Goal: Information Seeking & Learning: Find specific fact

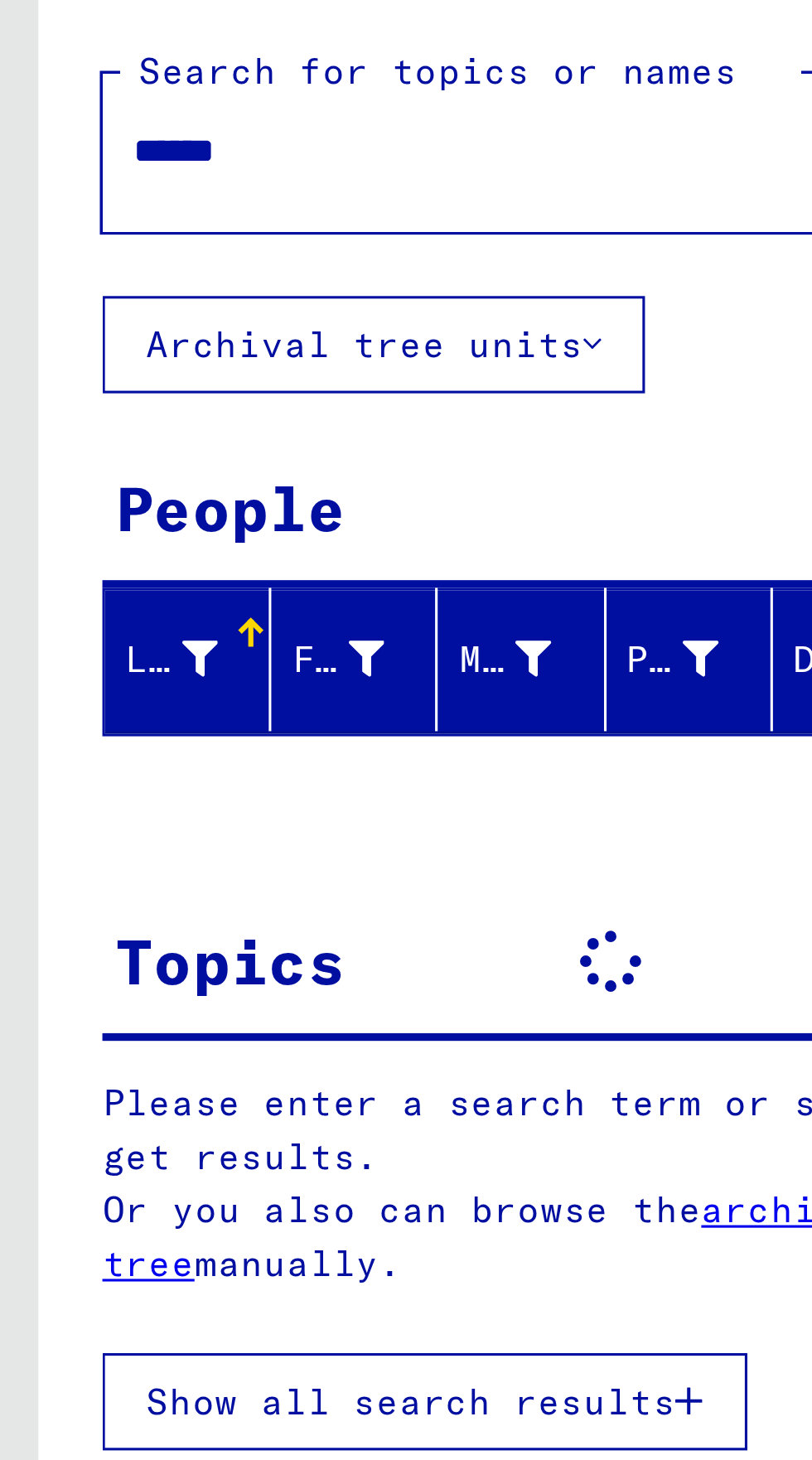
click at [98, 122] on input "******" at bounding box center [150, 127] width 215 height 17
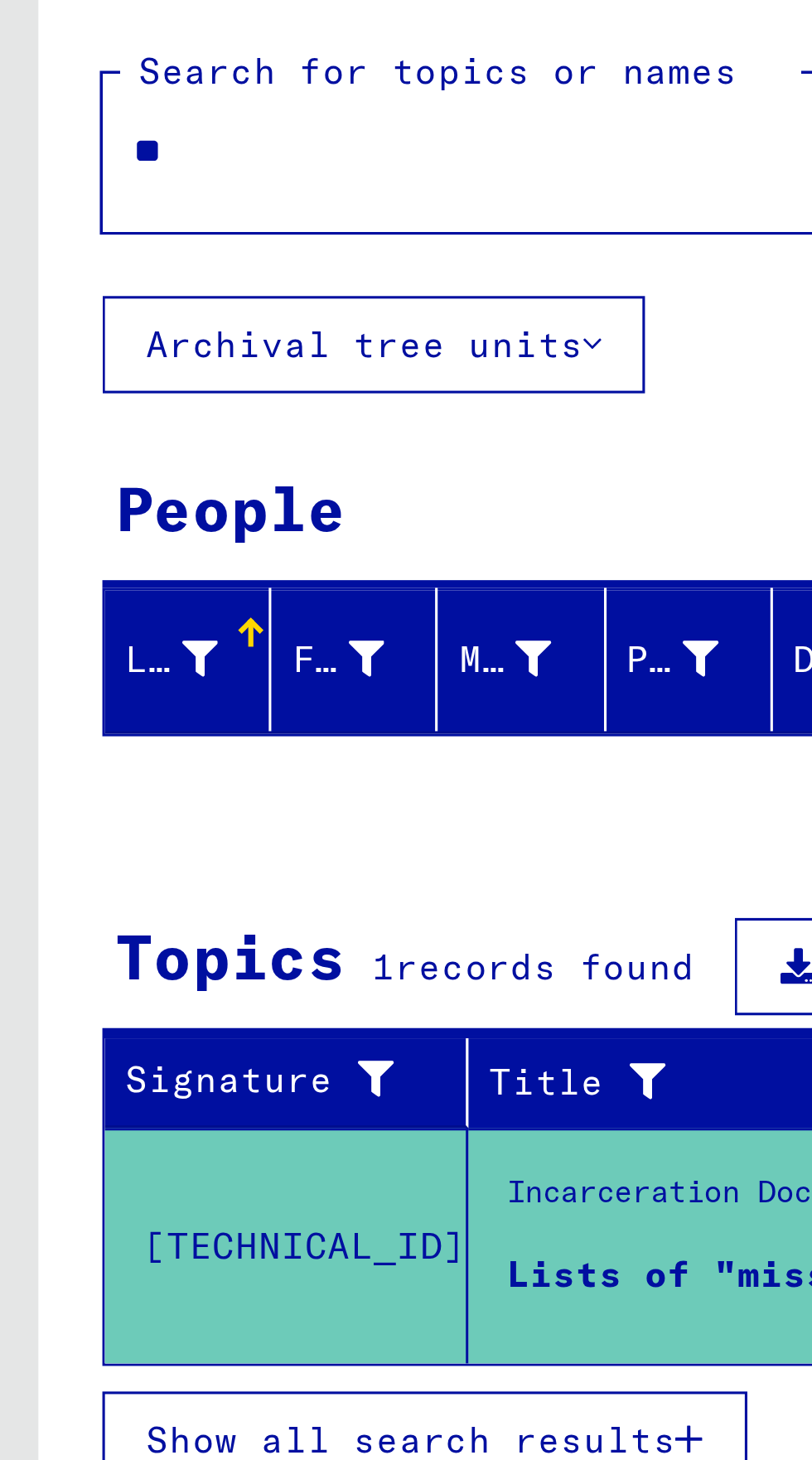
type input "*"
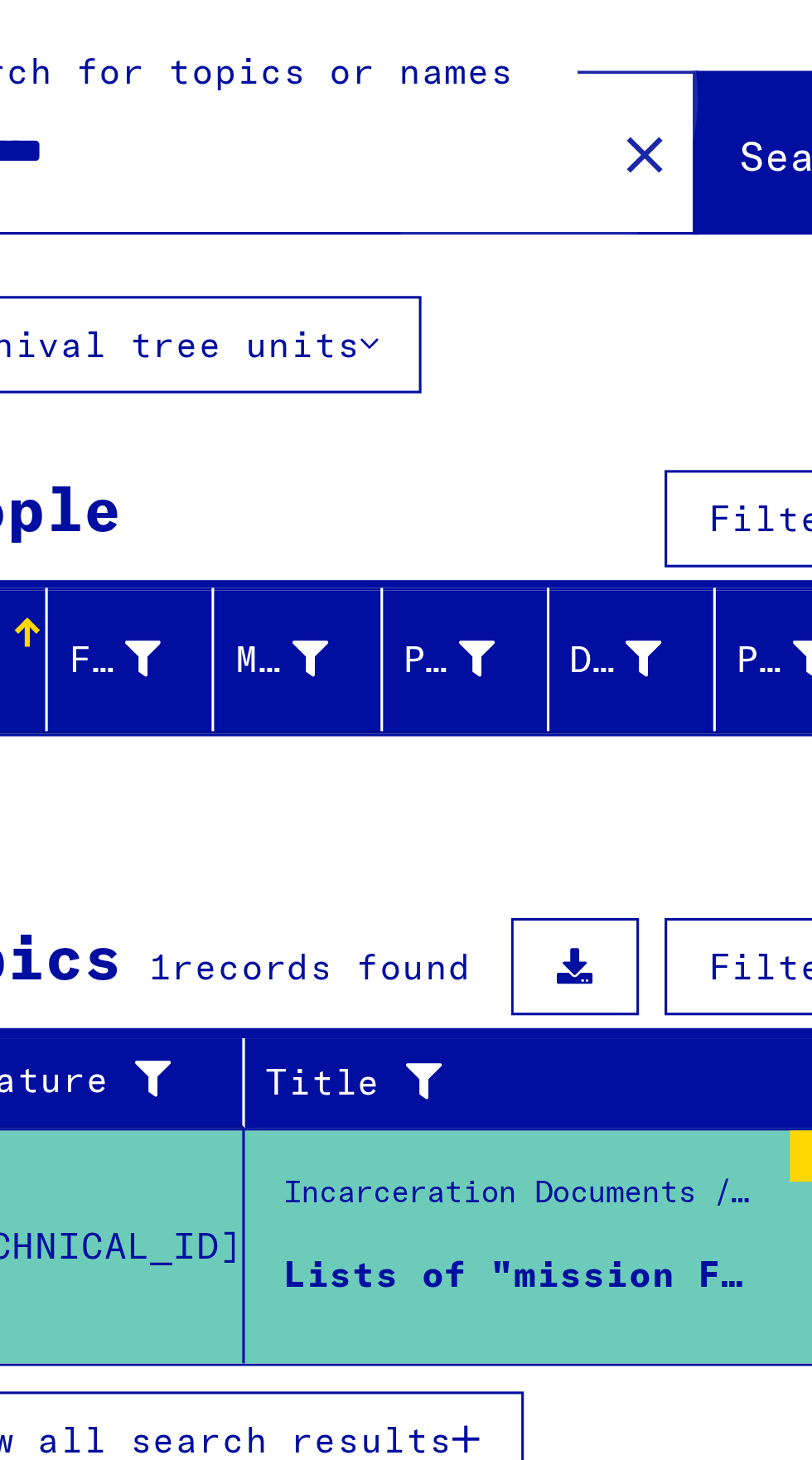
type input "**********"
click at [312, 129] on span "Search" at bounding box center [336, 128] width 50 height 17
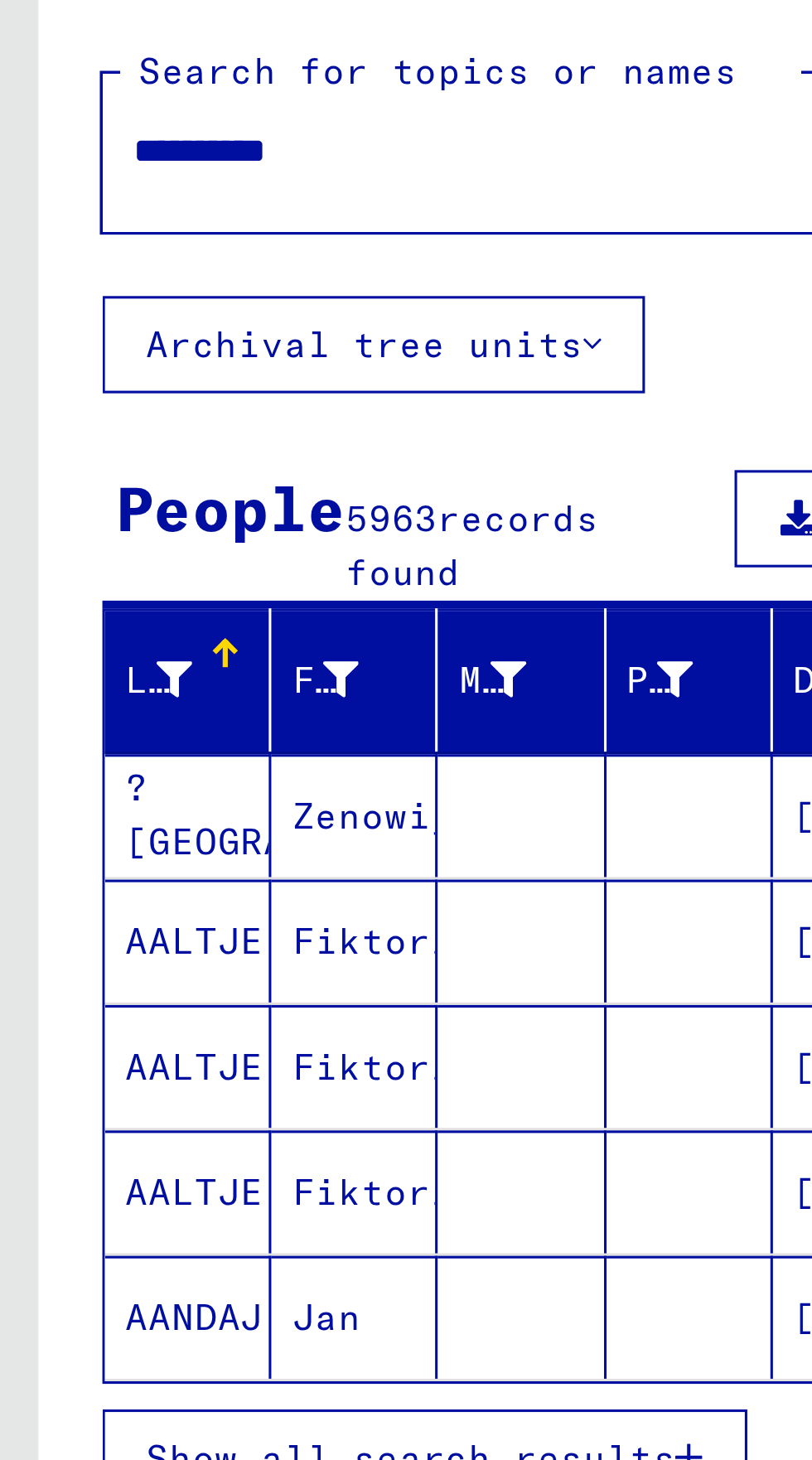
scroll to position [92, 0]
click at [183, 543] on span "Show all search results" at bounding box center [132, 550] width 171 height 15
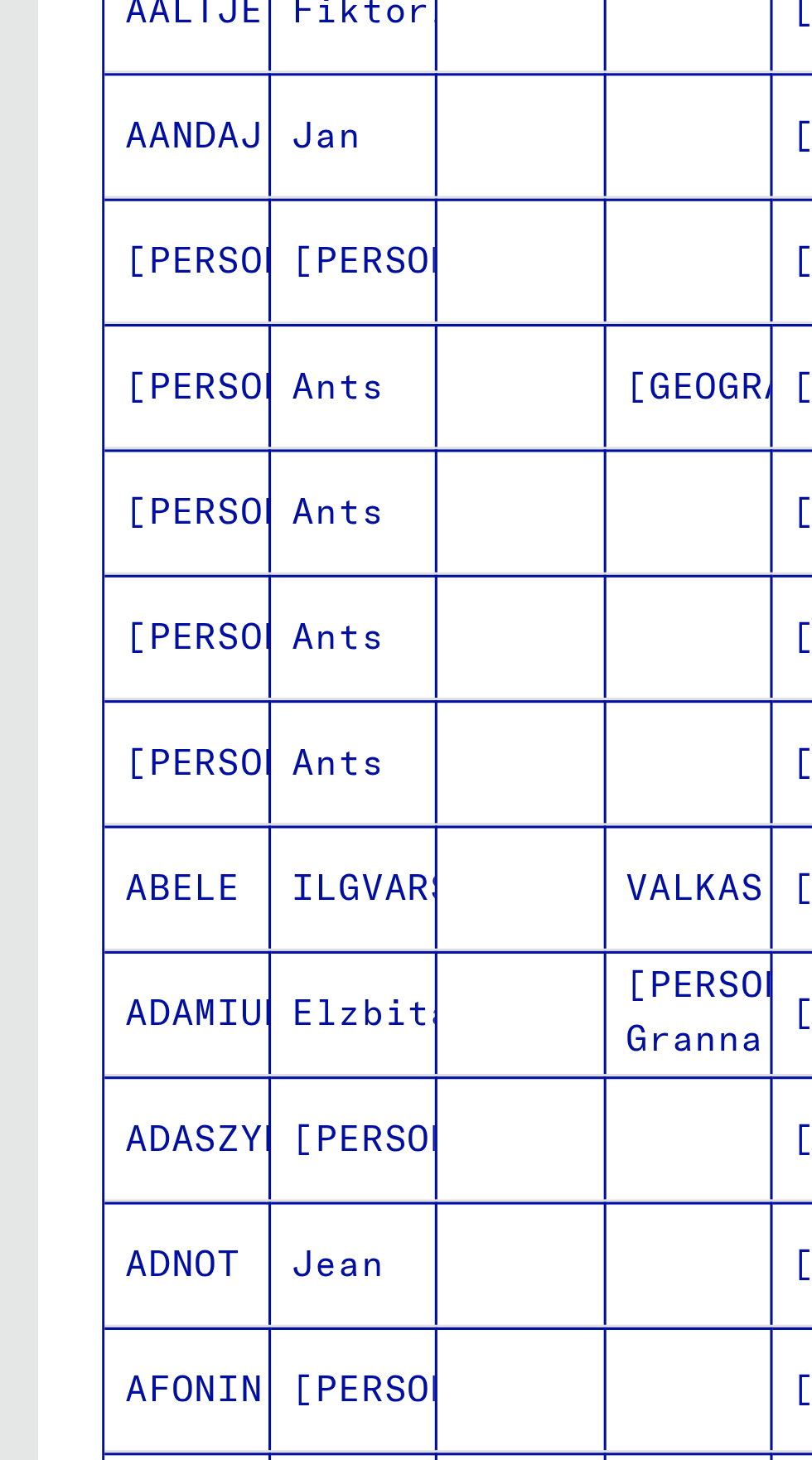
scroll to position [423, 0]
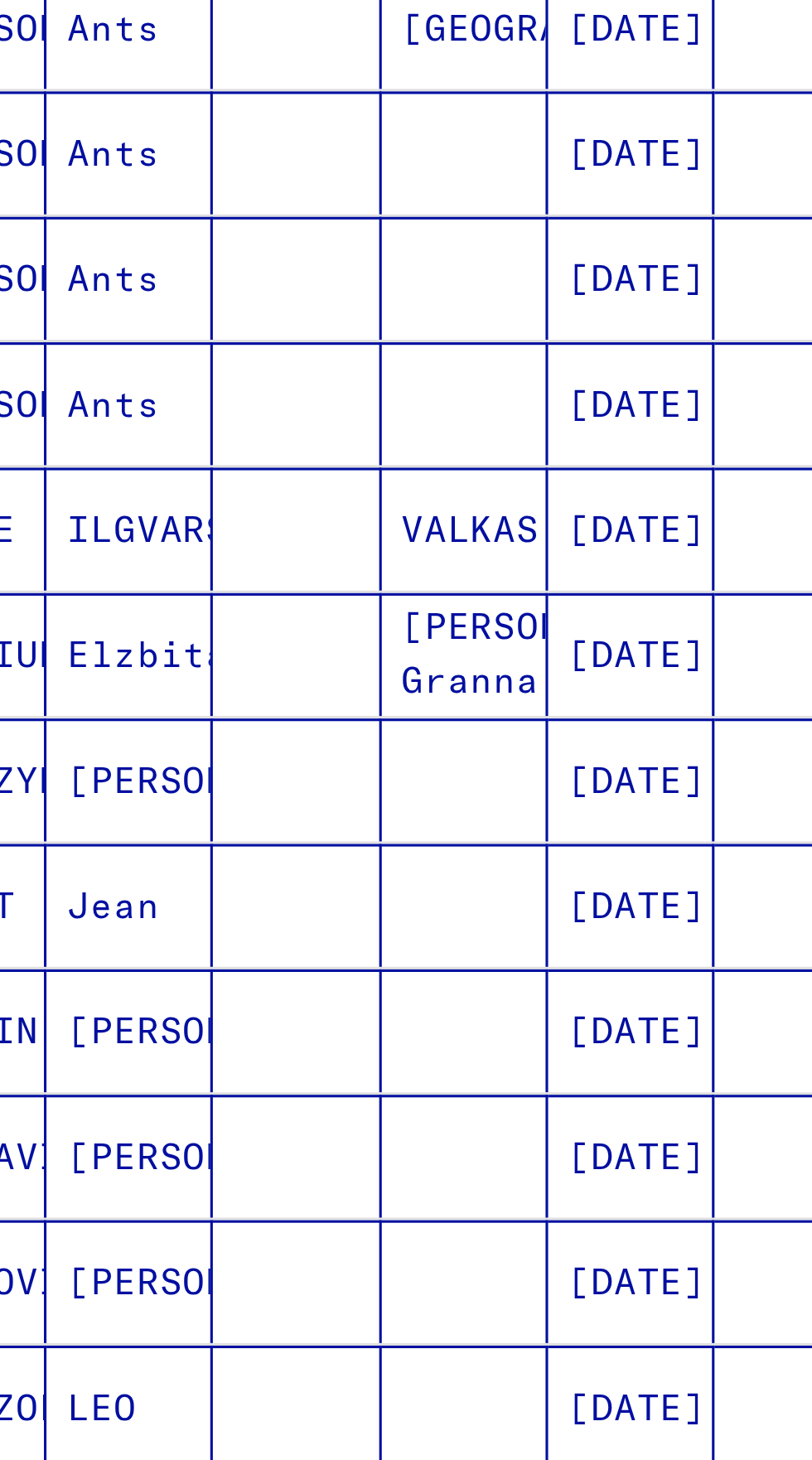
click at [283, 589] on mat-cell "[DATE]" at bounding box center [277, 609] width 54 height 40
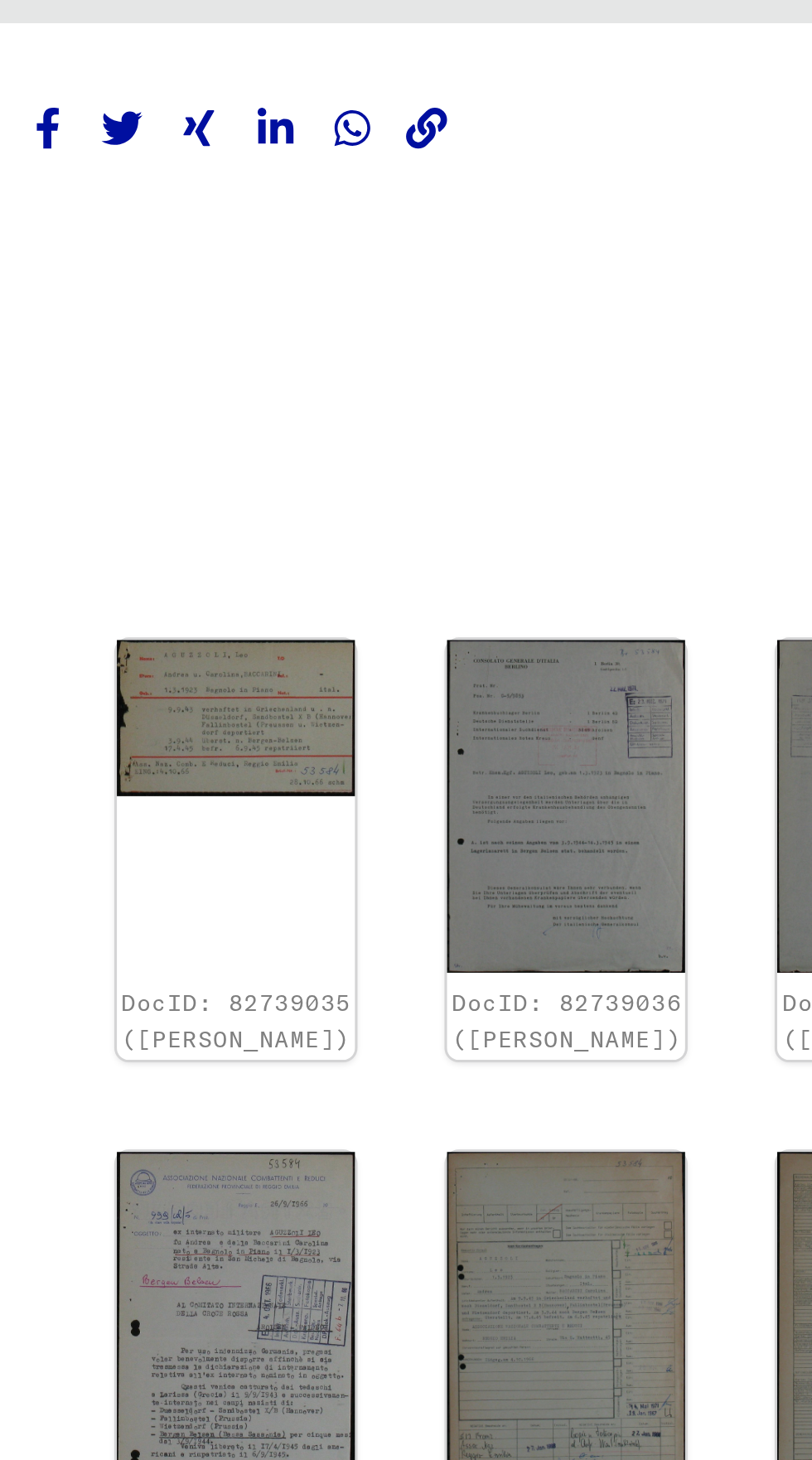
click at [484, 287] on img at bounding box center [498, 297] width 77 height 50
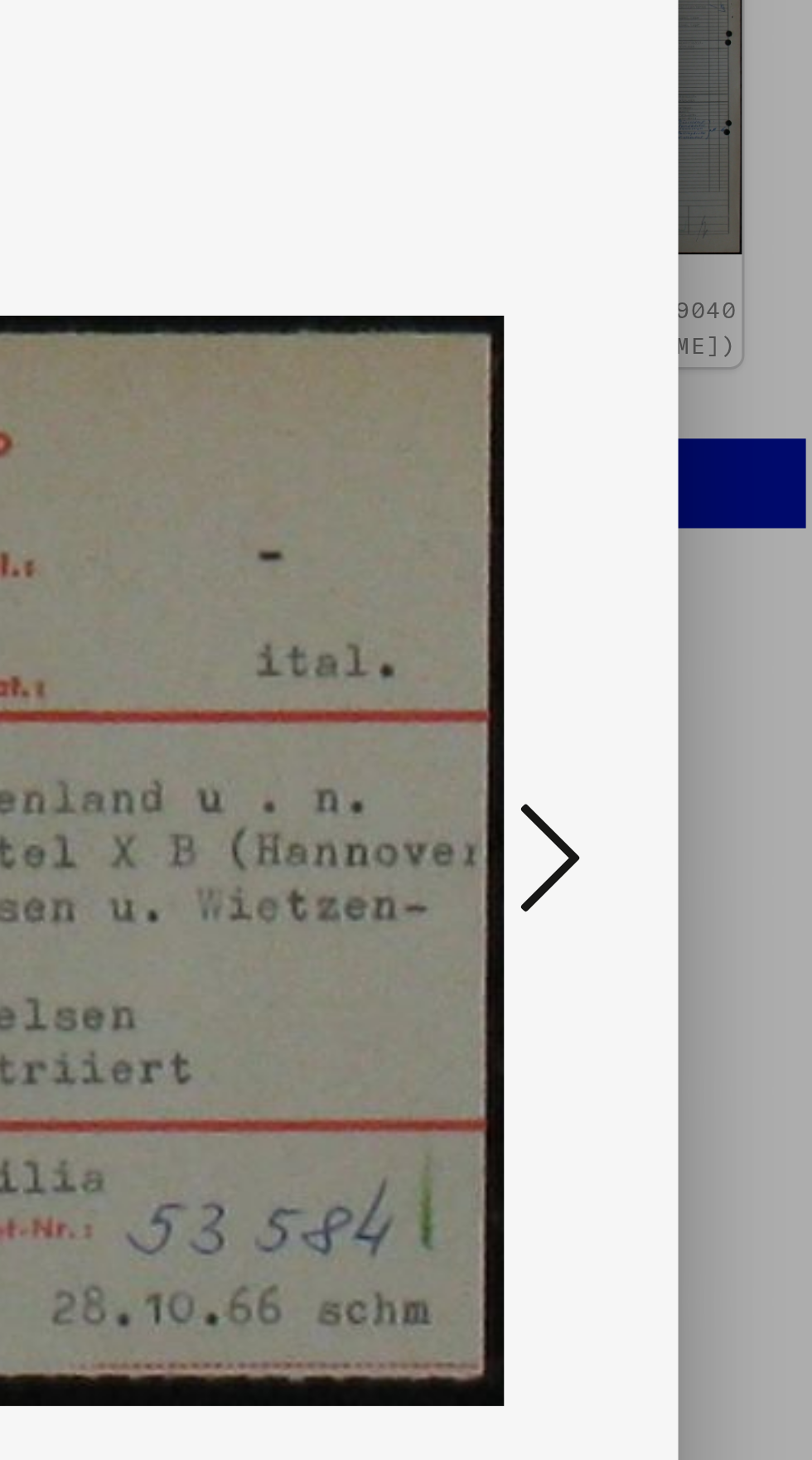
click at [682, 740] on icon at bounding box center [689, 743] width 20 height 40
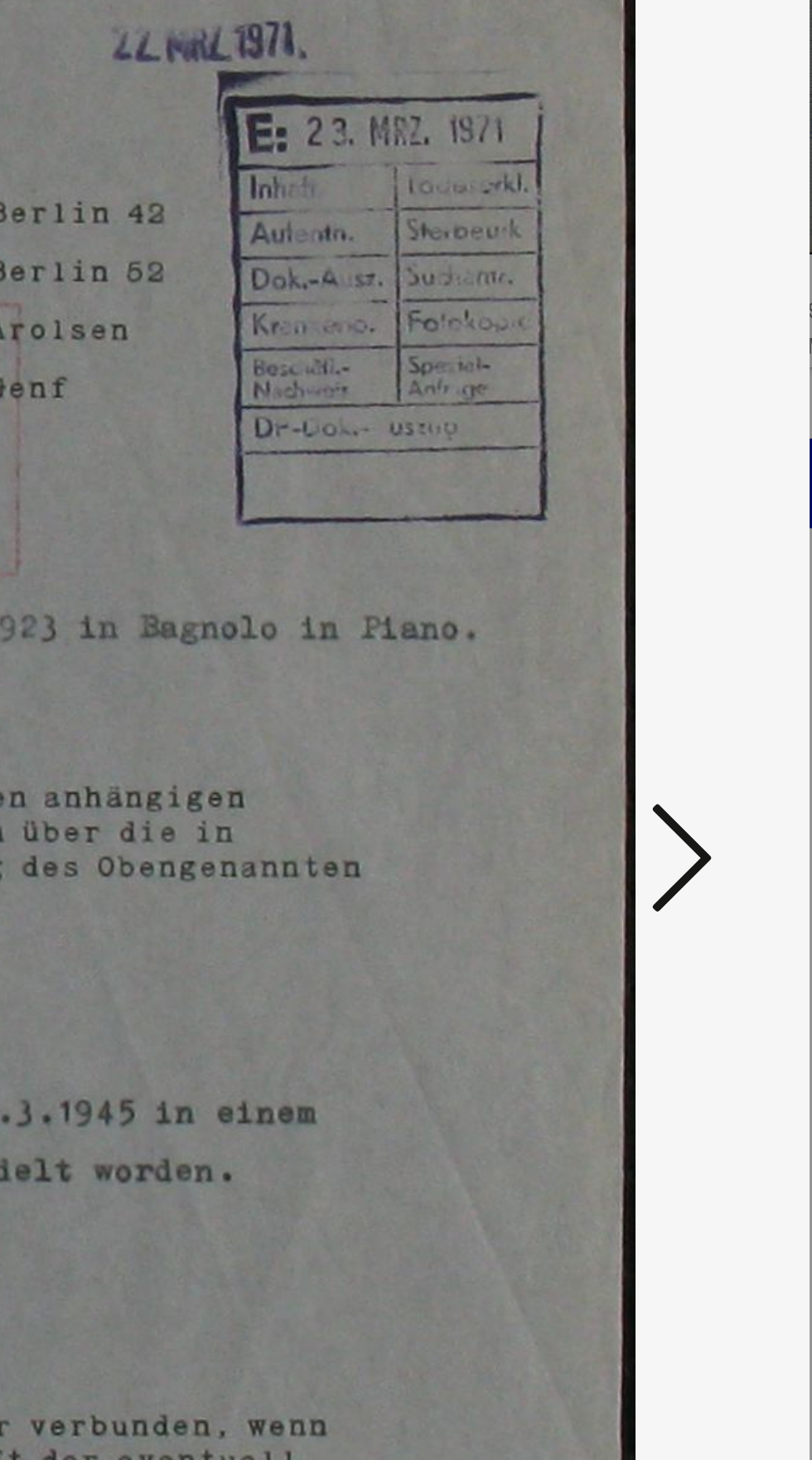
click at [689, 743] on icon at bounding box center [689, 743] width 20 height 40
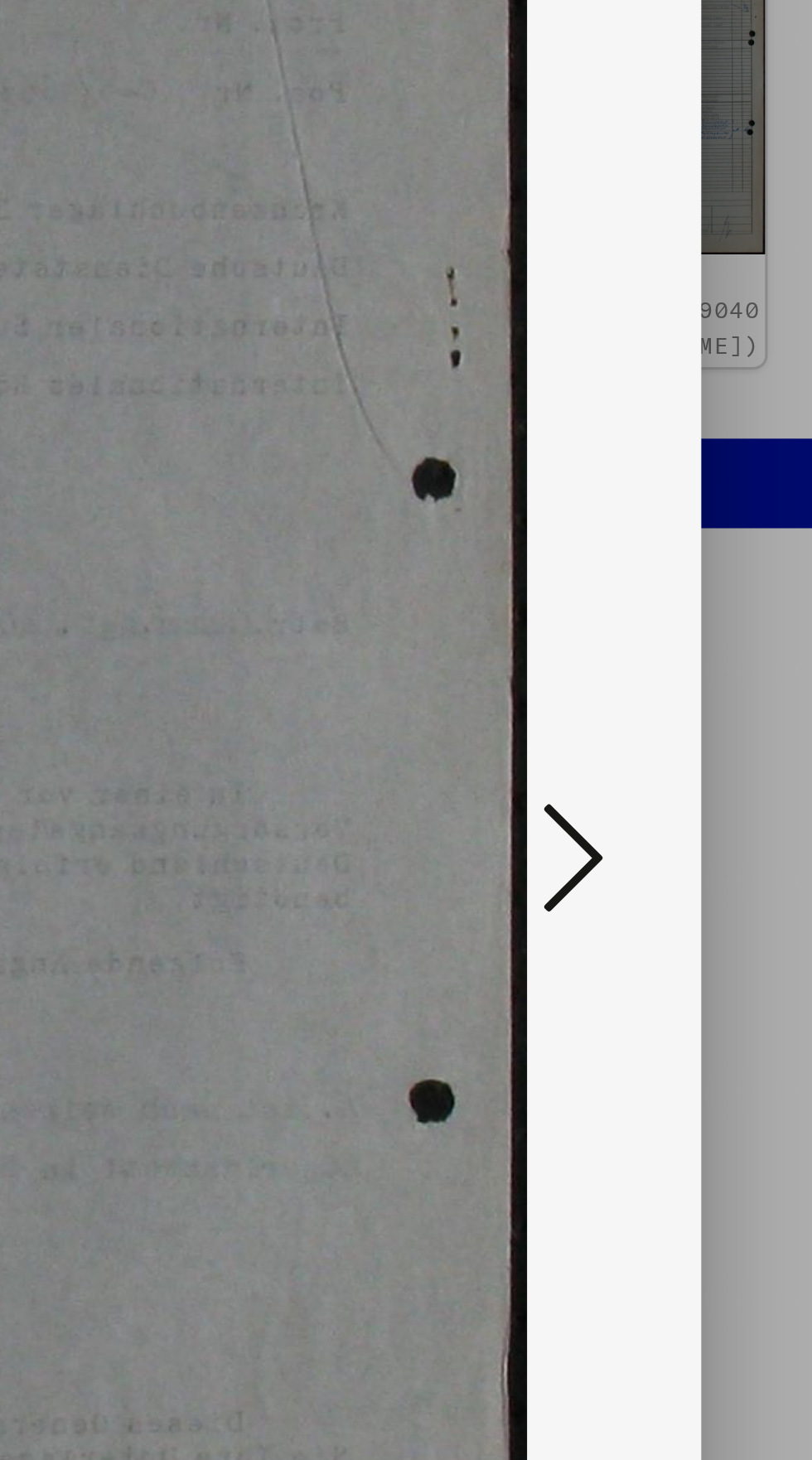
click at [689, 745] on icon at bounding box center [689, 743] width 20 height 40
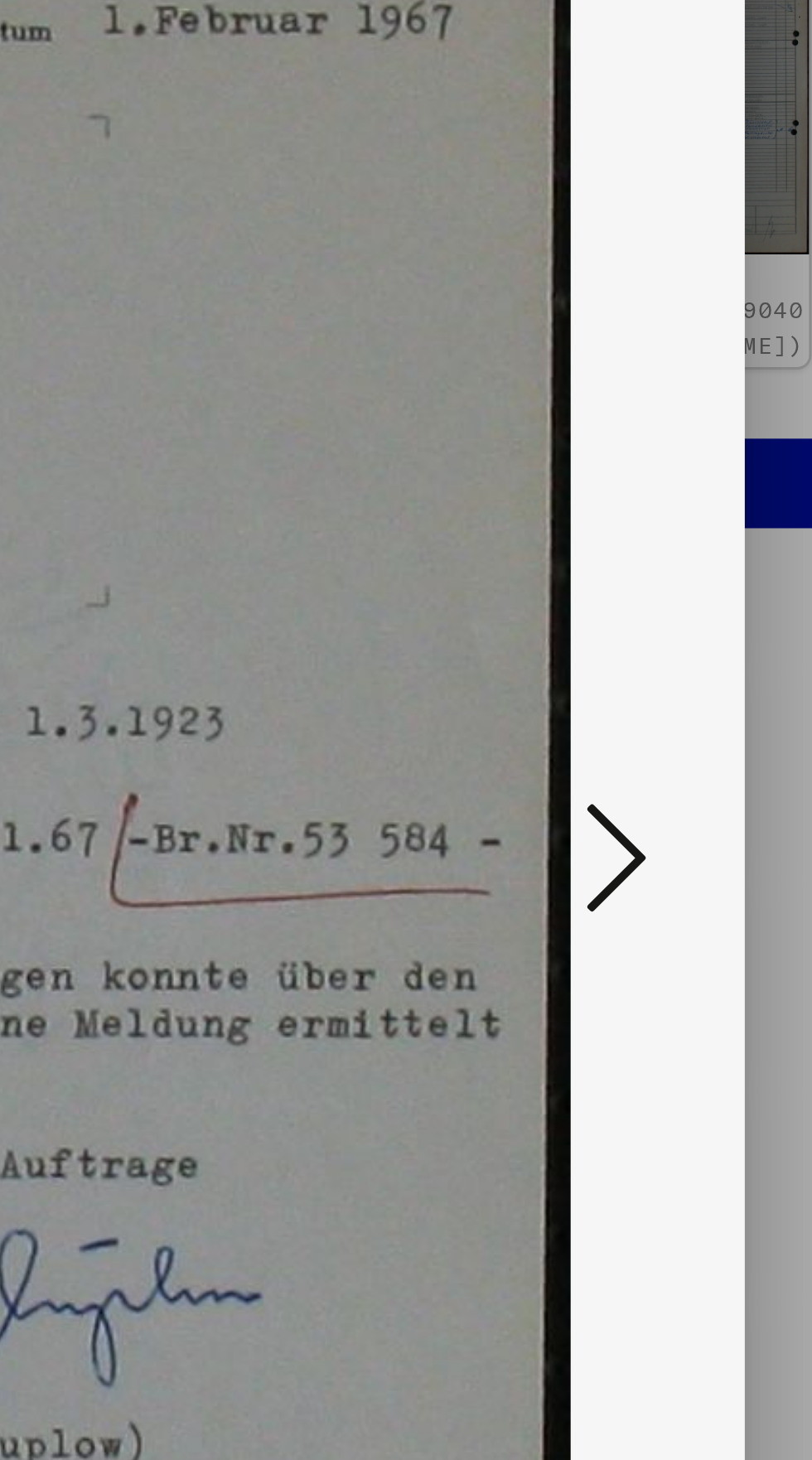
click at [685, 752] on icon at bounding box center [689, 743] width 20 height 40
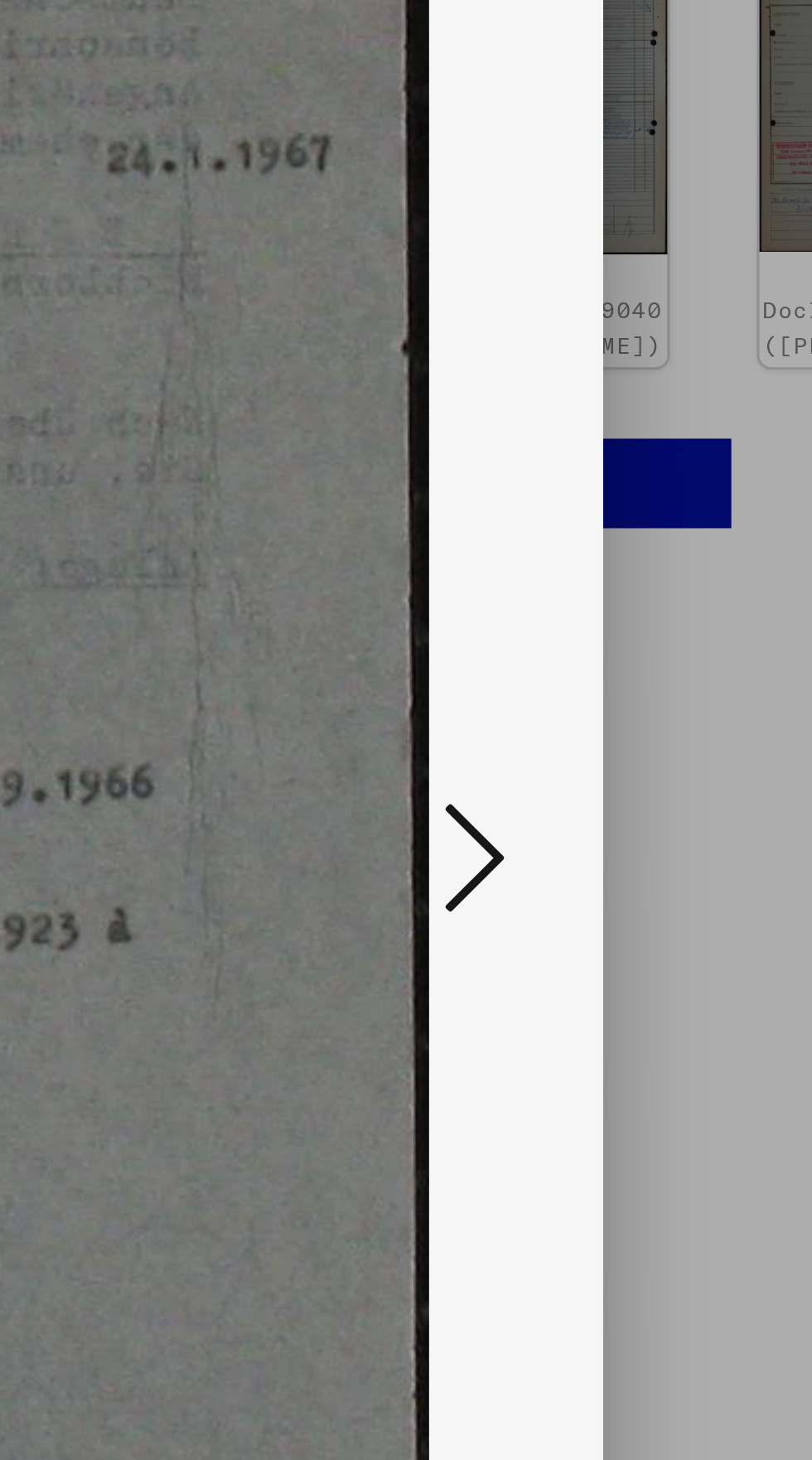
click at [688, 746] on icon at bounding box center [689, 743] width 20 height 40
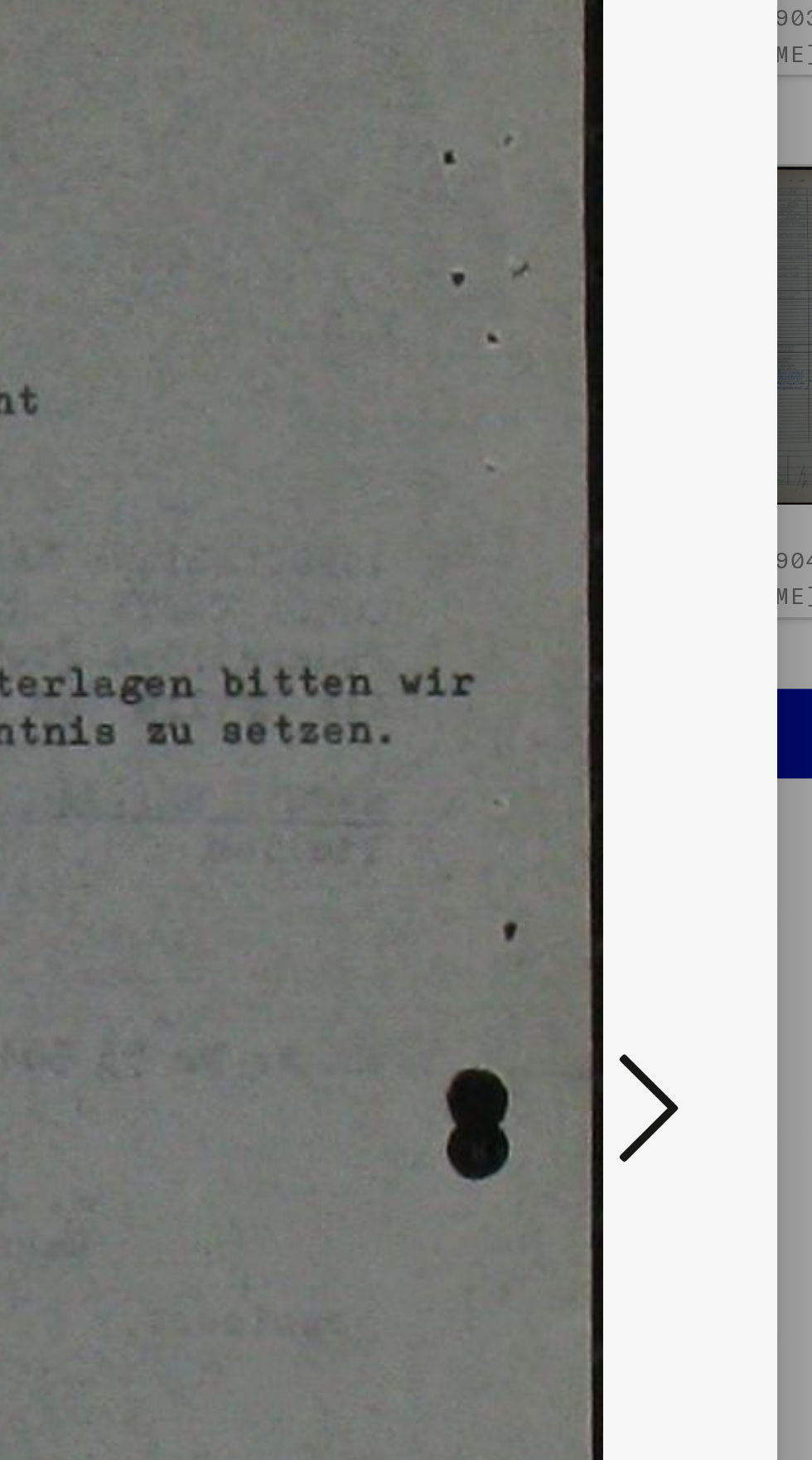
click at [683, 739] on icon at bounding box center [689, 743] width 20 height 40
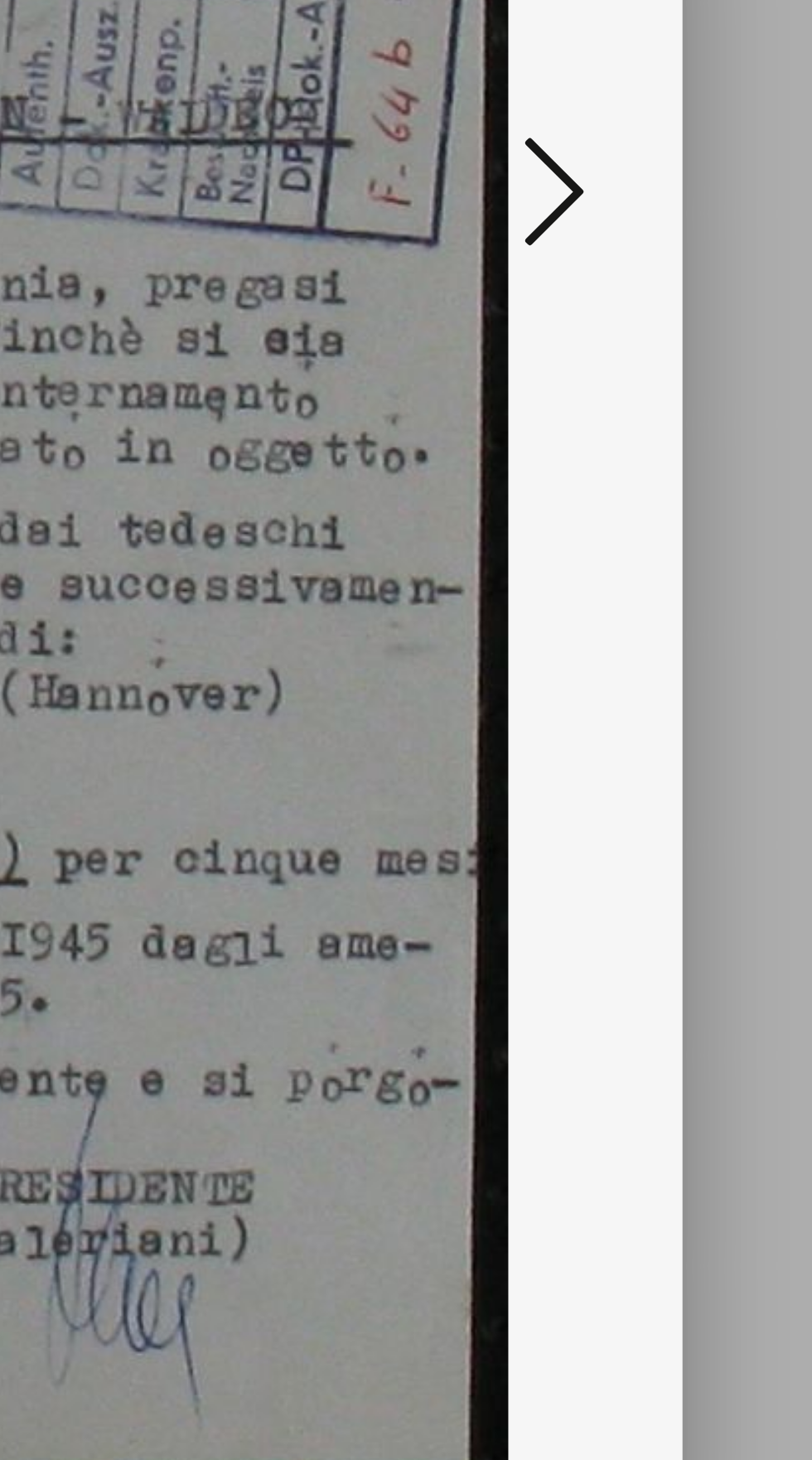
click at [684, 752] on icon at bounding box center [689, 743] width 20 height 40
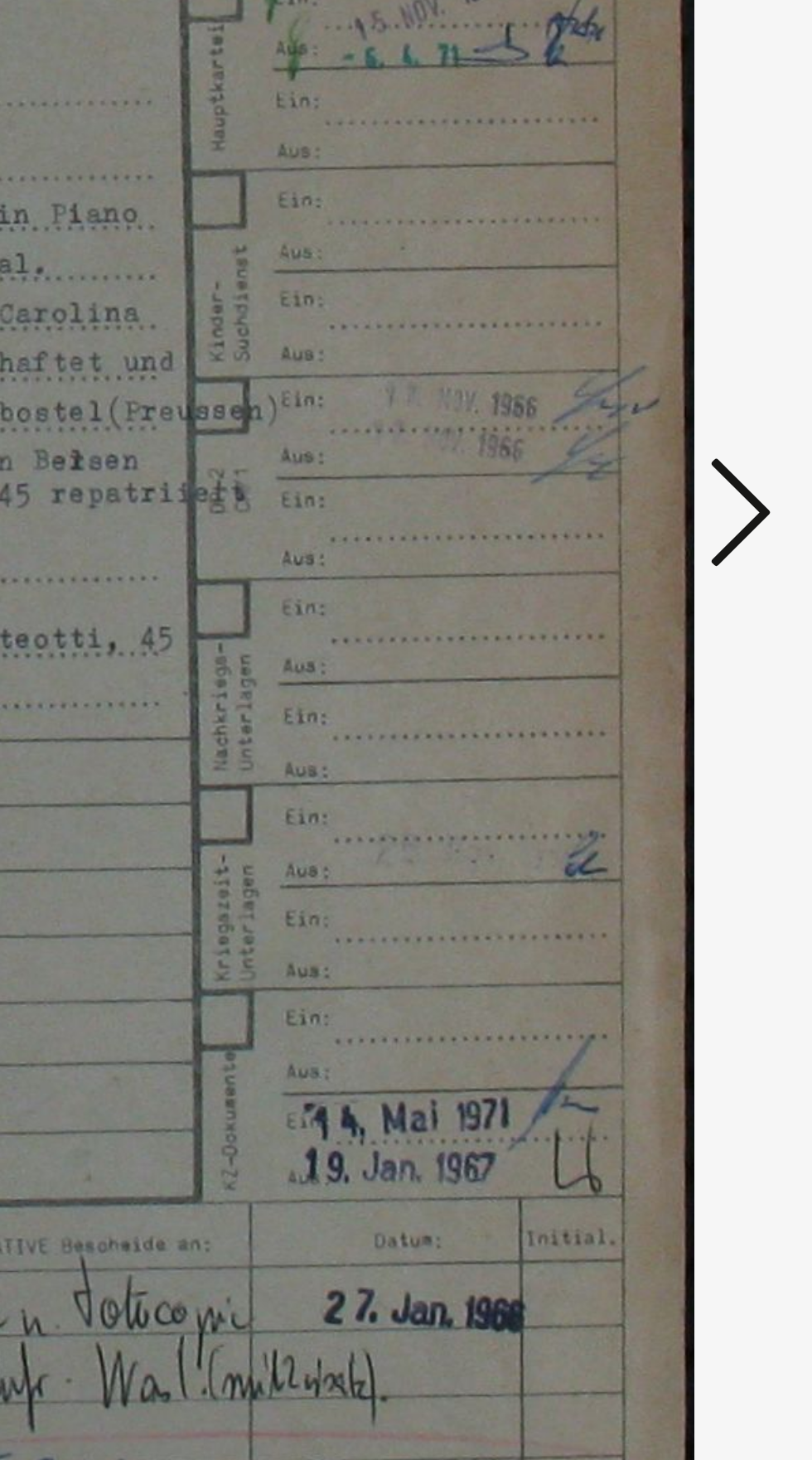
click at [685, 735] on icon at bounding box center [689, 743] width 20 height 40
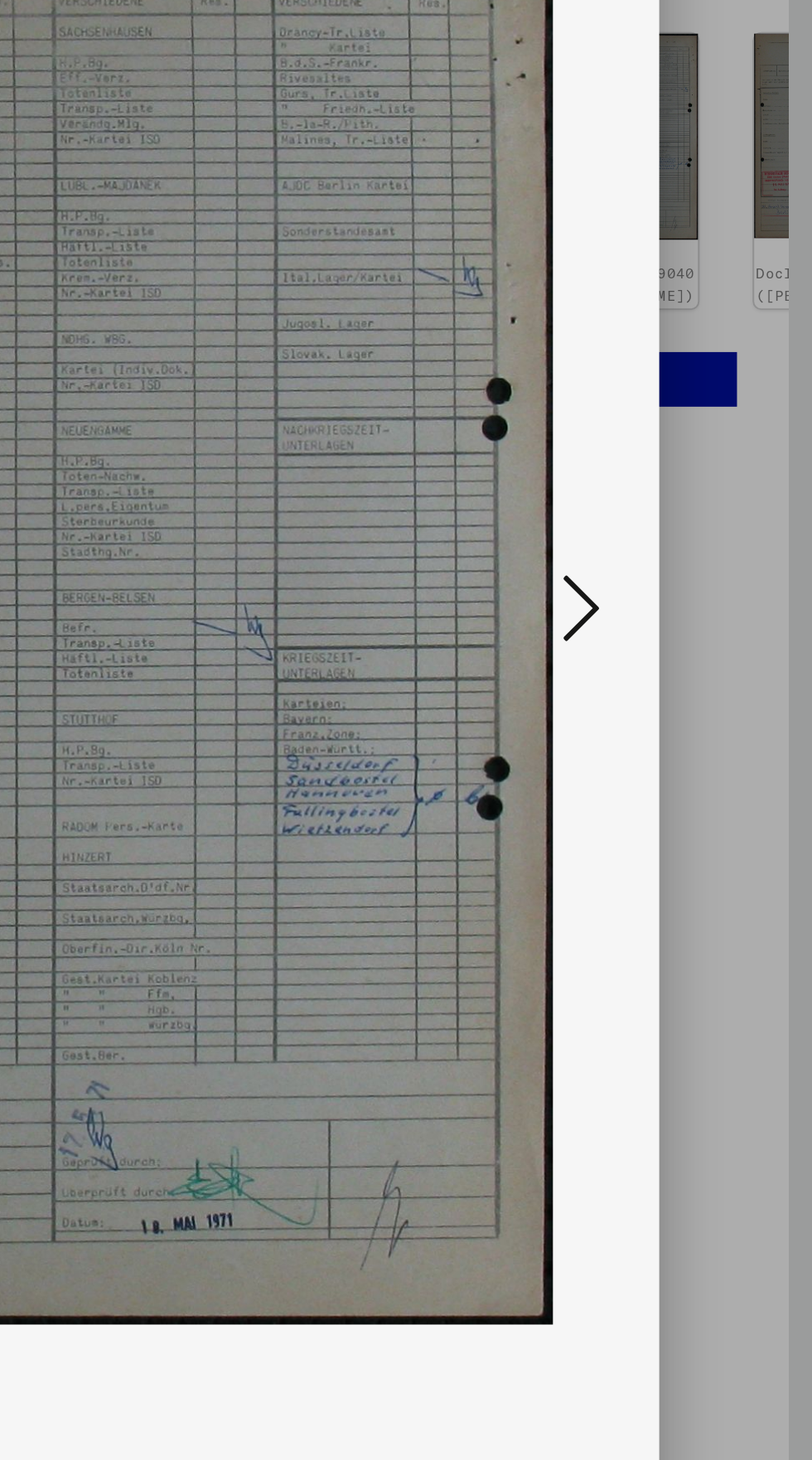
click at [680, 734] on icon at bounding box center [689, 743] width 20 height 40
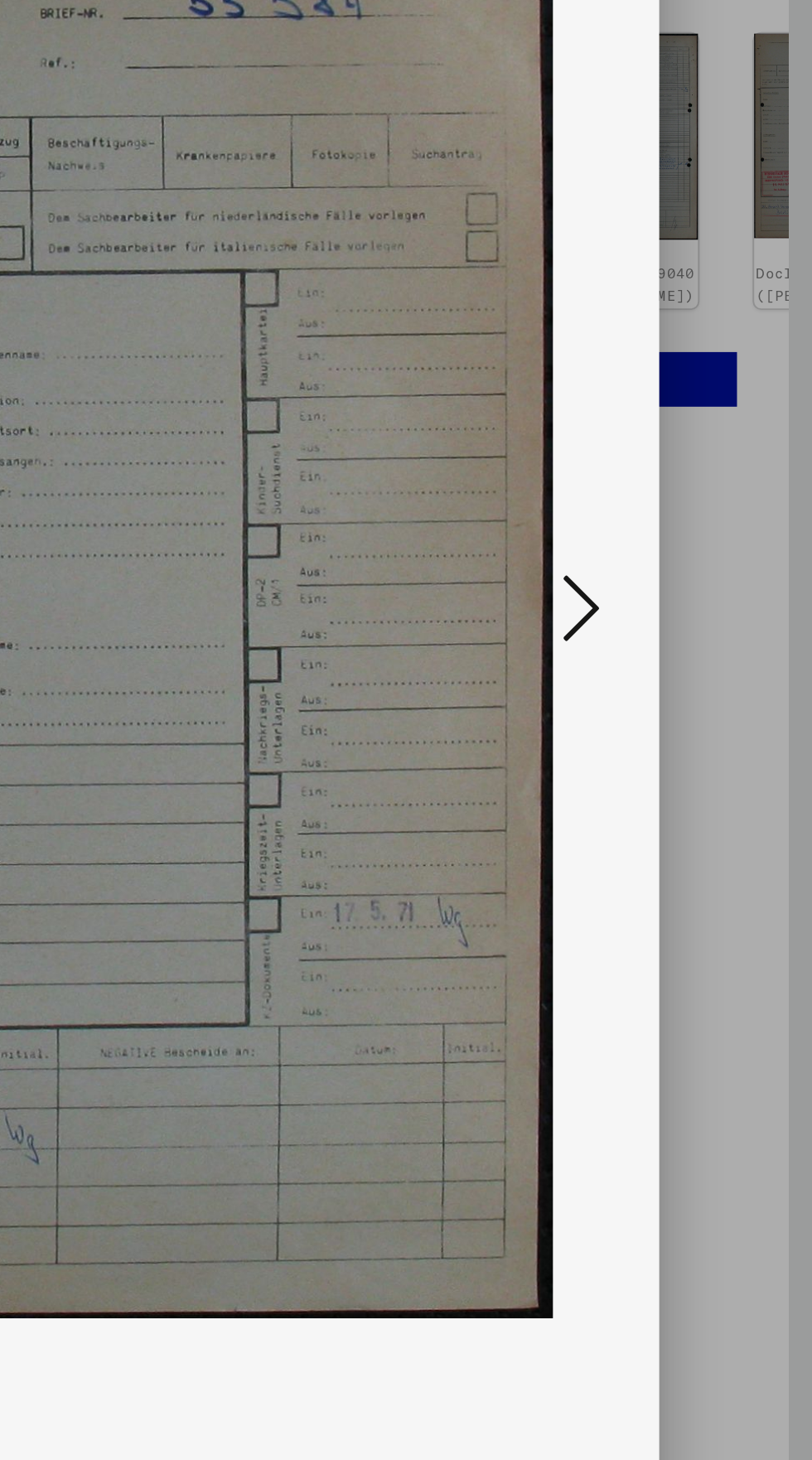
click at [683, 743] on icon at bounding box center [689, 743] width 20 height 40
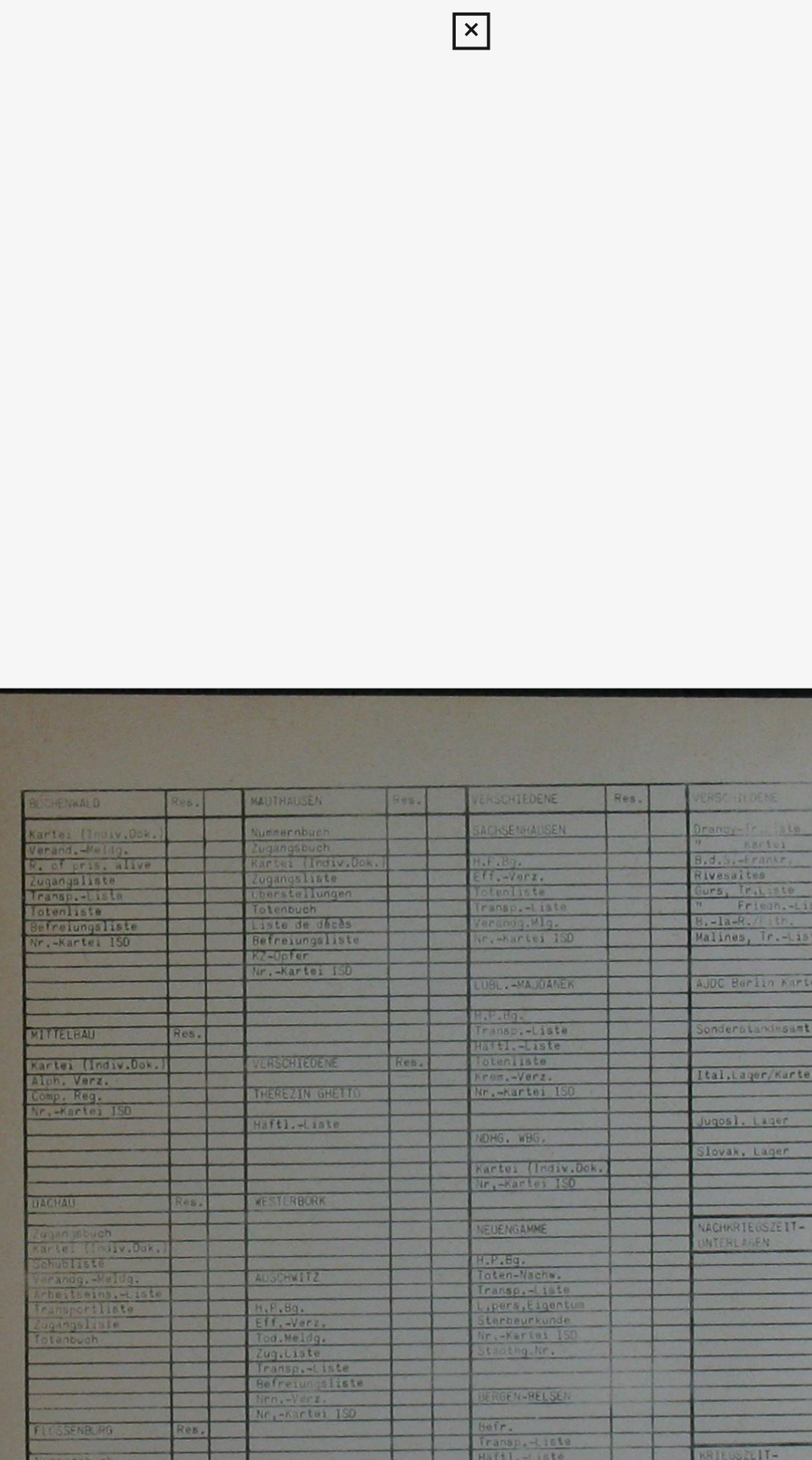
click at [406, 17] on icon at bounding box center [406, 17] width 19 height 20
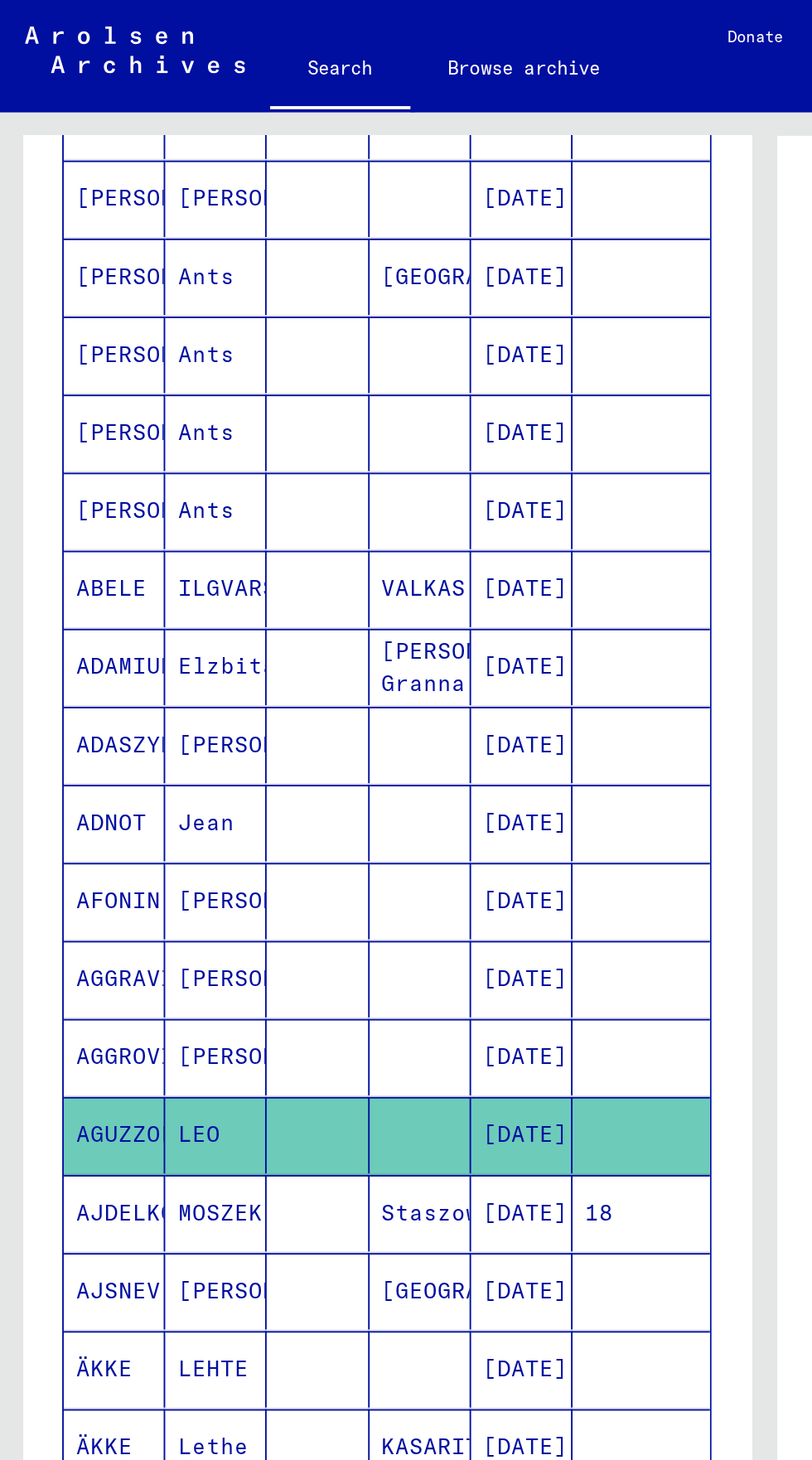
scroll to position [92, 0]
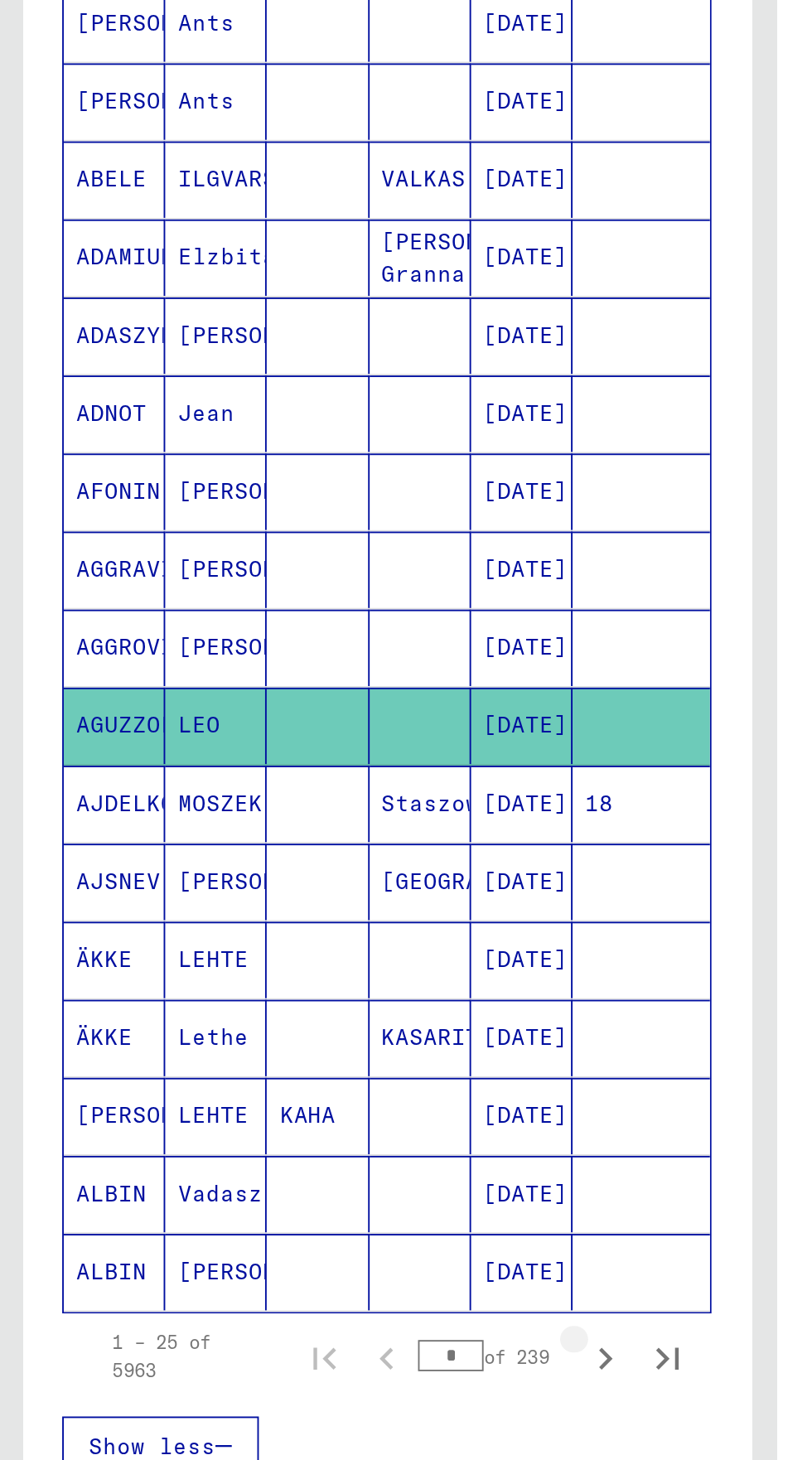
click at [320, 933] on icon "Next page" at bounding box center [321, 938] width 8 height 11
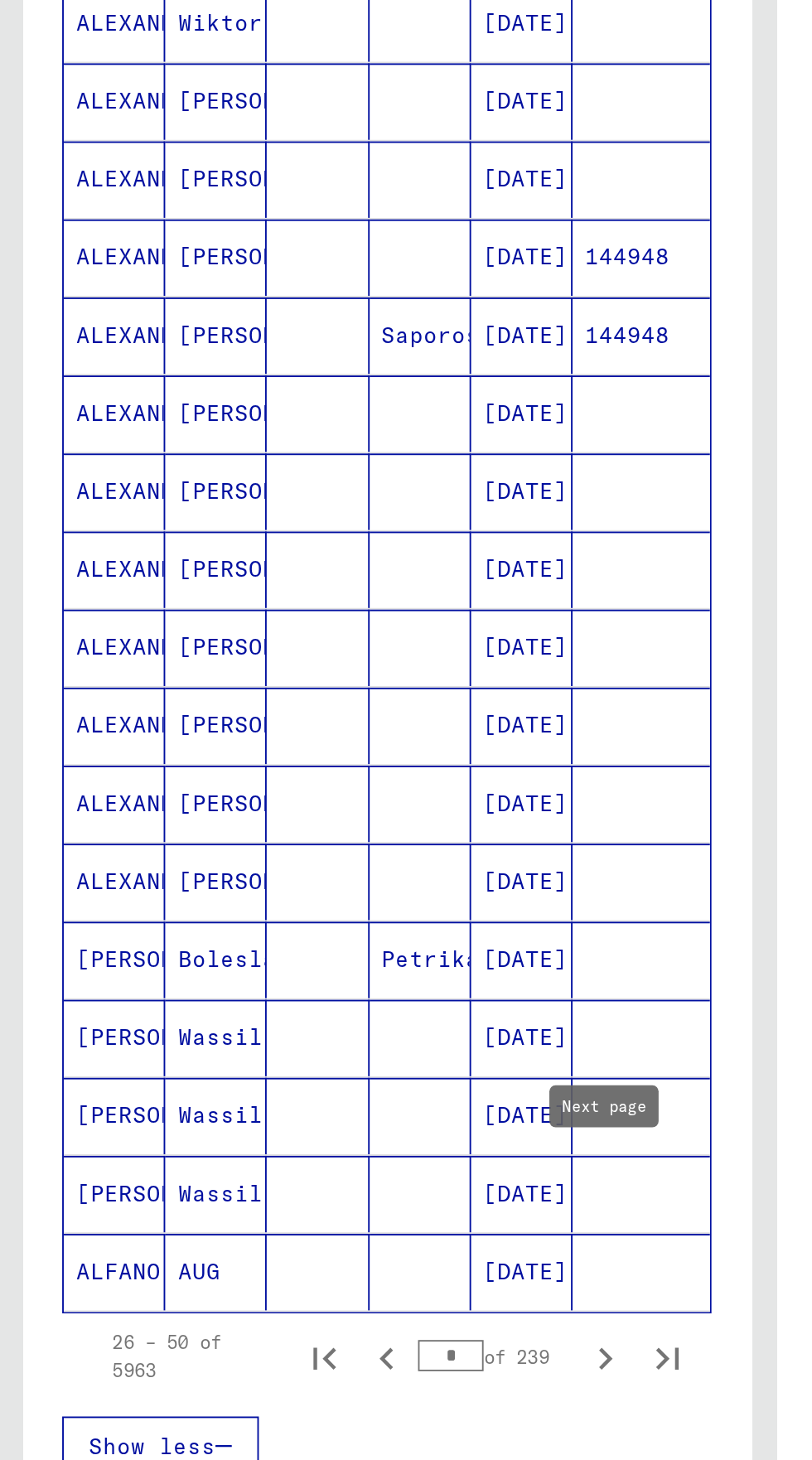
click at [144, 872] on mat-row "[PERSON_NAME] AUG [DATE]" at bounding box center [205, 893] width 343 height 42
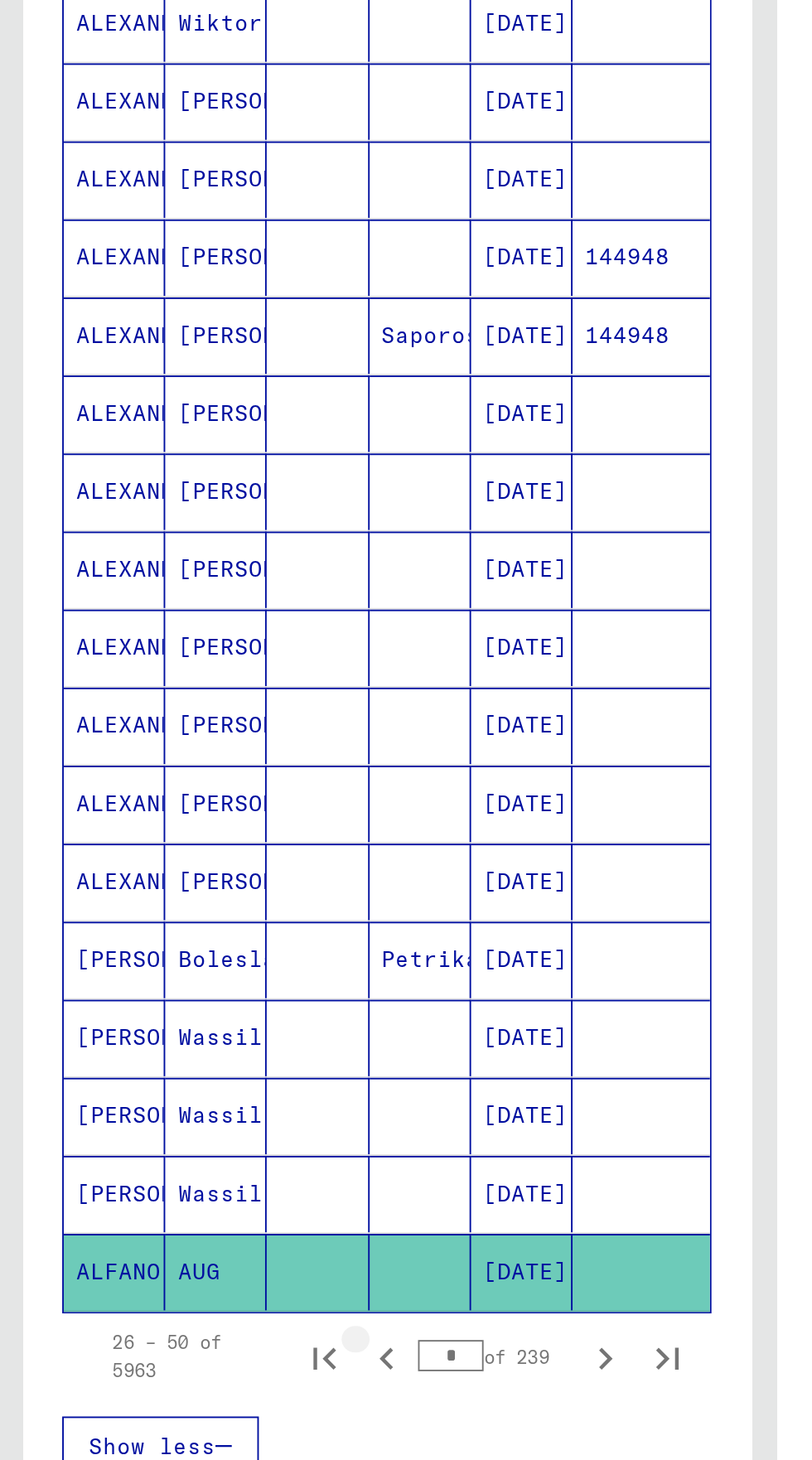
click at [208, 933] on icon "Previous page" at bounding box center [205, 938] width 8 height 11
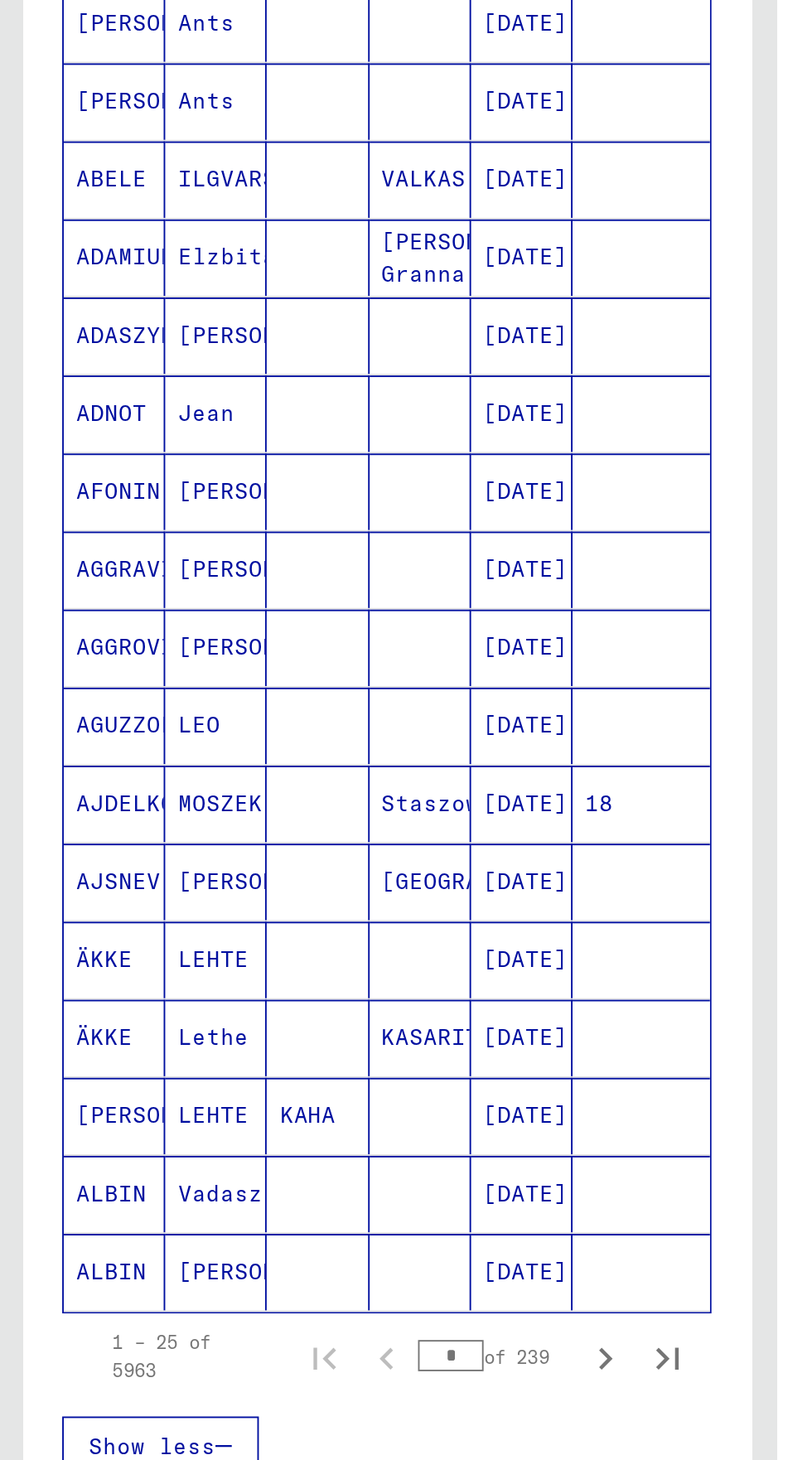
type input "*"
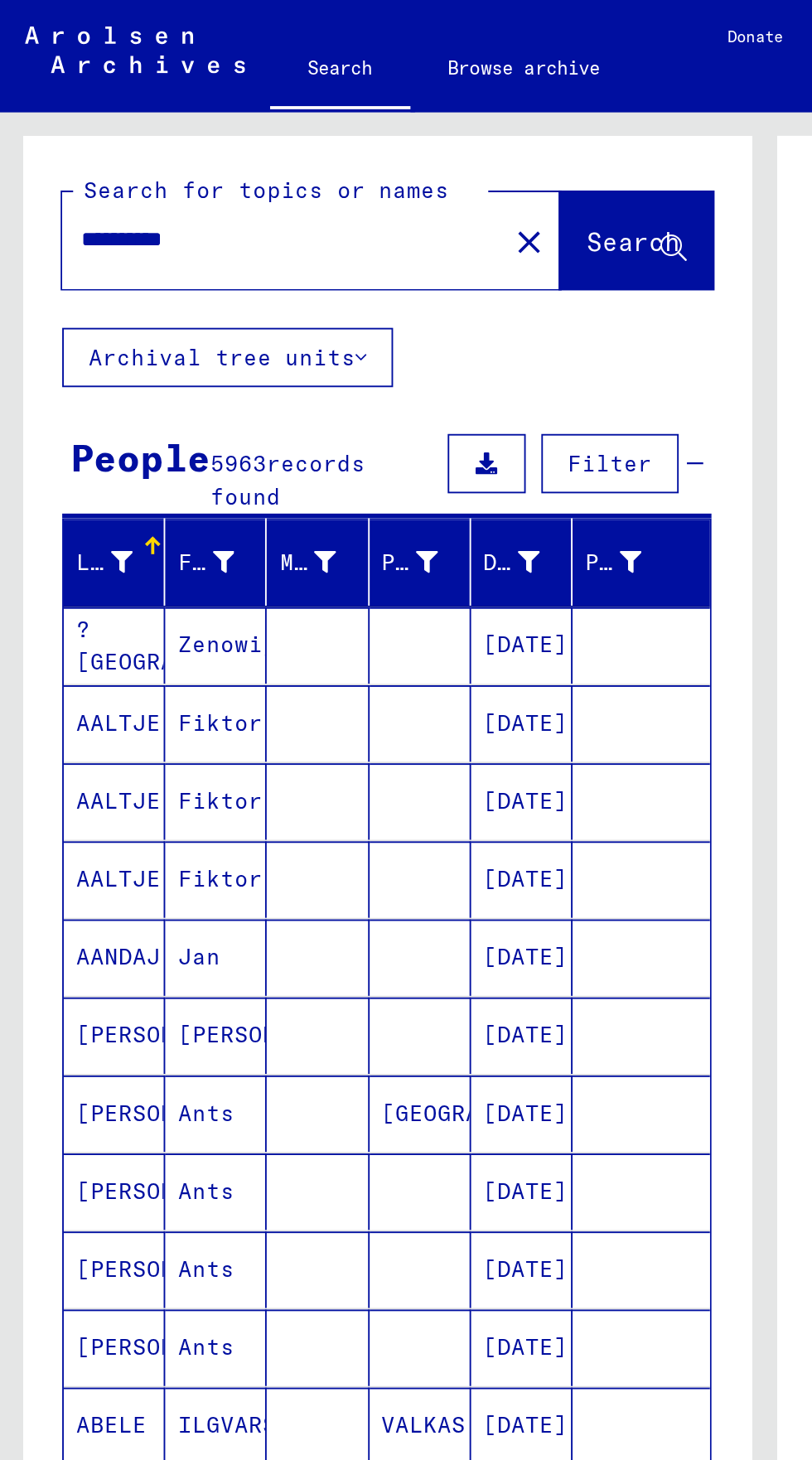
click at [134, 129] on input "**********" at bounding box center [150, 127] width 215 height 17
type input "*"
type input "***"
click at [324, 123] on span "Search" at bounding box center [336, 128] width 50 height 17
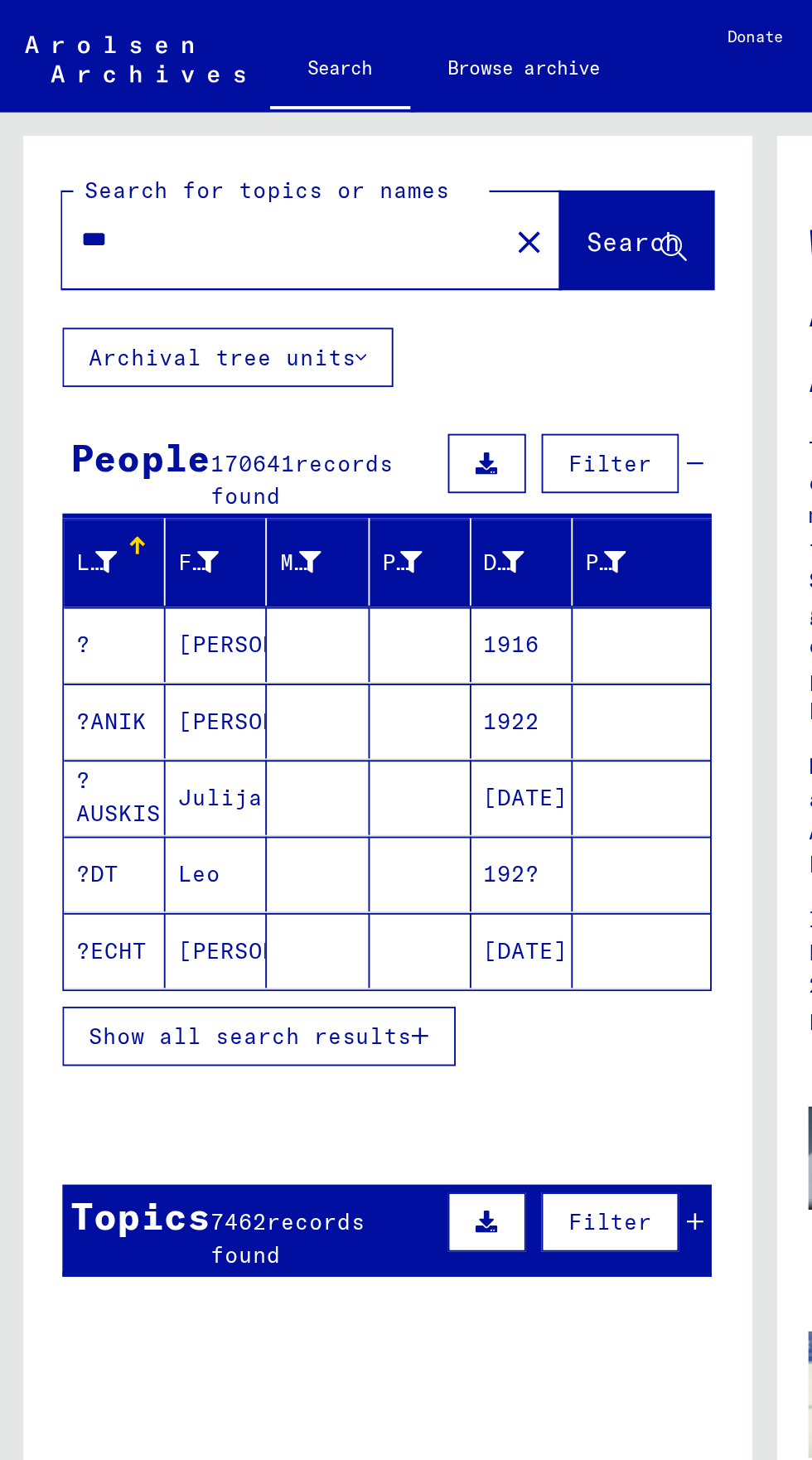
click at [92, 549] on span "Show all search results" at bounding box center [132, 550] width 171 height 15
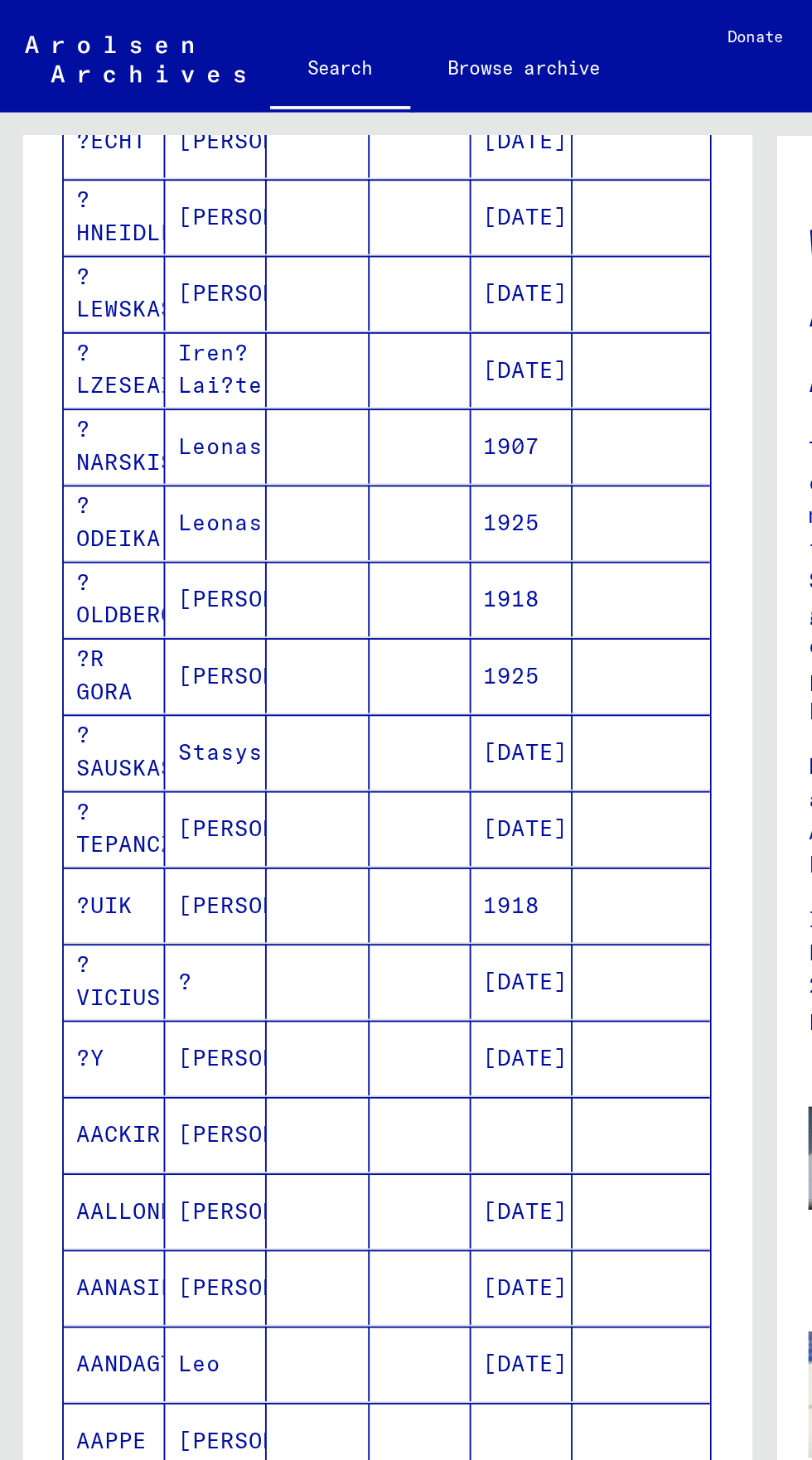
scroll to position [92, 0]
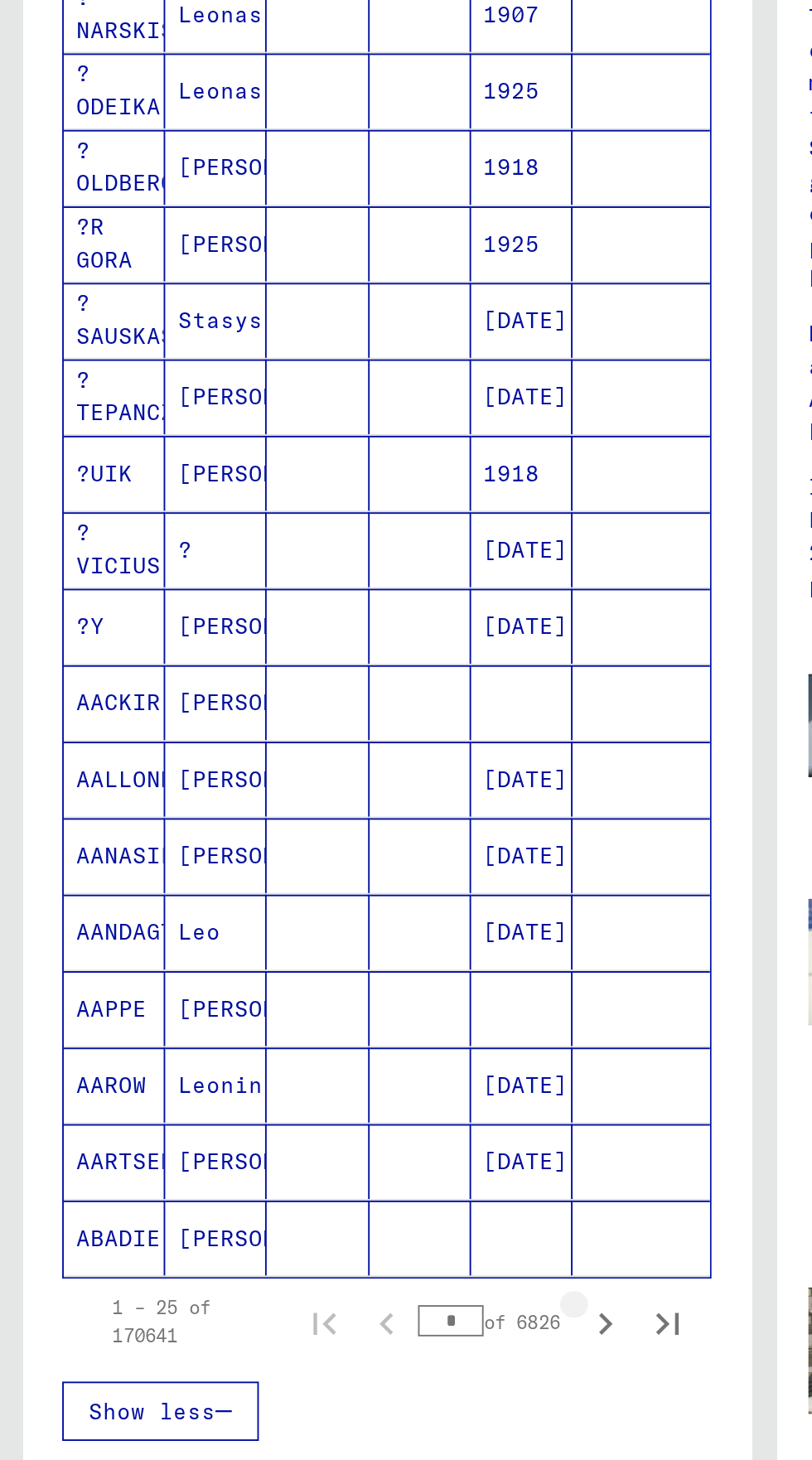
click at [324, 921] on icon "Next page" at bounding box center [321, 932] width 23 height 23
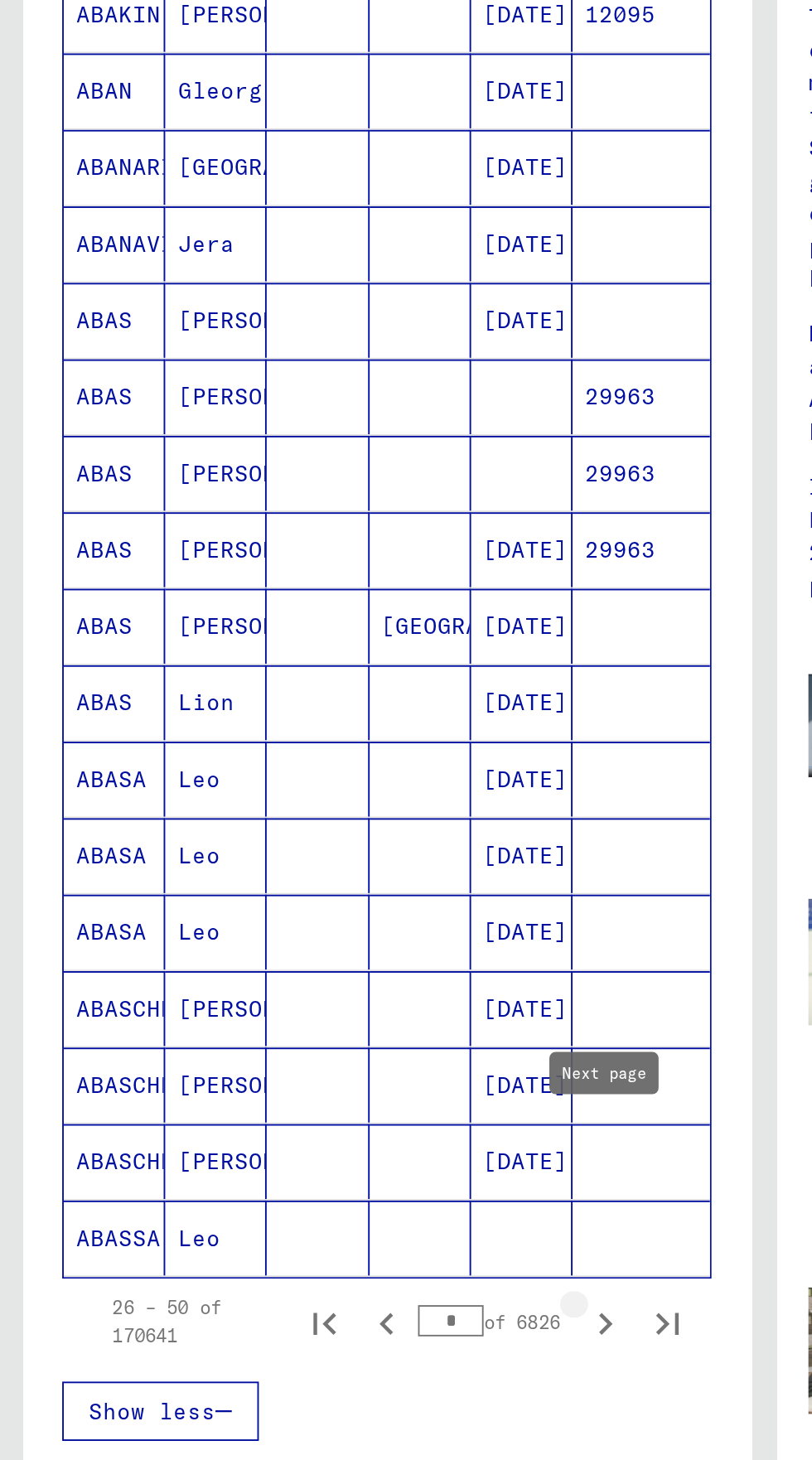
click at [326, 921] on icon "Next page" at bounding box center [321, 932] width 23 height 23
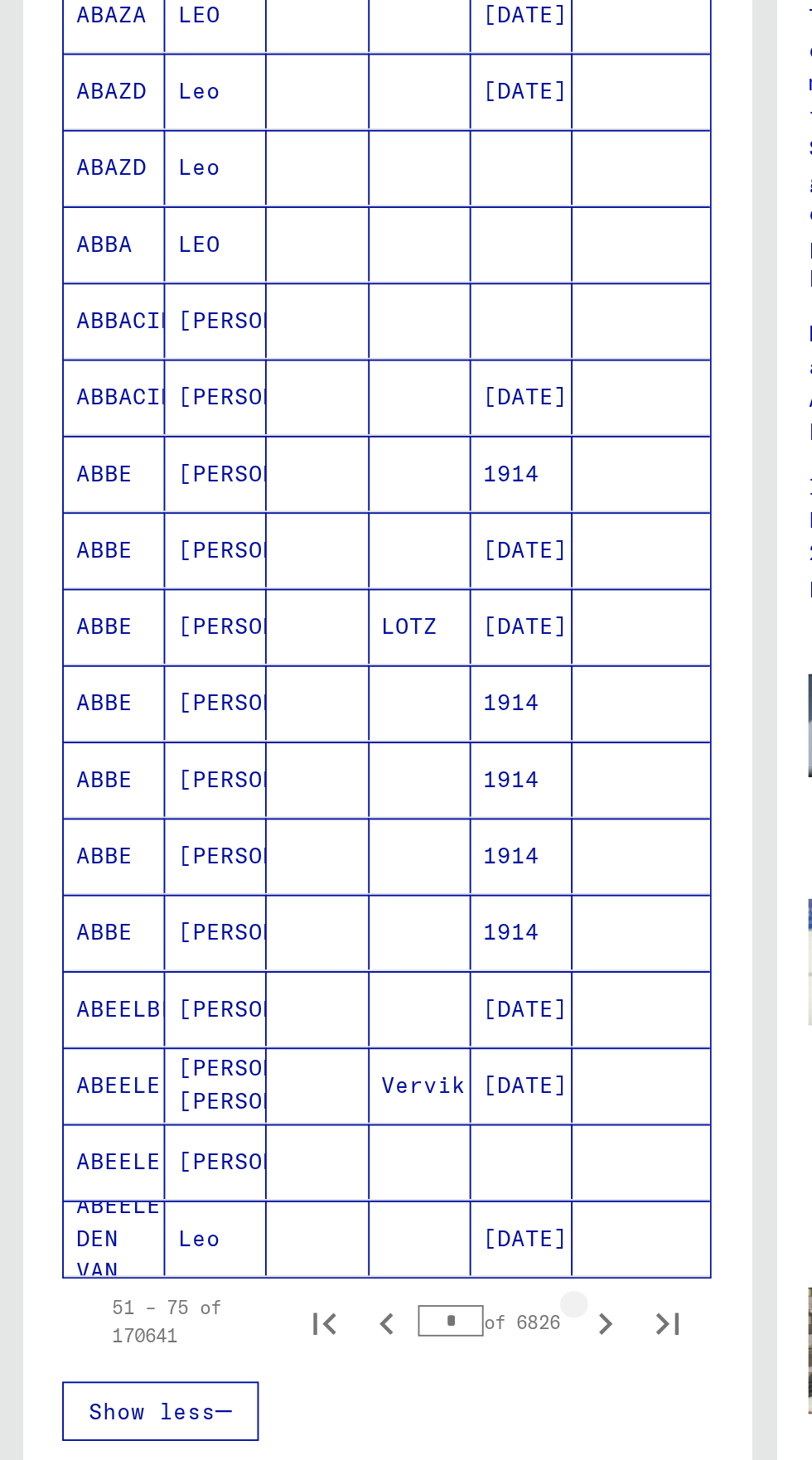
click at [325, 921] on icon "Next page" at bounding box center [321, 932] width 23 height 23
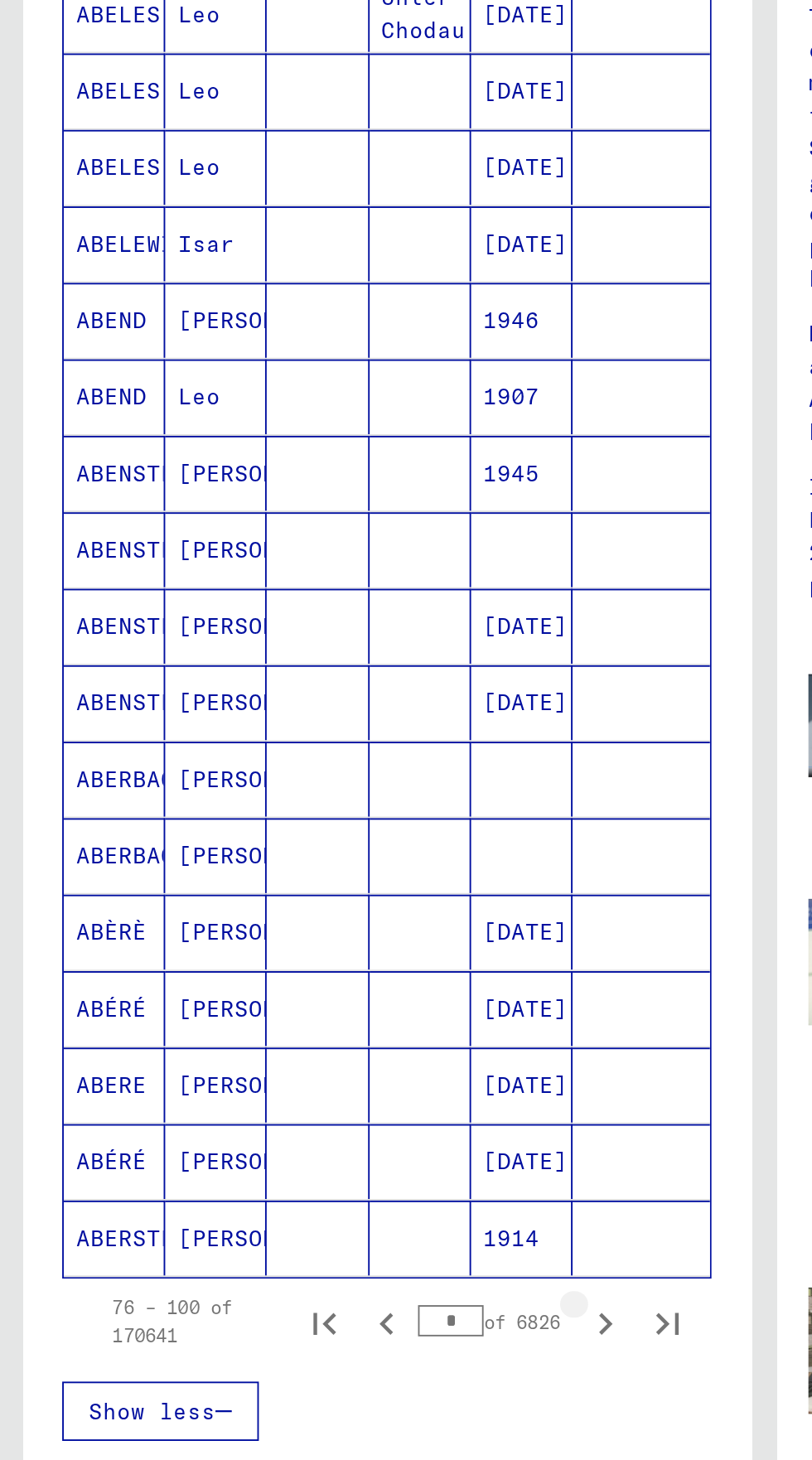
click at [332, 921] on icon "Next page" at bounding box center [321, 932] width 23 height 23
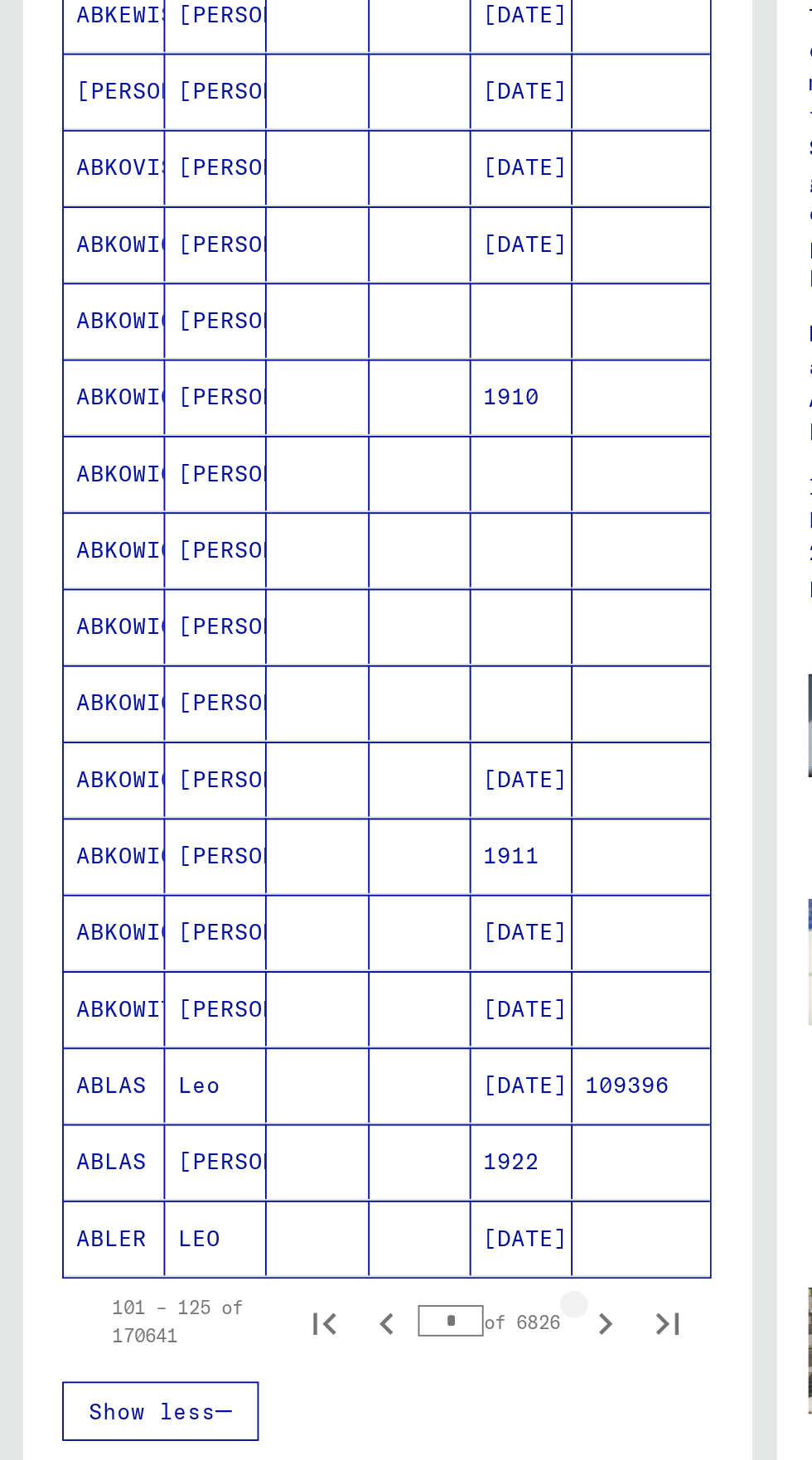
click at [333, 915] on button "Next page" at bounding box center [321, 931] width 33 height 33
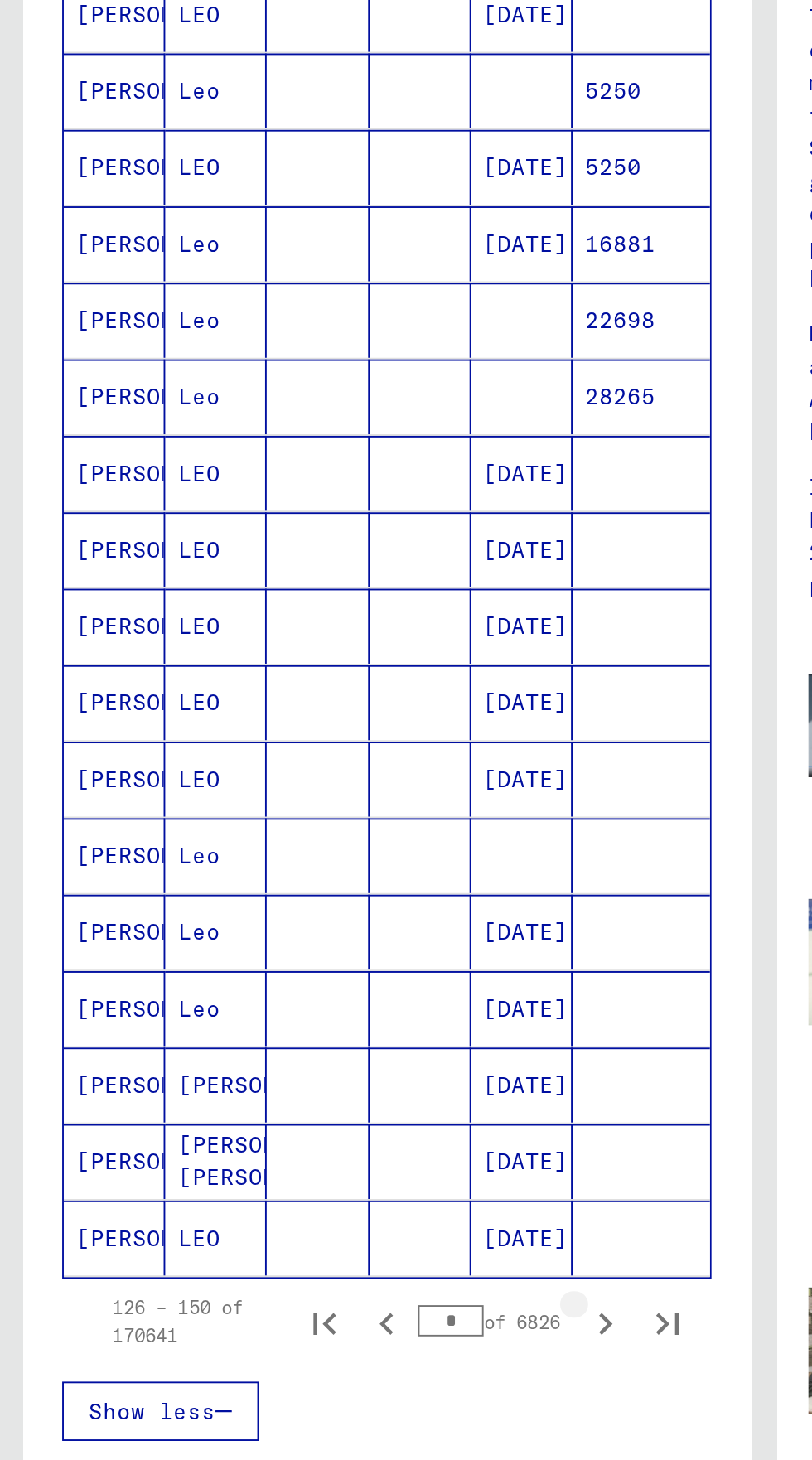
click at [323, 926] on icon "Next page" at bounding box center [321, 931] width 8 height 11
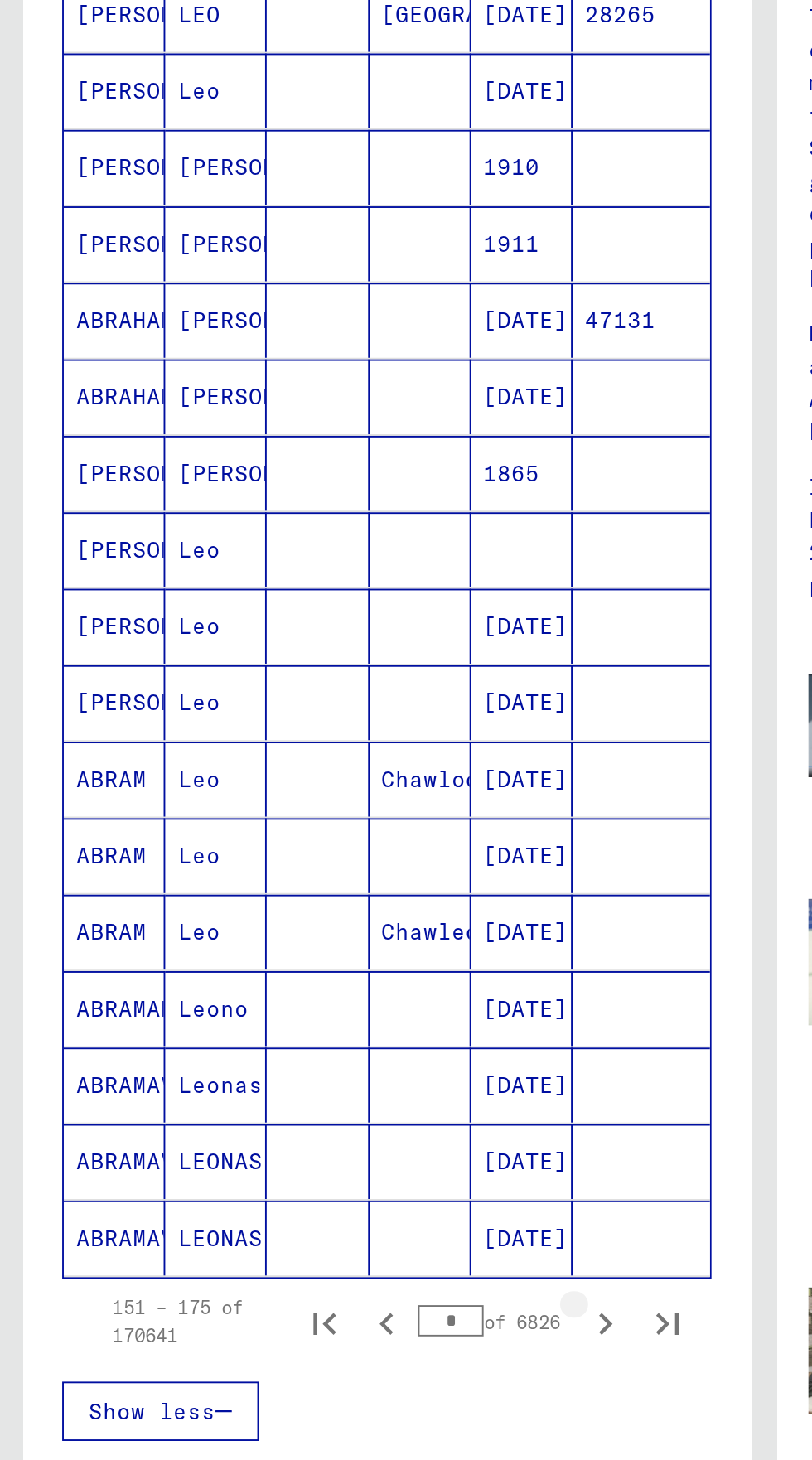
click at [319, 926] on icon "Next page" at bounding box center [321, 931] width 8 height 11
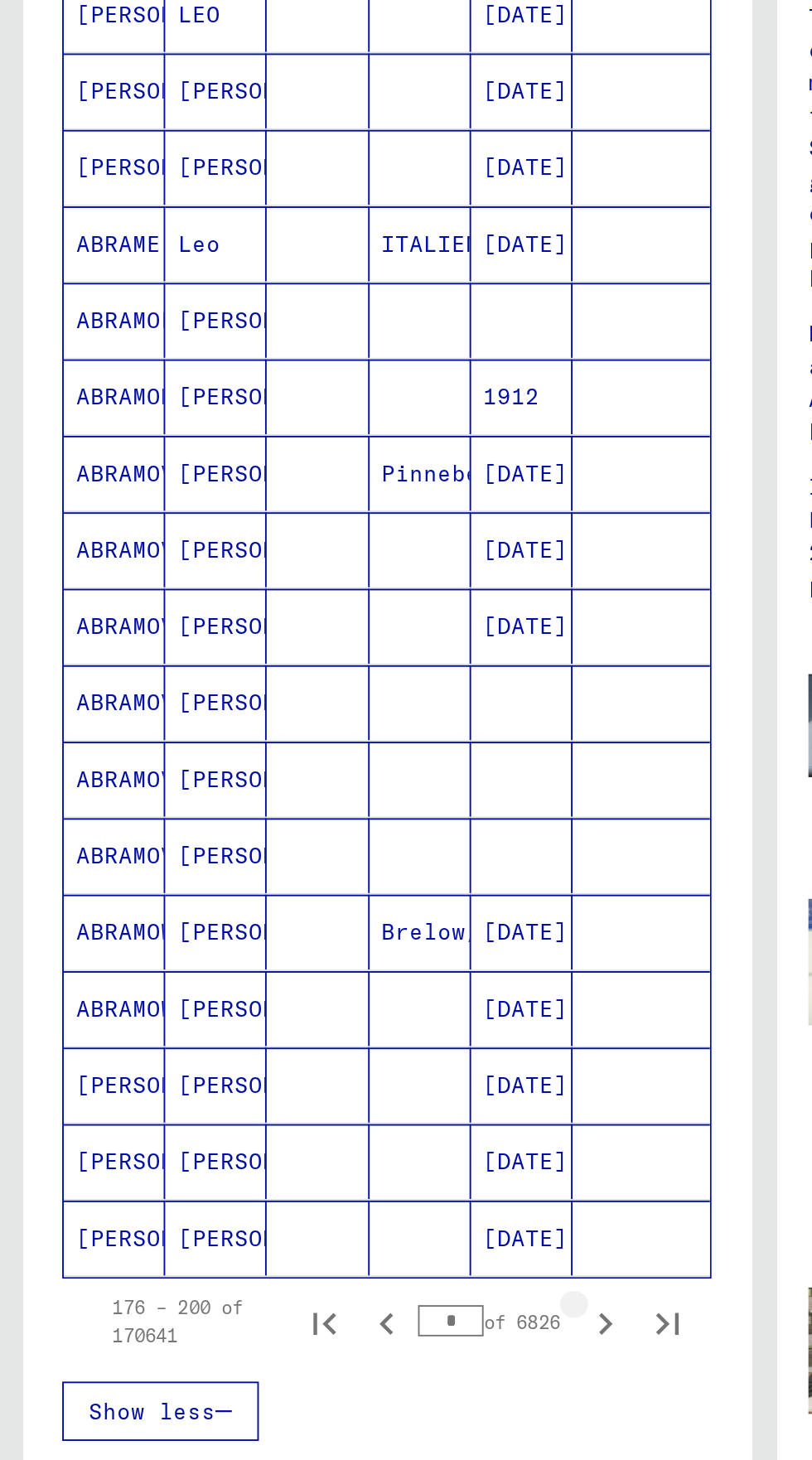
click at [322, 926] on icon "Next page" at bounding box center [321, 931] width 8 height 11
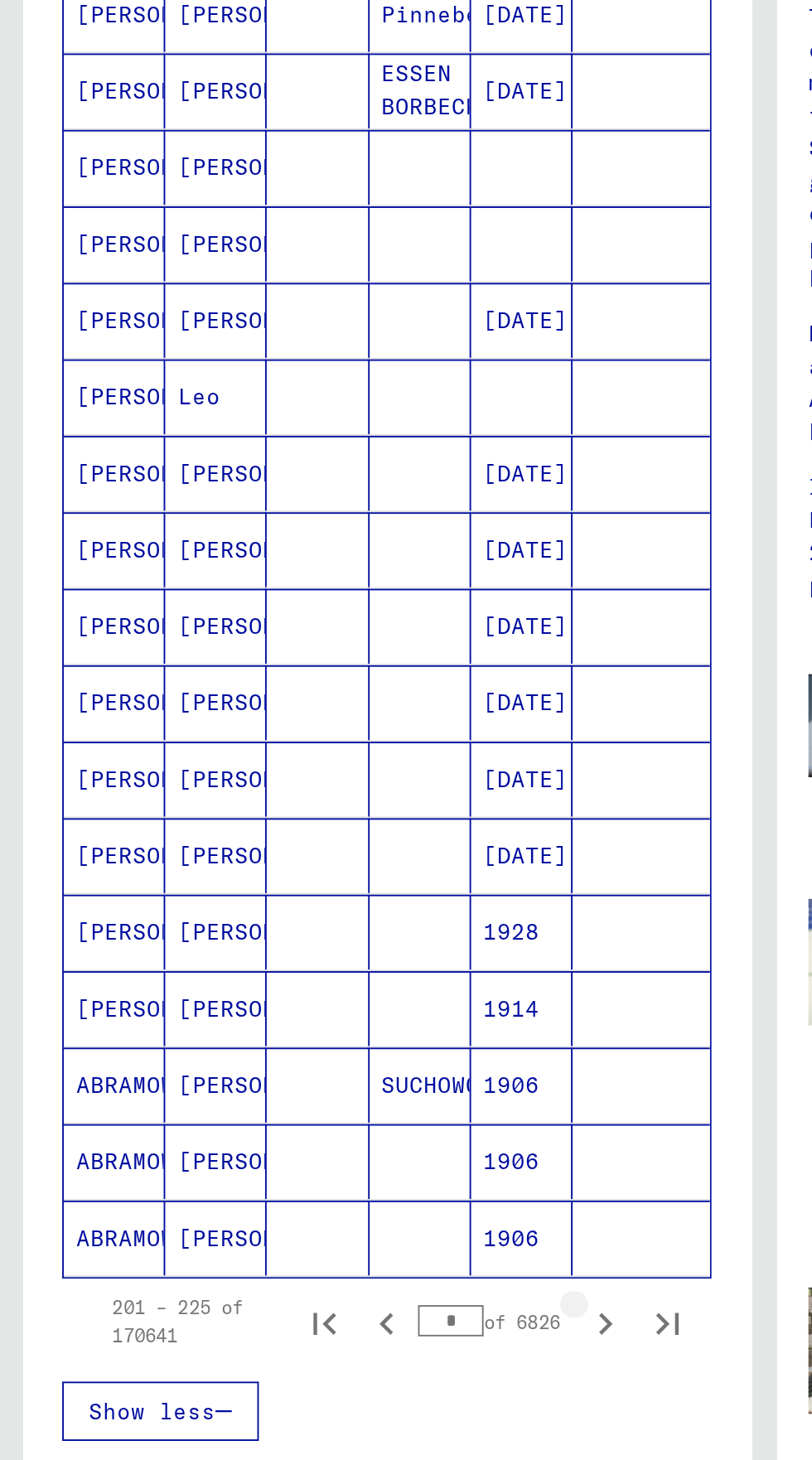
click at [312, 921] on icon "Next page" at bounding box center [321, 932] width 23 height 23
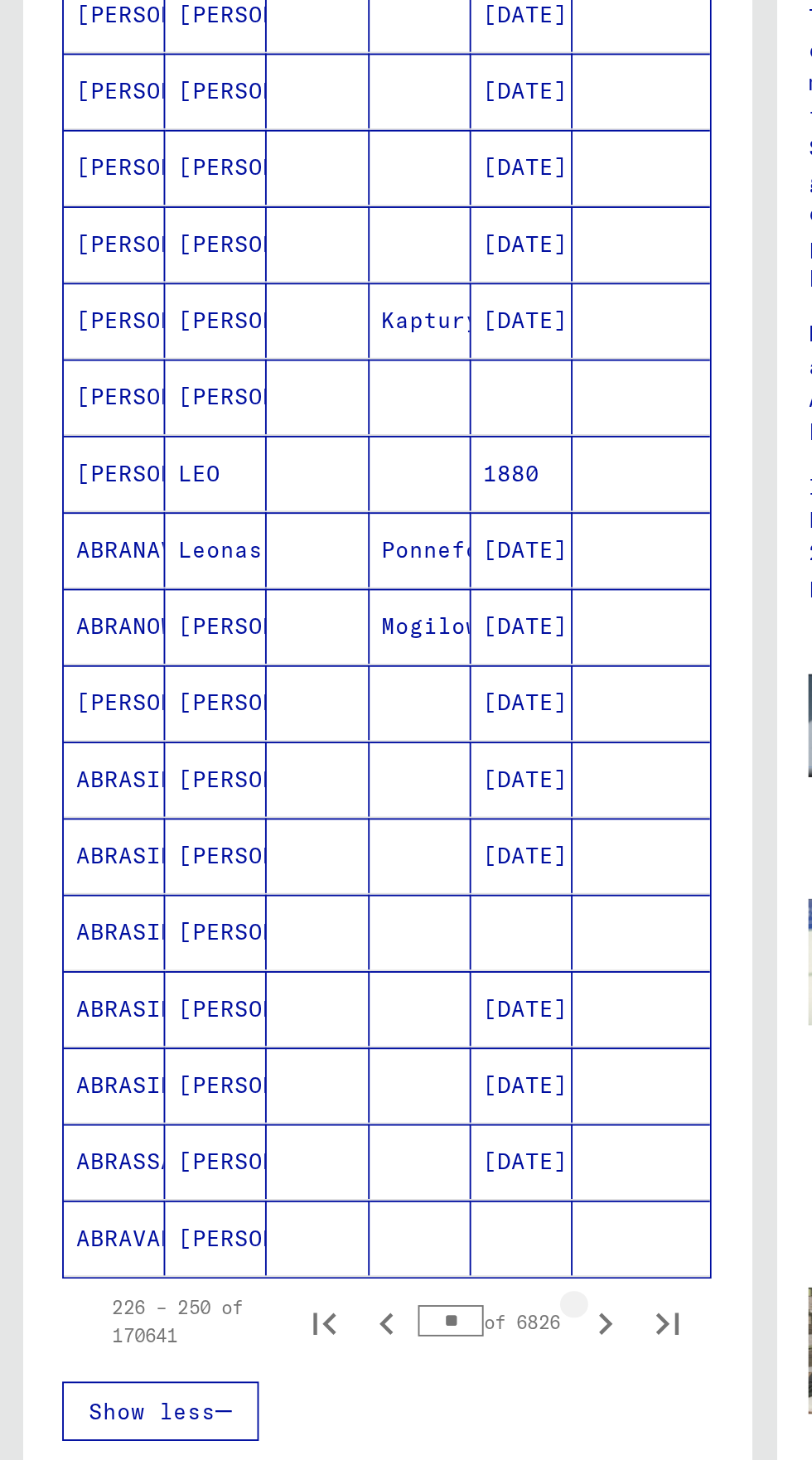
click at [319, 921] on icon "Next page" at bounding box center [321, 932] width 23 height 23
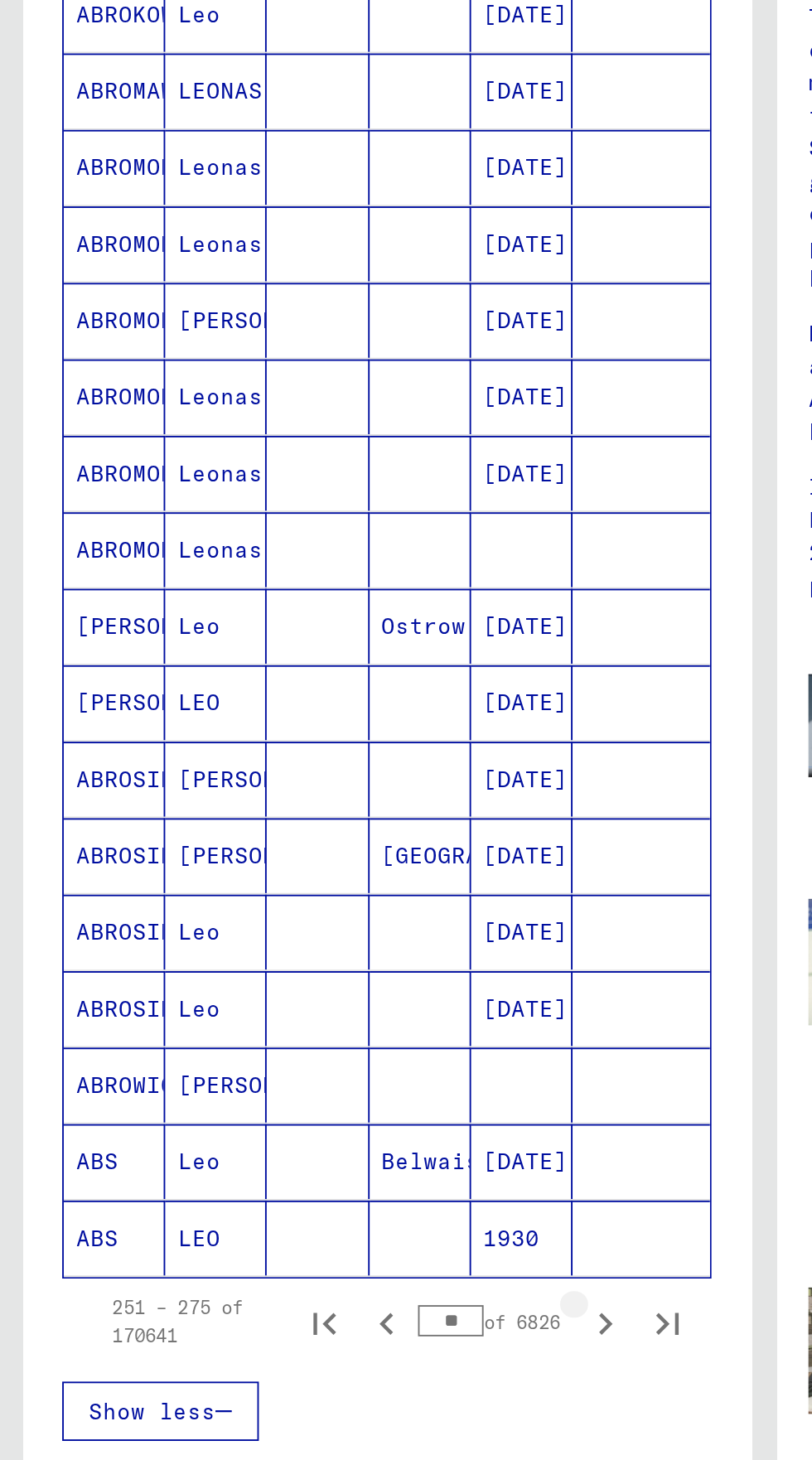
click at [321, 921] on icon "Next page" at bounding box center [321, 932] width 23 height 23
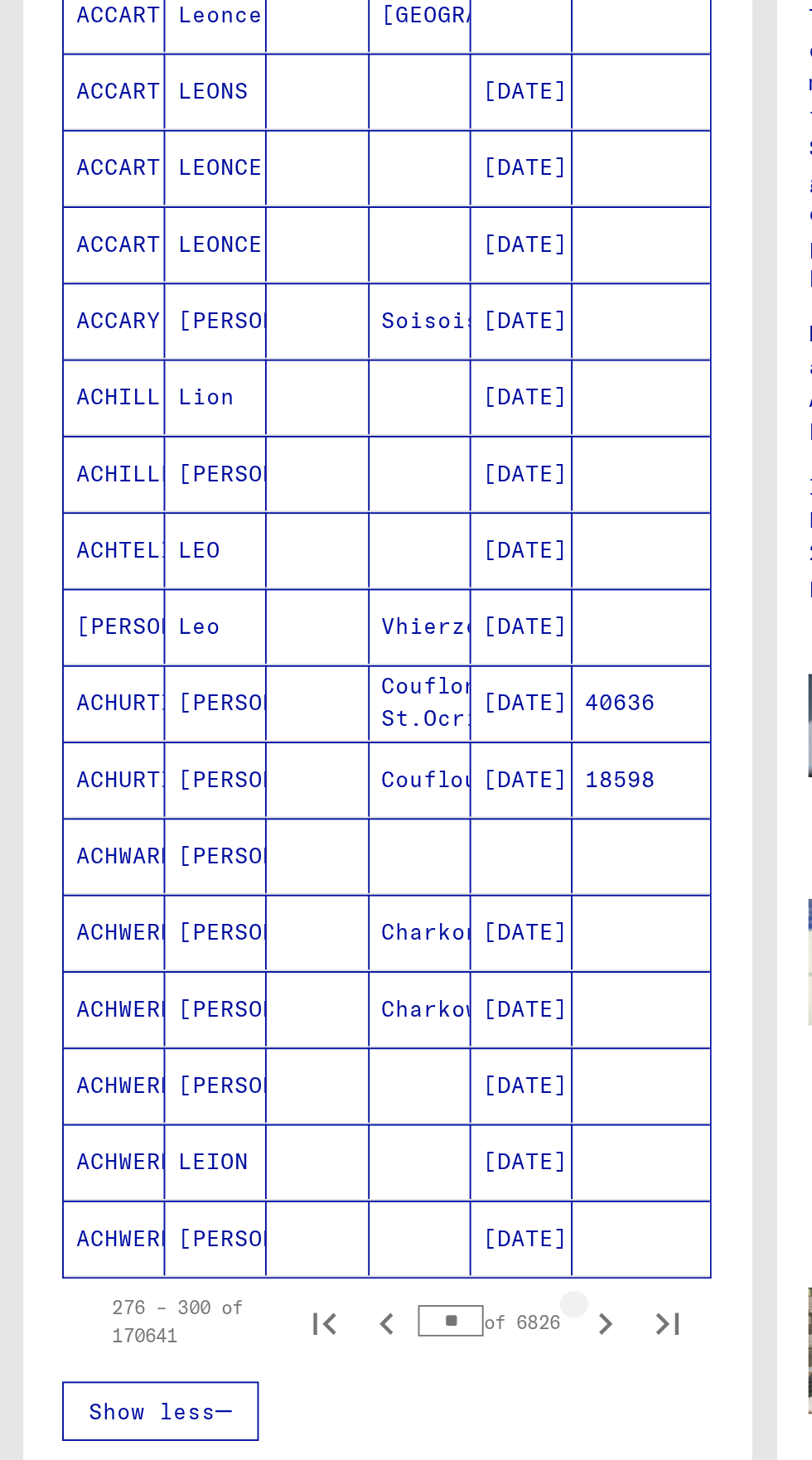
click at [324, 915] on button "Next page" at bounding box center [321, 931] width 33 height 33
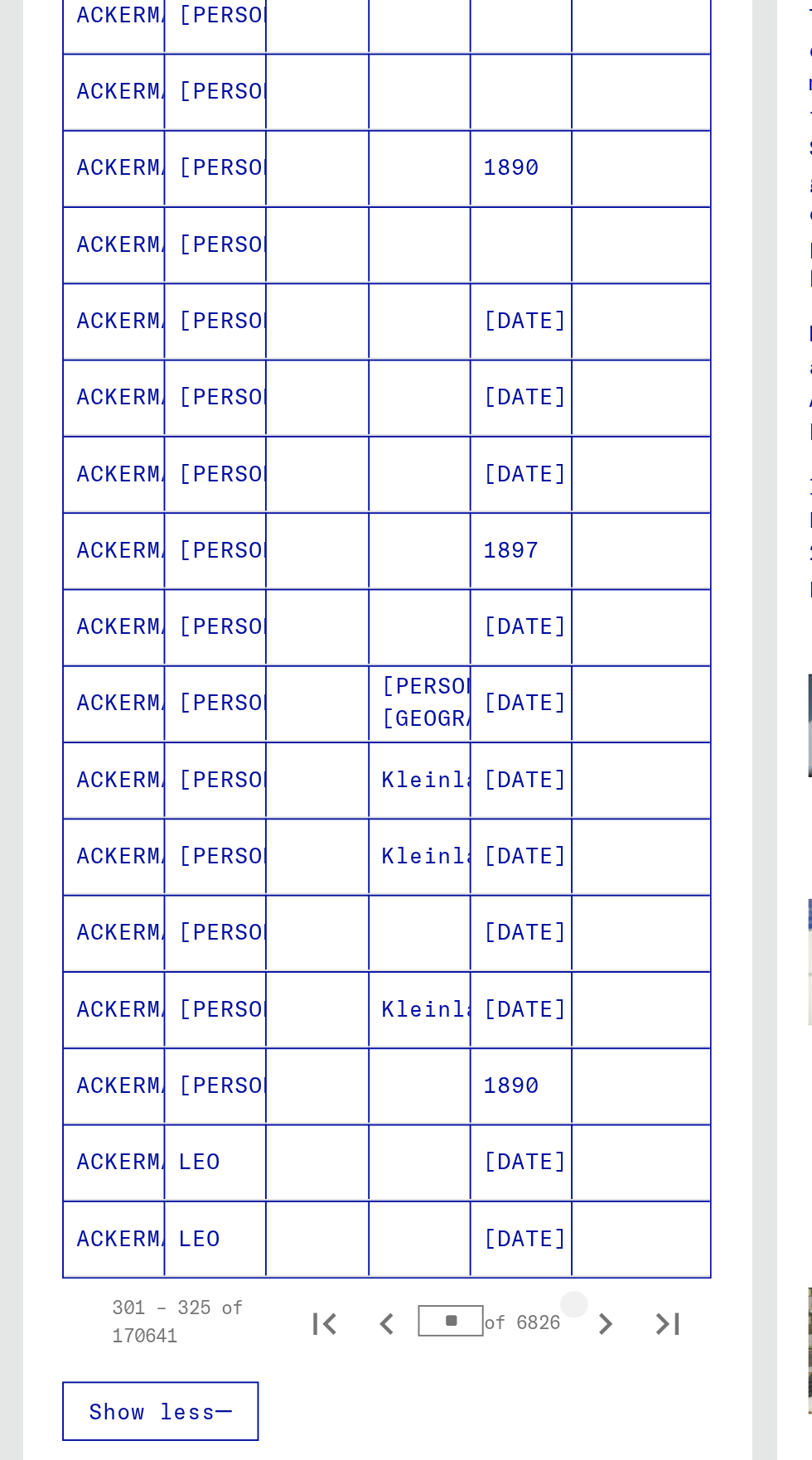
click at [323, 921] on icon "Next page" at bounding box center [321, 932] width 23 height 23
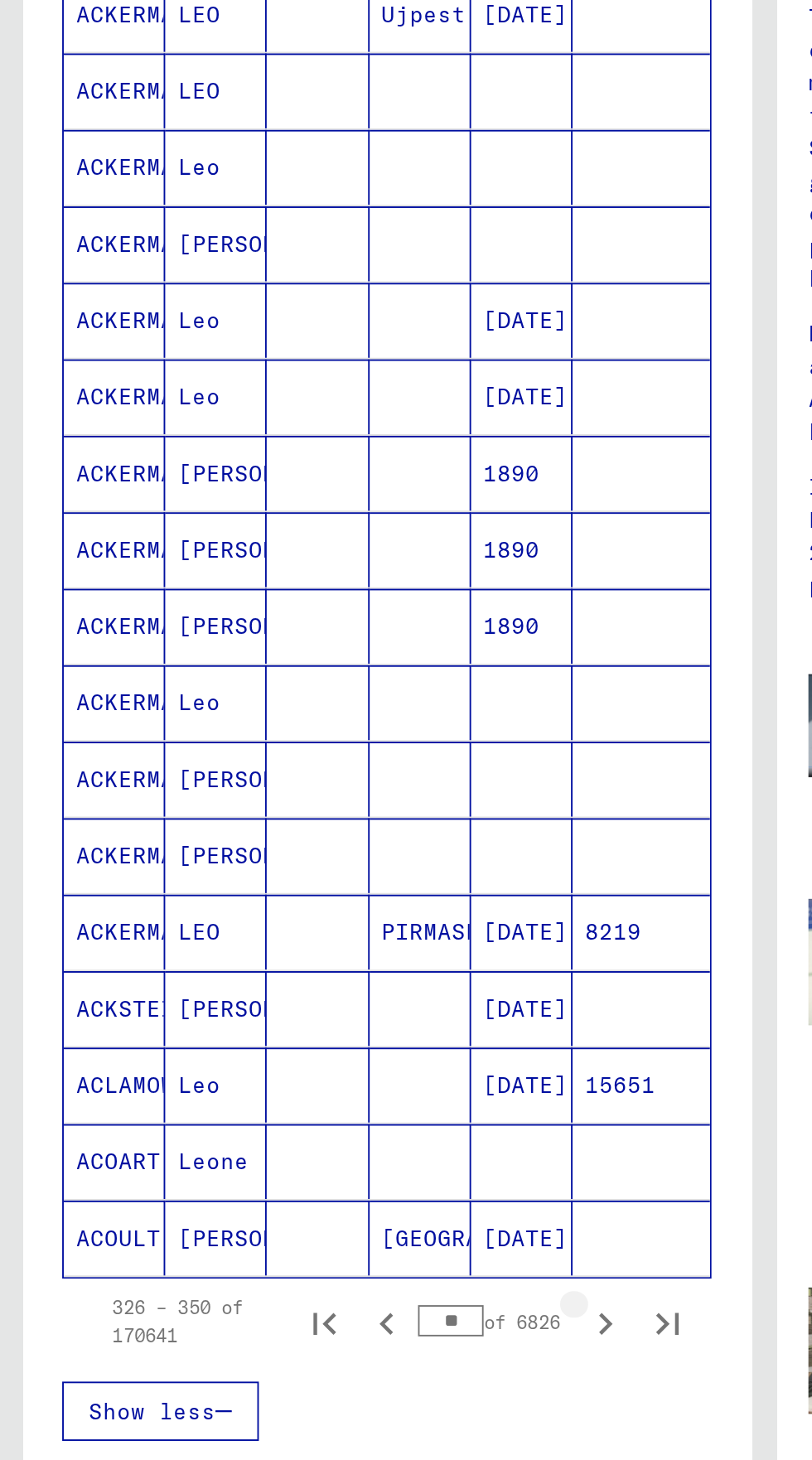
click at [323, 921] on icon "Next page" at bounding box center [321, 932] width 23 height 23
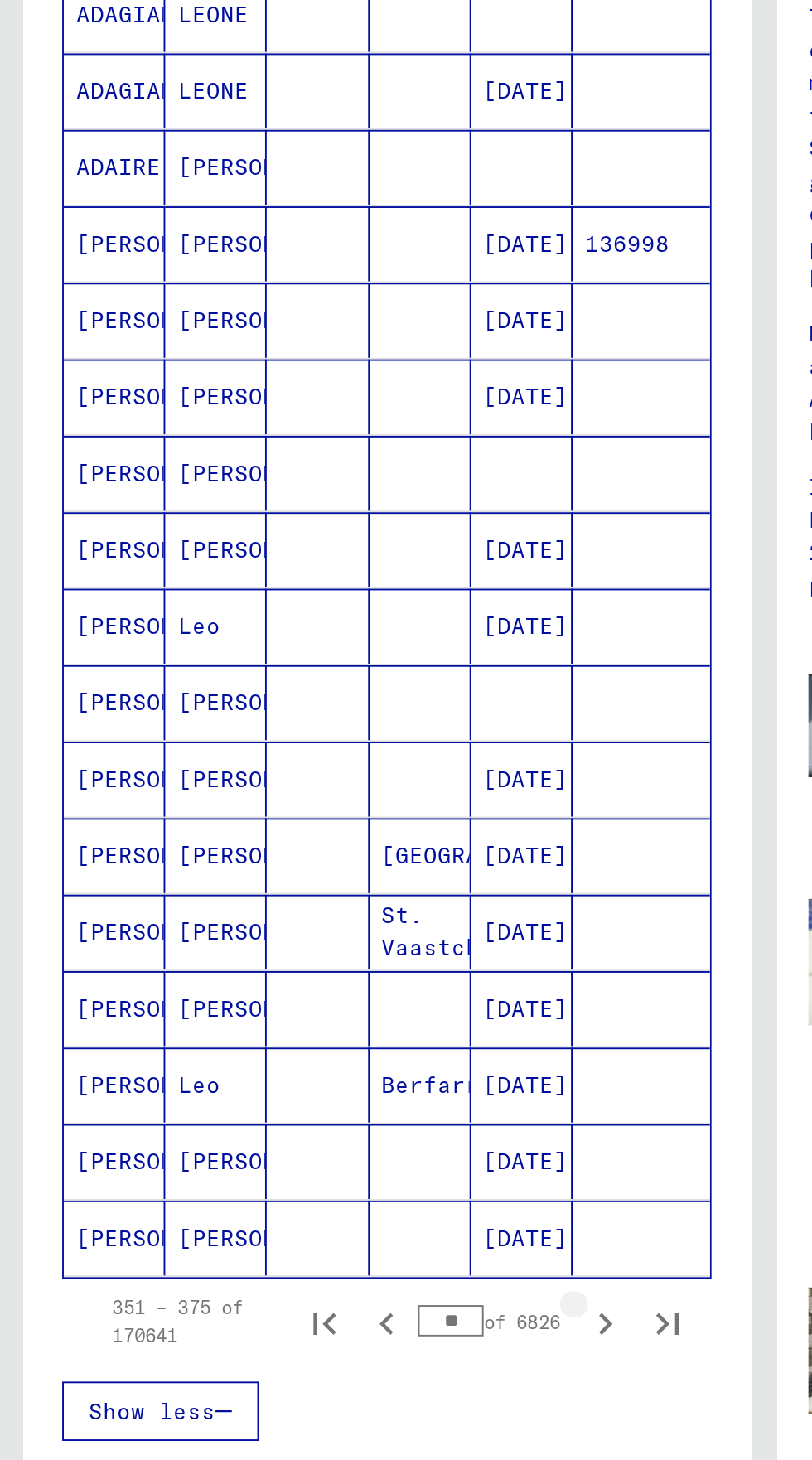
click at [316, 921] on icon "Next page" at bounding box center [321, 932] width 23 height 23
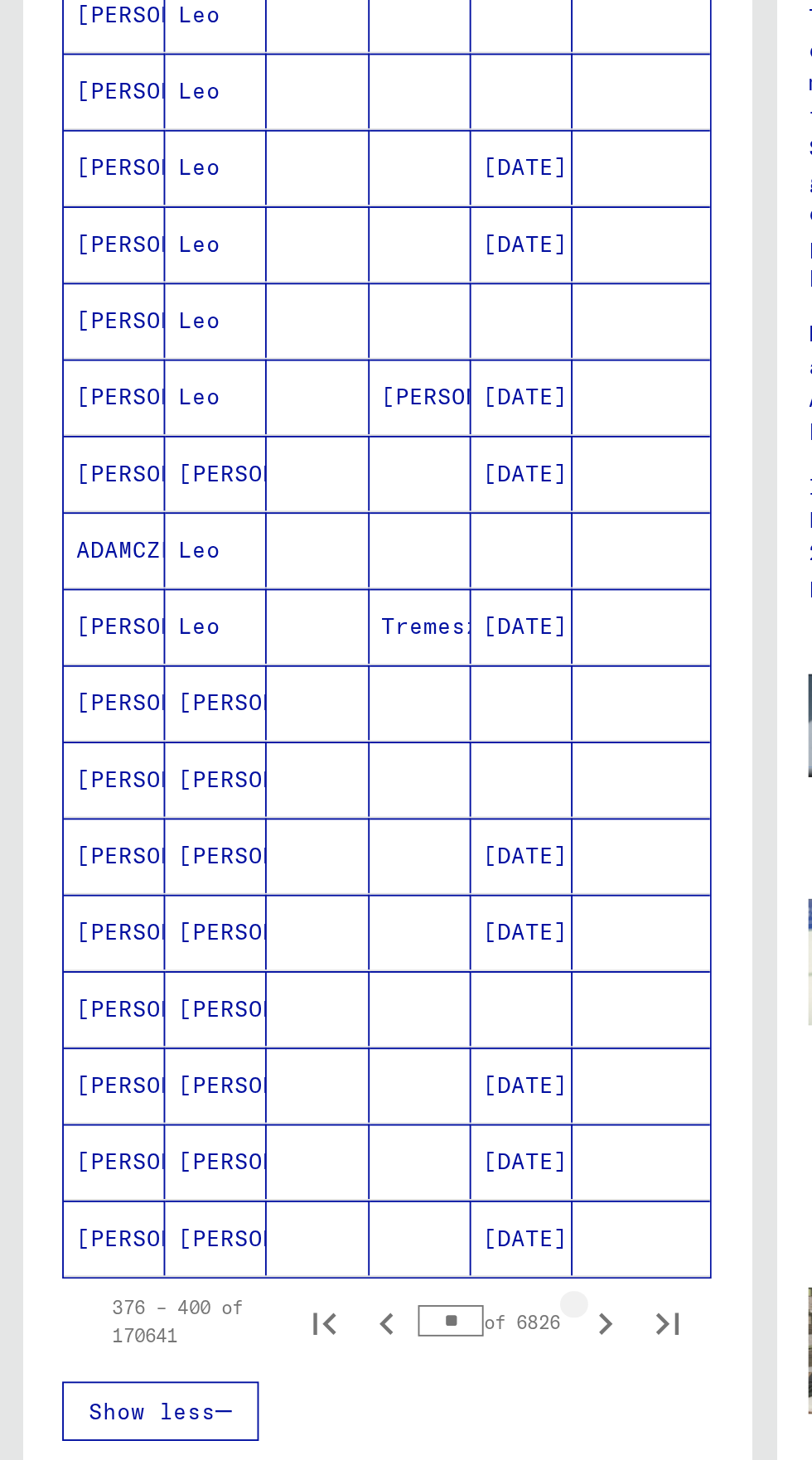
click at [320, 921] on icon "Next page" at bounding box center [321, 932] width 23 height 23
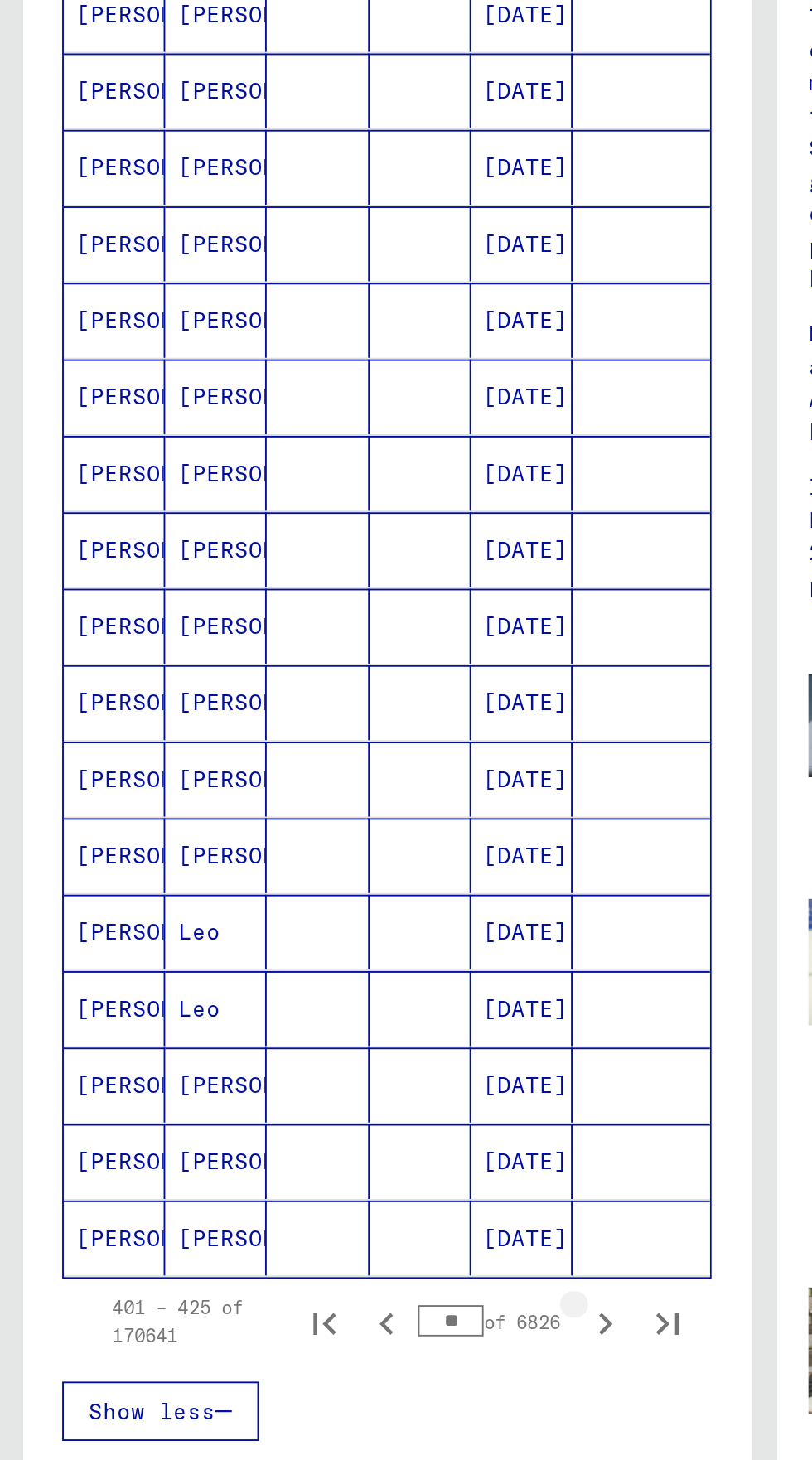
click at [322, 921] on icon "Next page" at bounding box center [321, 932] width 23 height 23
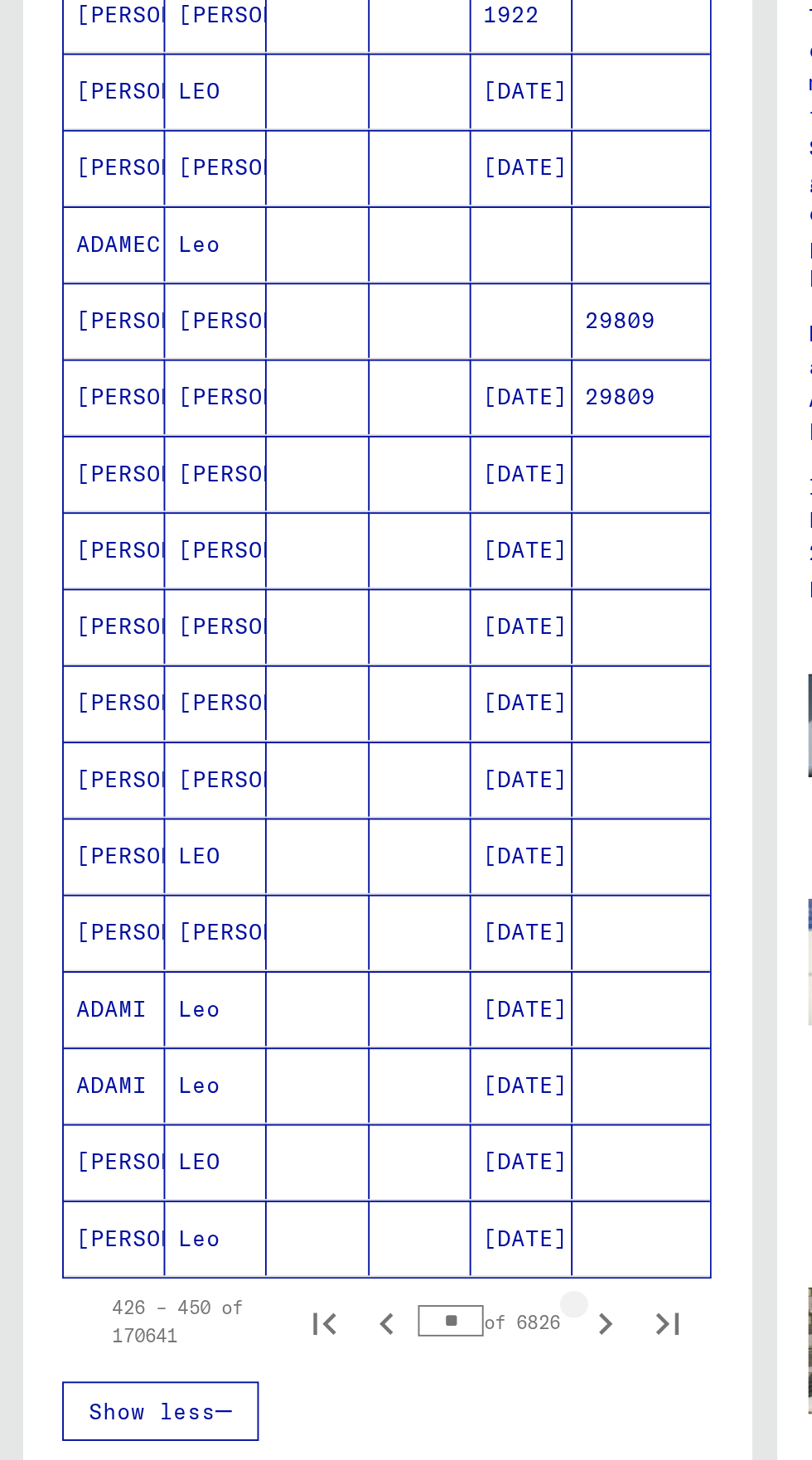
click at [321, 915] on button "Next page" at bounding box center [321, 931] width 33 height 33
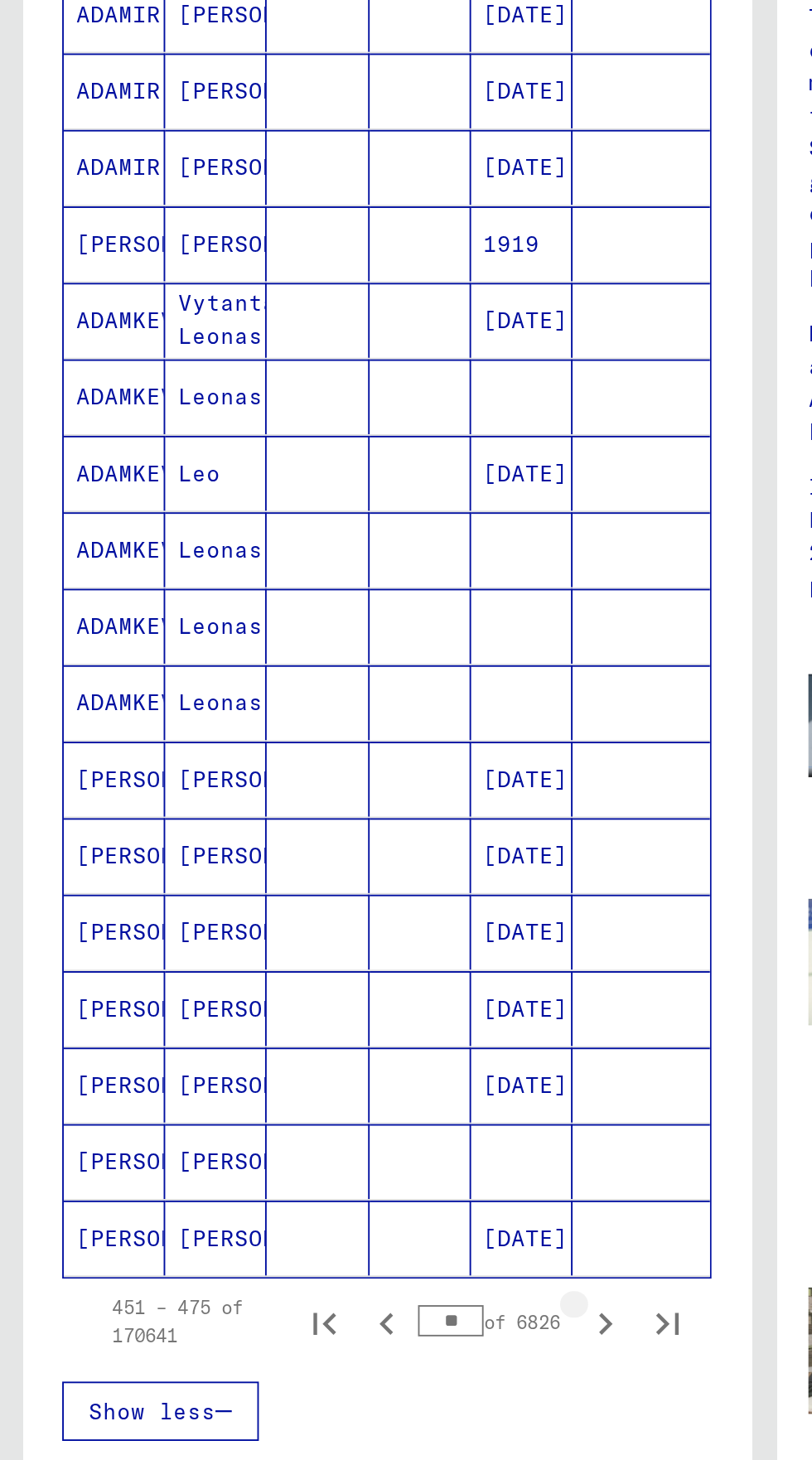
click at [326, 921] on icon "Next page" at bounding box center [321, 932] width 23 height 23
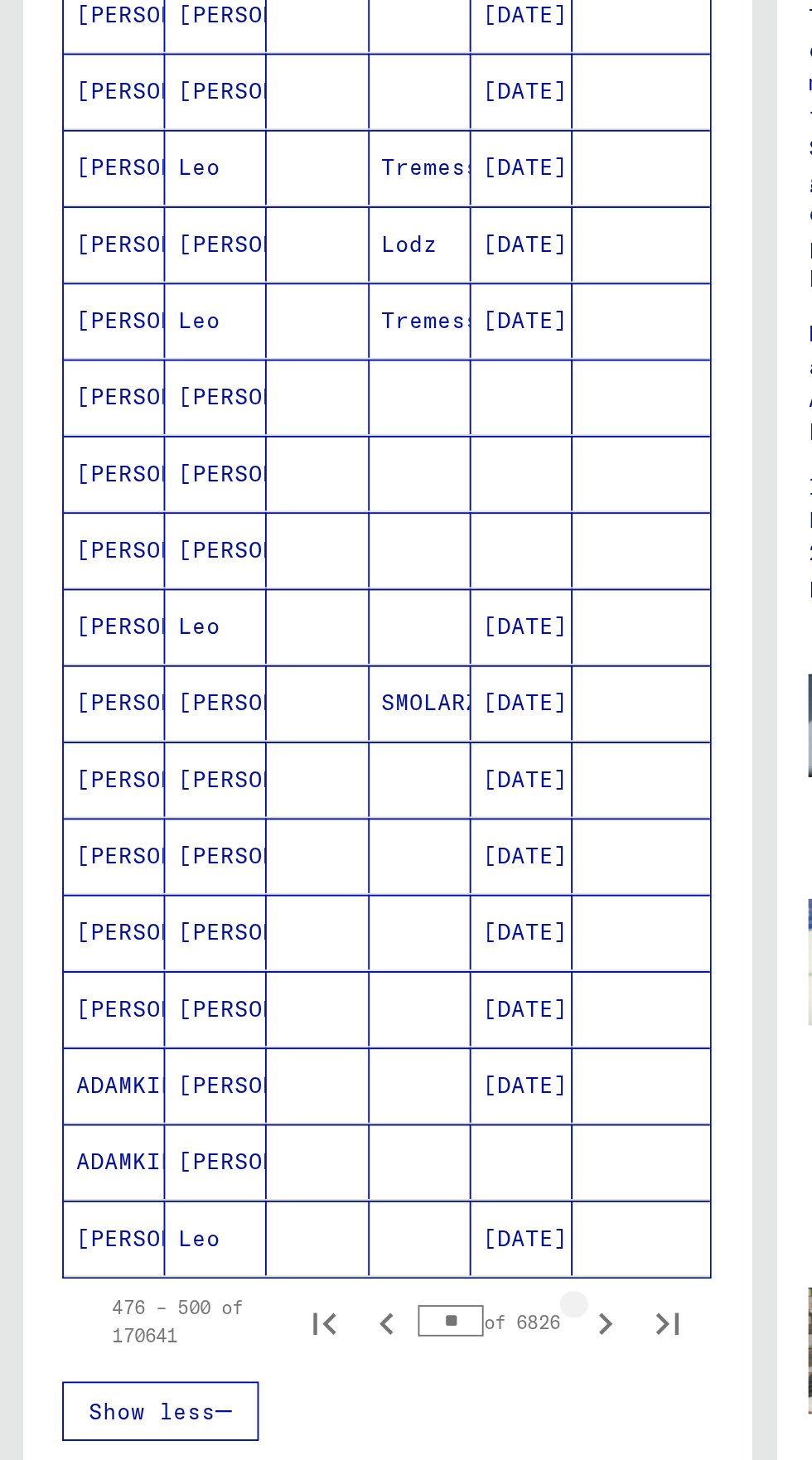
click at [323, 921] on icon "Next page" at bounding box center [321, 932] width 23 height 23
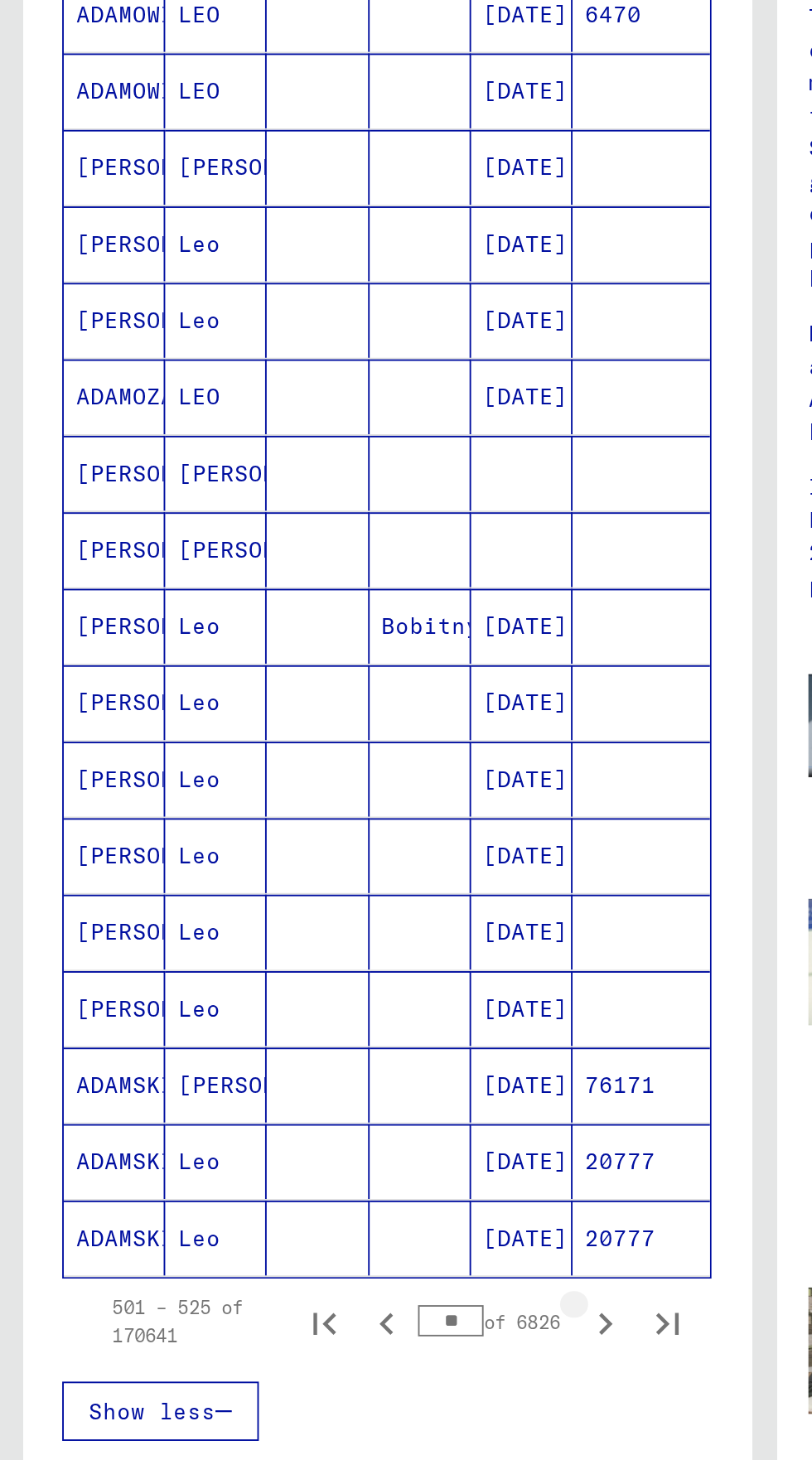
click at [318, 921] on icon "Next page" at bounding box center [321, 932] width 23 height 23
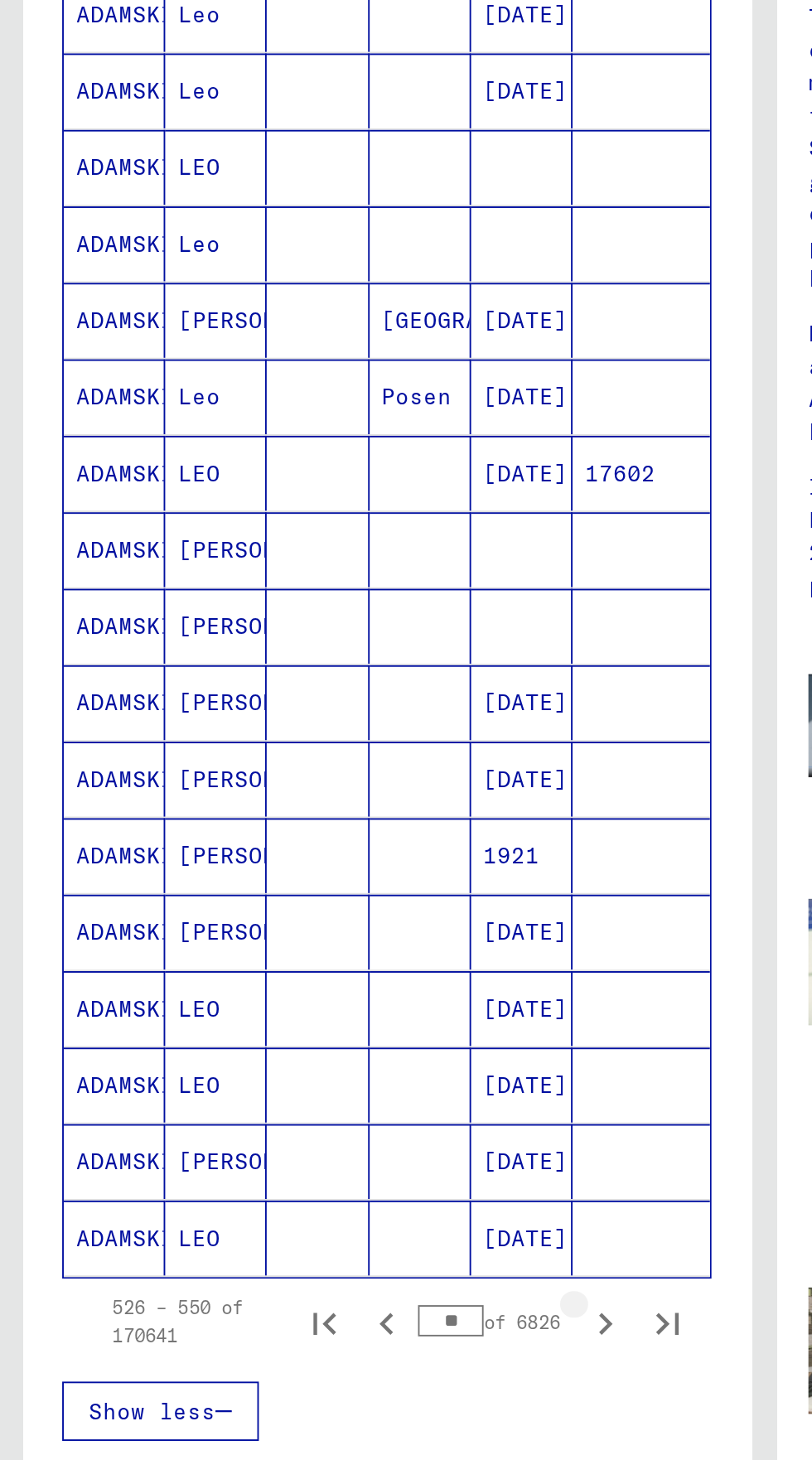
click at [319, 921] on icon "Next page" at bounding box center [321, 932] width 23 height 23
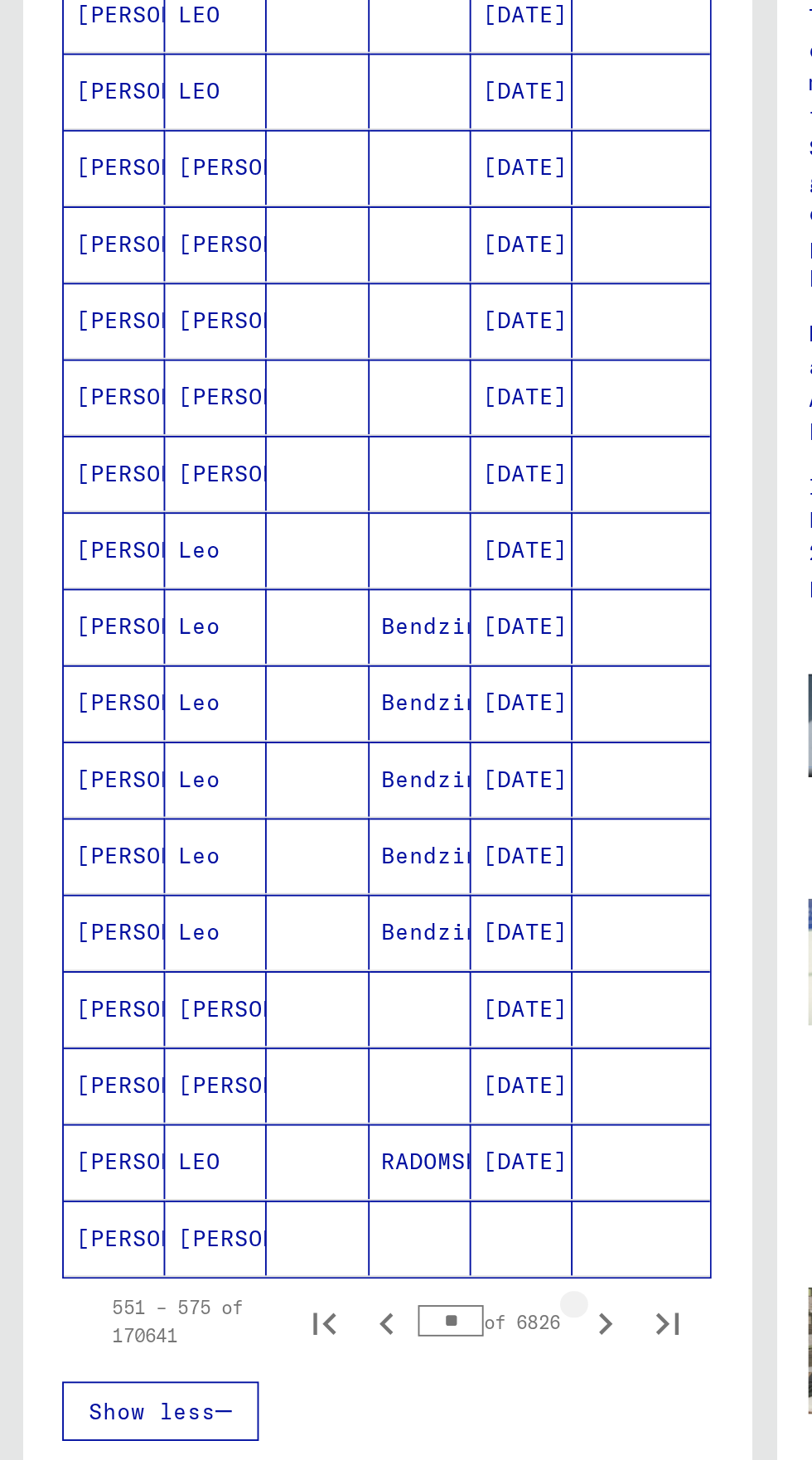
click at [311, 921] on icon "Next page" at bounding box center [321, 932] width 23 height 23
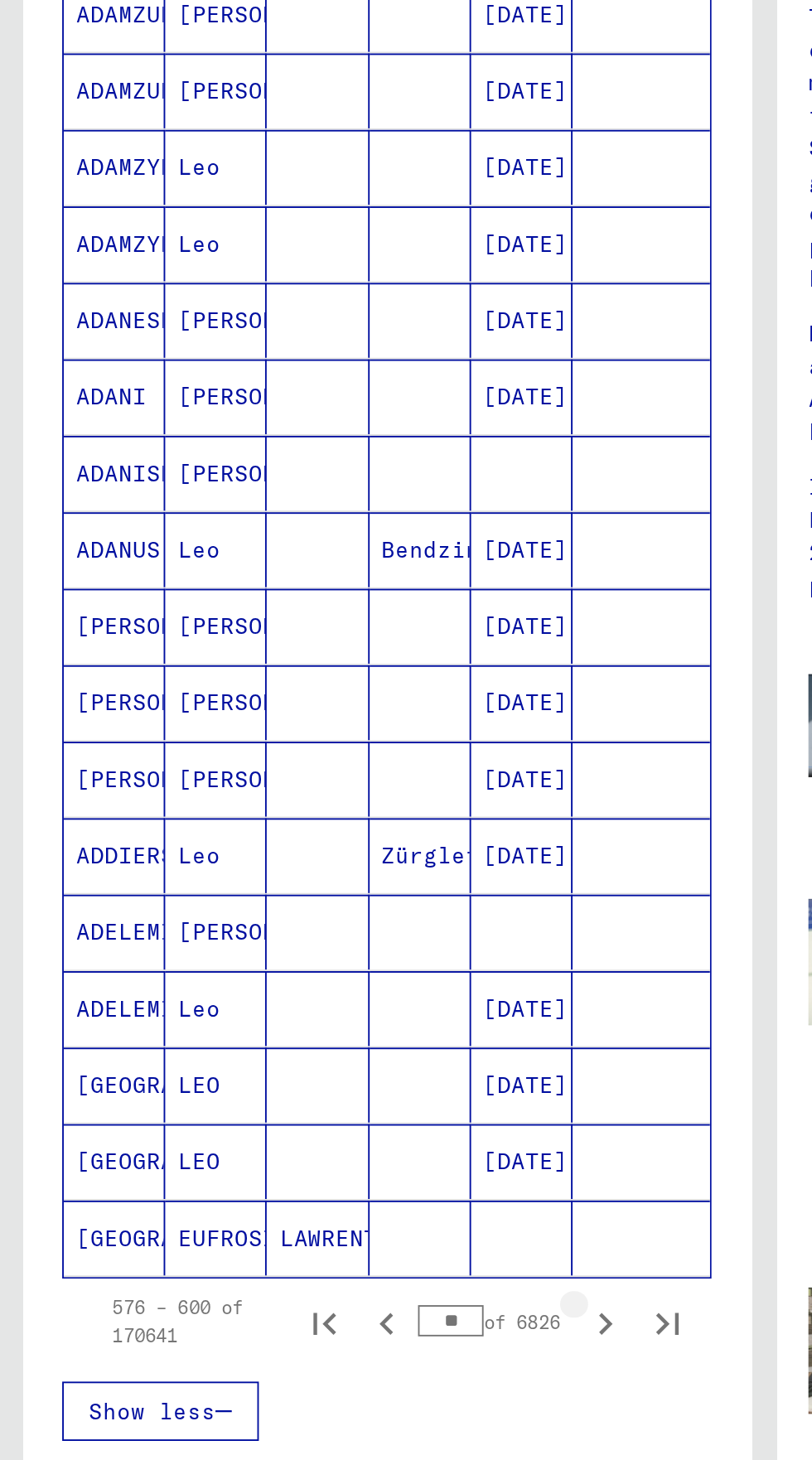
click at [321, 921] on icon "Next page" at bounding box center [321, 932] width 23 height 23
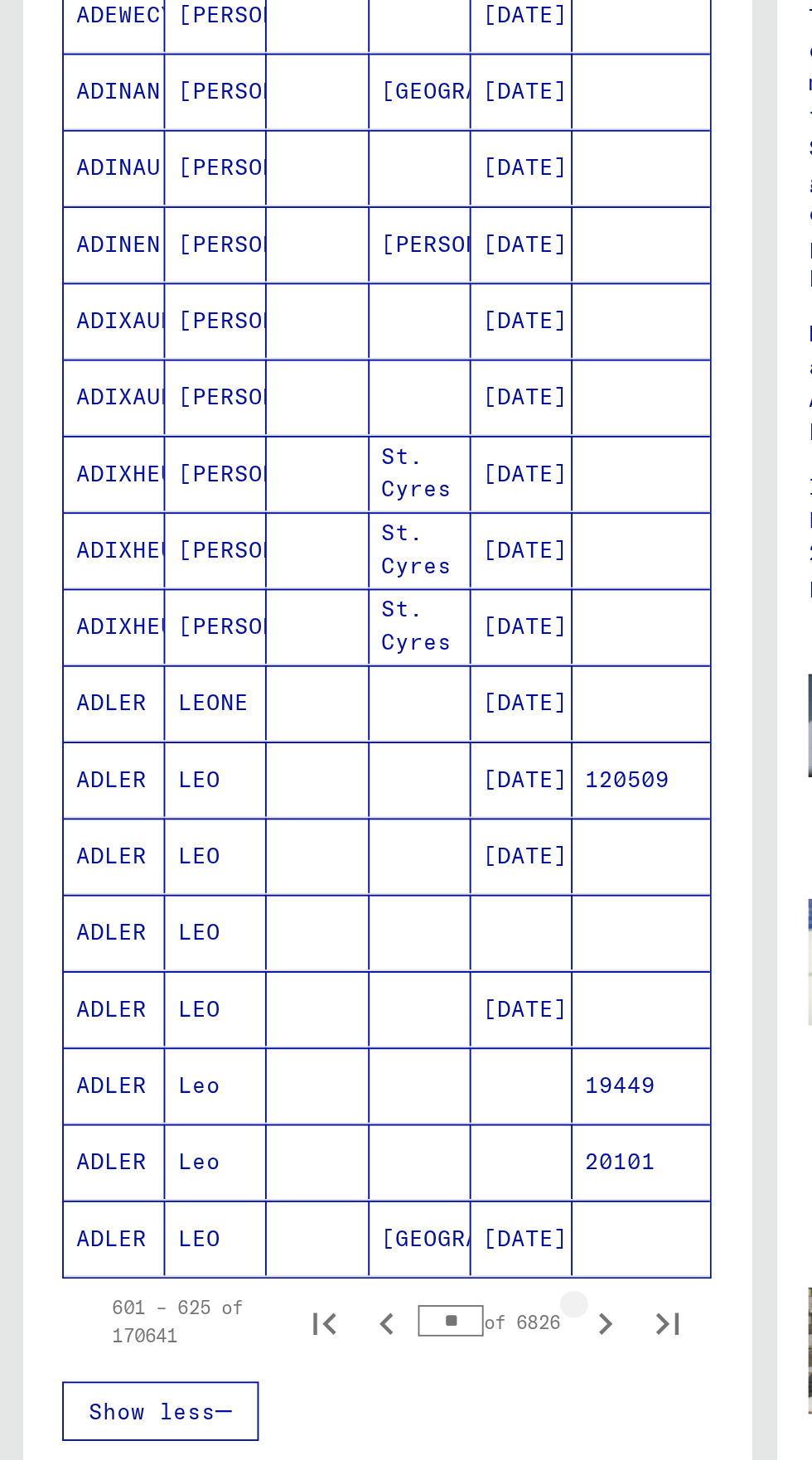
click at [321, 921] on icon "Next page" at bounding box center [321, 932] width 23 height 23
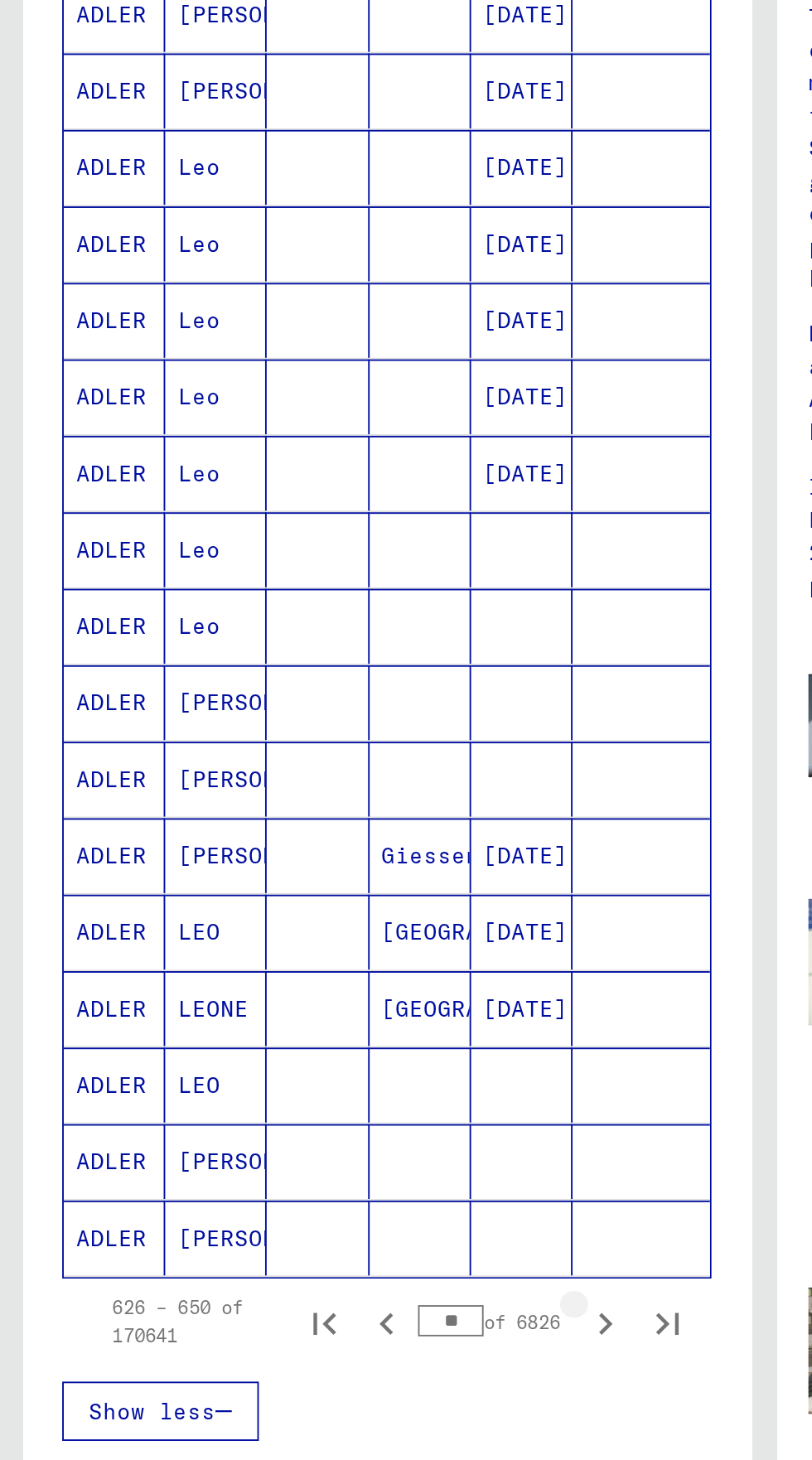
click at [321, 921] on icon "Next page" at bounding box center [321, 932] width 23 height 23
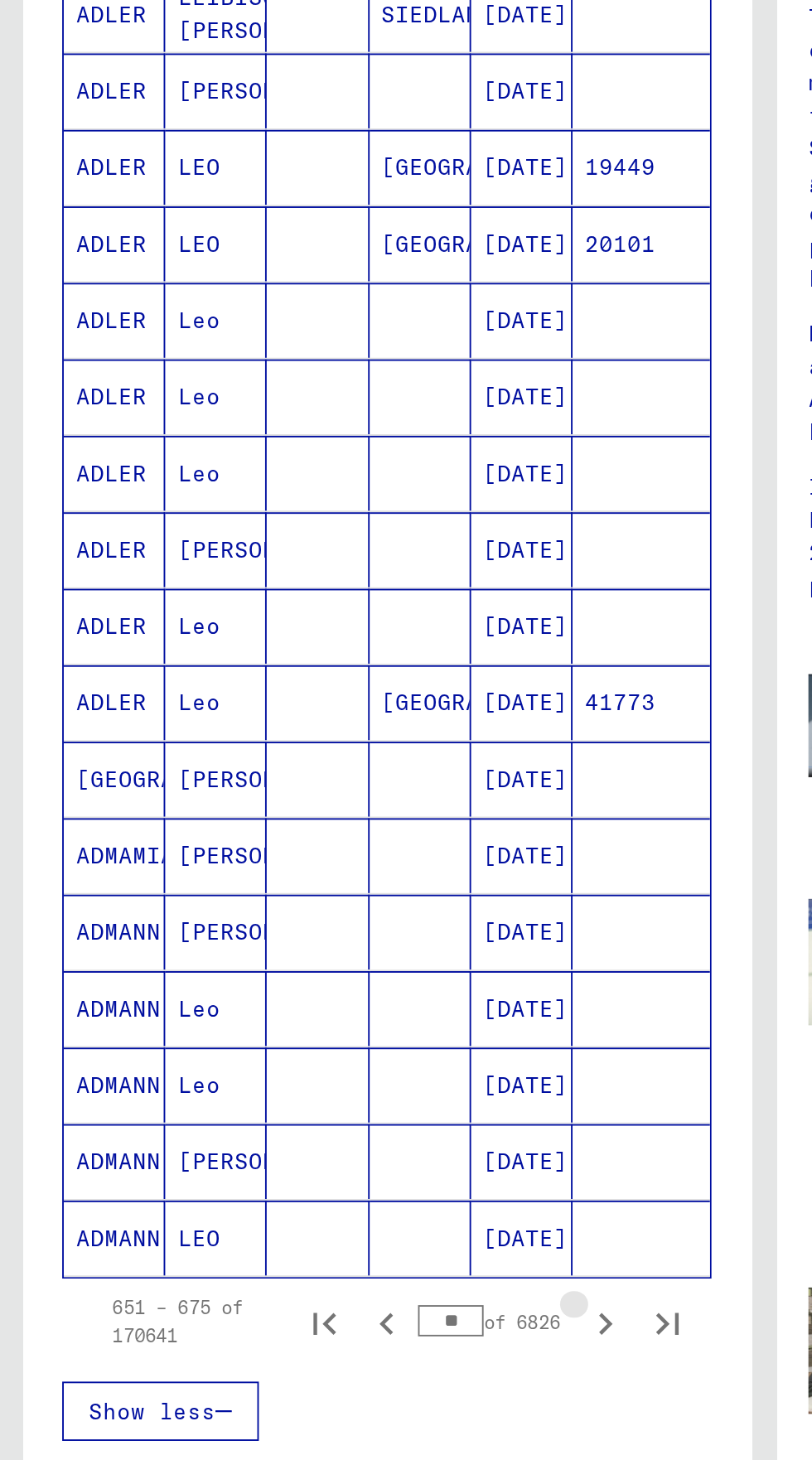
click at [312, 921] on icon "Next page" at bounding box center [321, 932] width 23 height 23
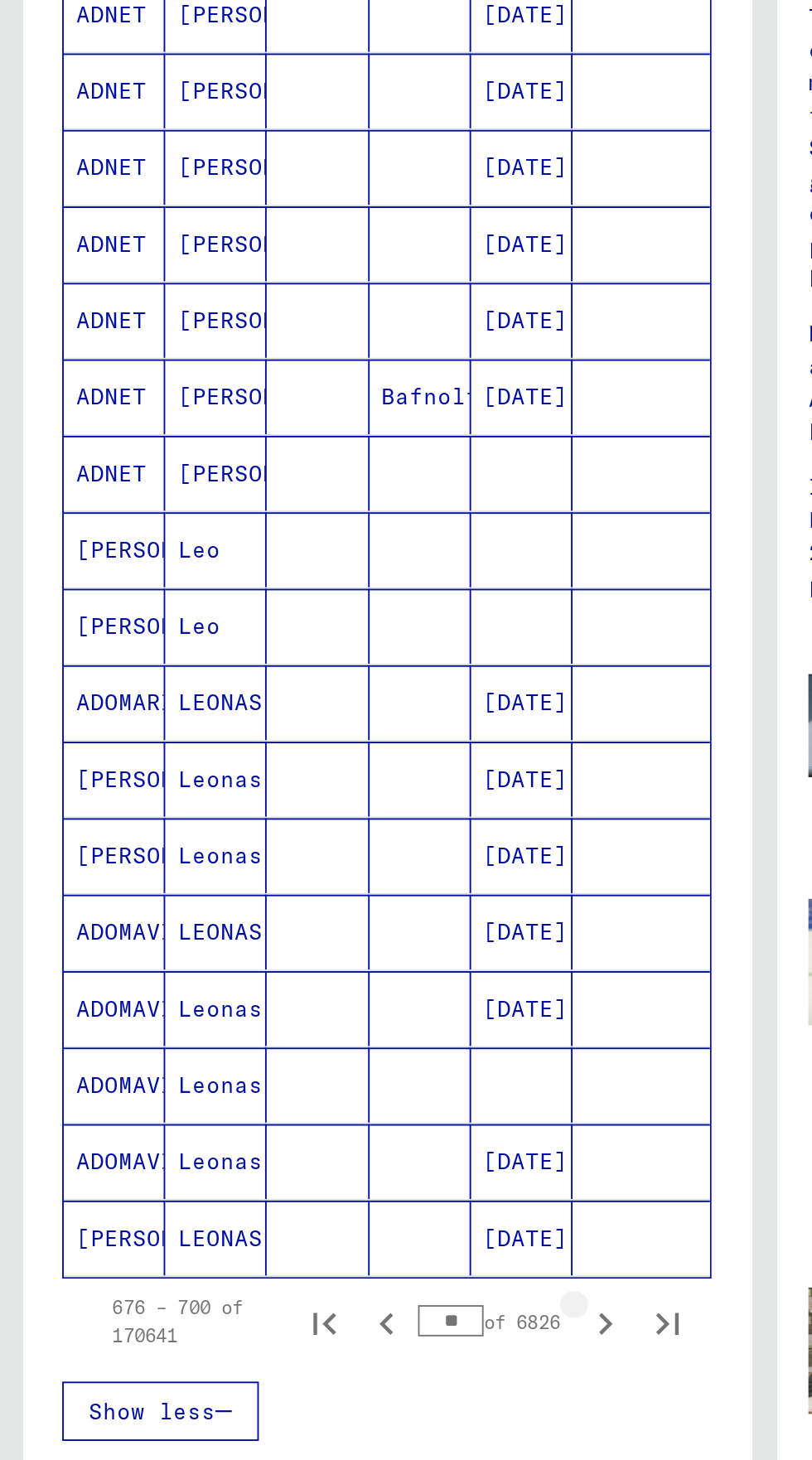
click at [312, 921] on icon "Next page" at bounding box center [321, 932] width 23 height 23
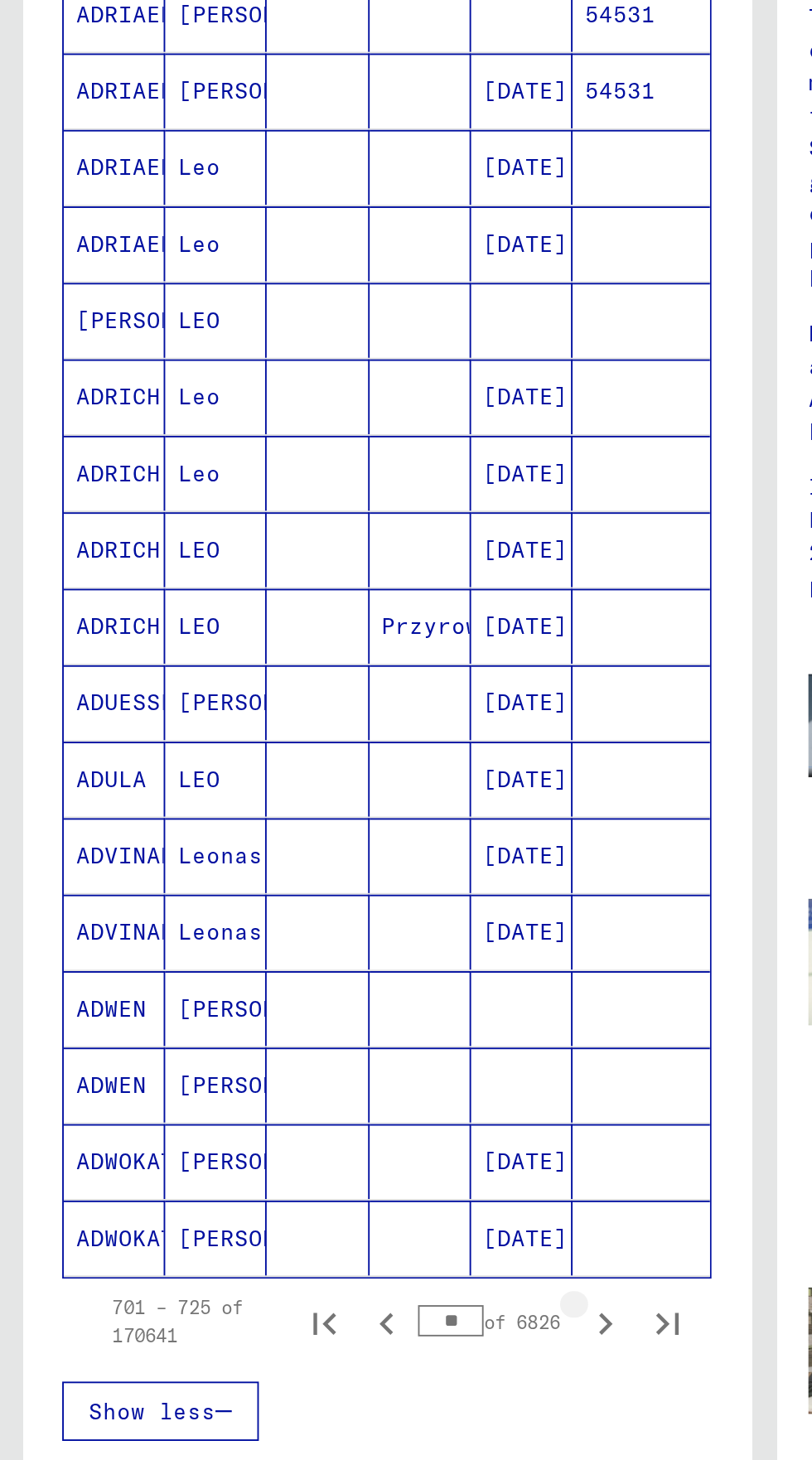
click at [309, 915] on button "Next page" at bounding box center [321, 931] width 33 height 33
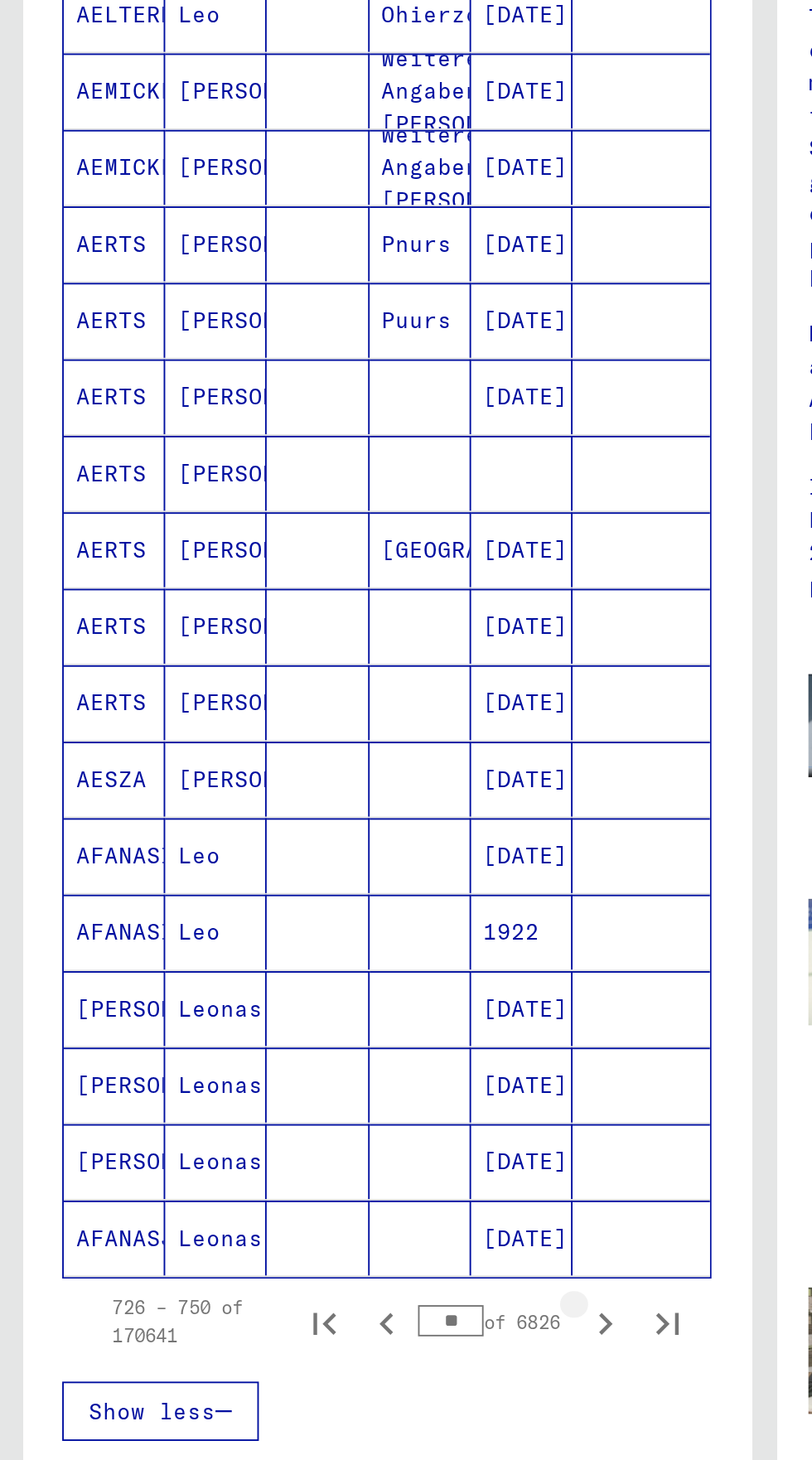
click at [308, 915] on button "Next page" at bounding box center [321, 931] width 33 height 33
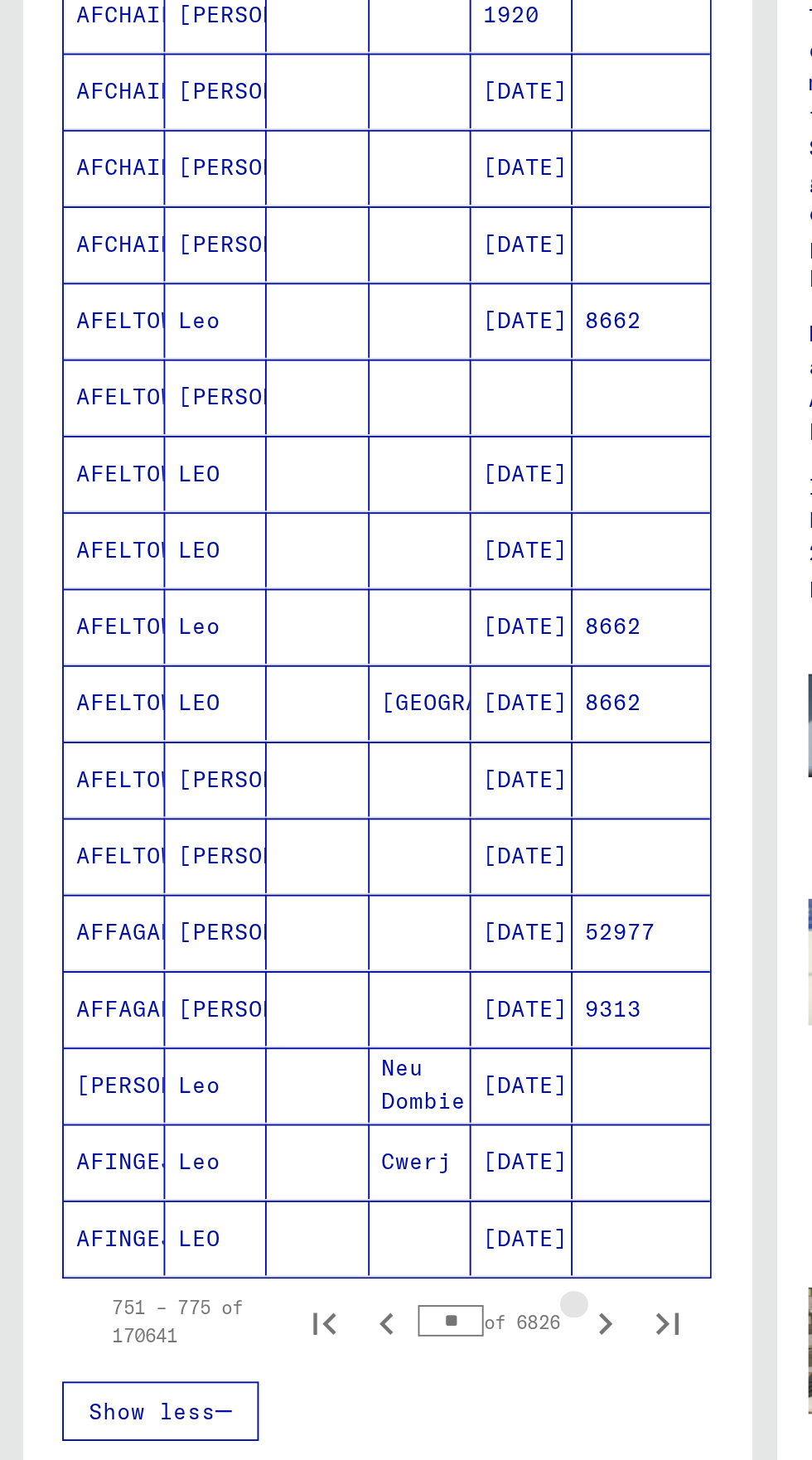
click at [311, 921] on icon "Next page" at bounding box center [321, 932] width 23 height 23
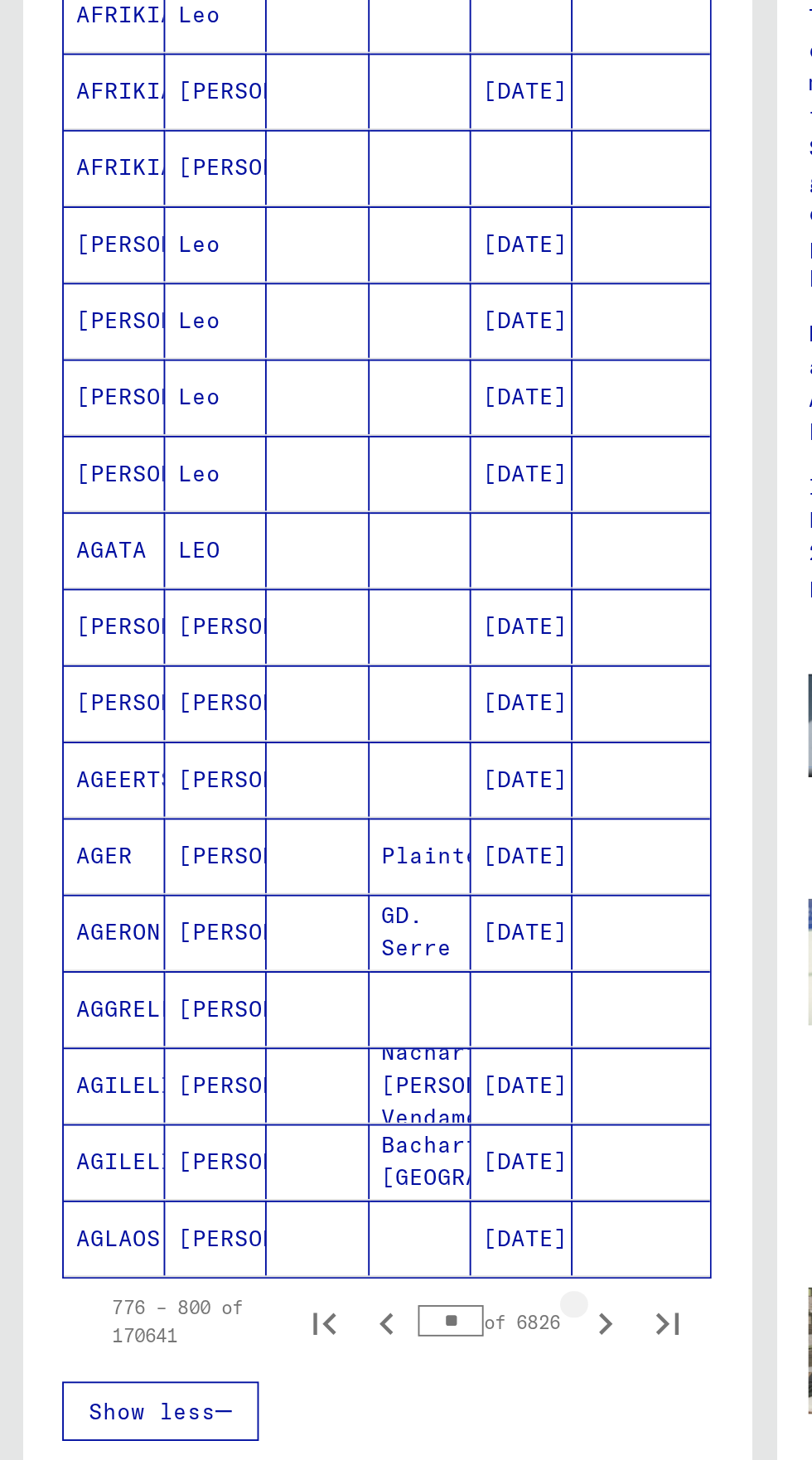
click at [321, 921] on icon "Next page" at bounding box center [321, 932] width 23 height 23
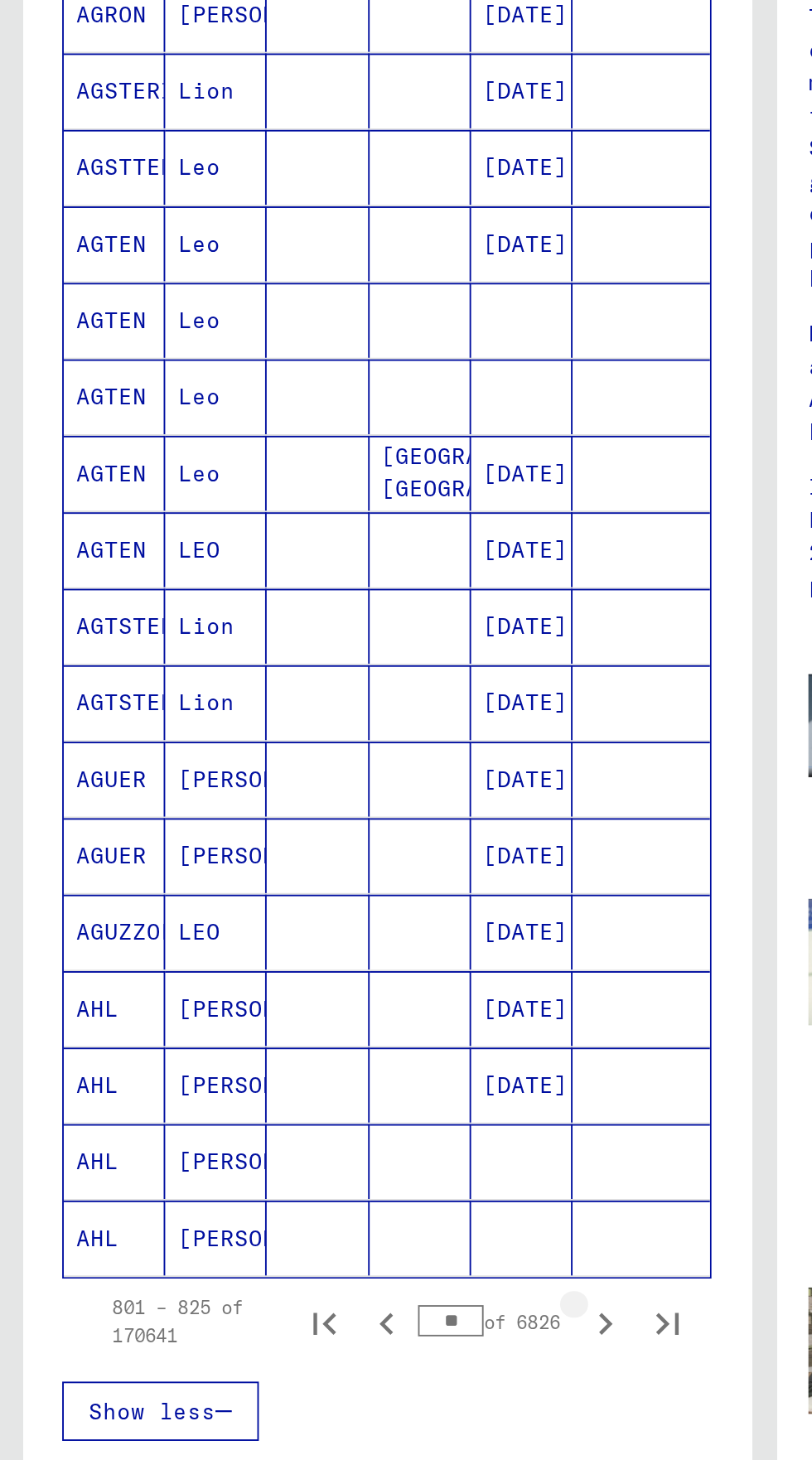
click at [332, 921] on icon "Next page" at bounding box center [321, 932] width 23 height 23
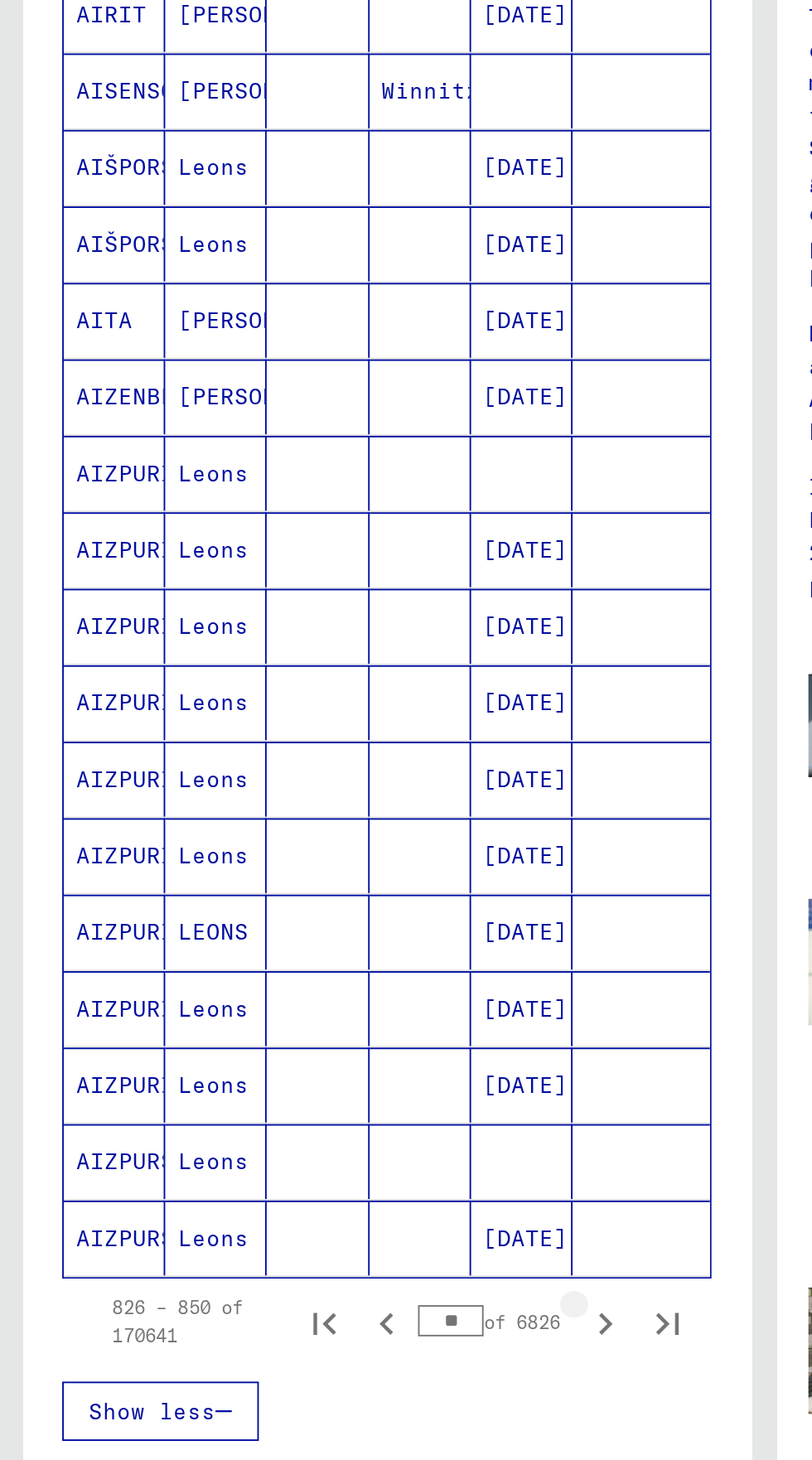
click at [324, 921] on icon "Next page" at bounding box center [321, 932] width 23 height 23
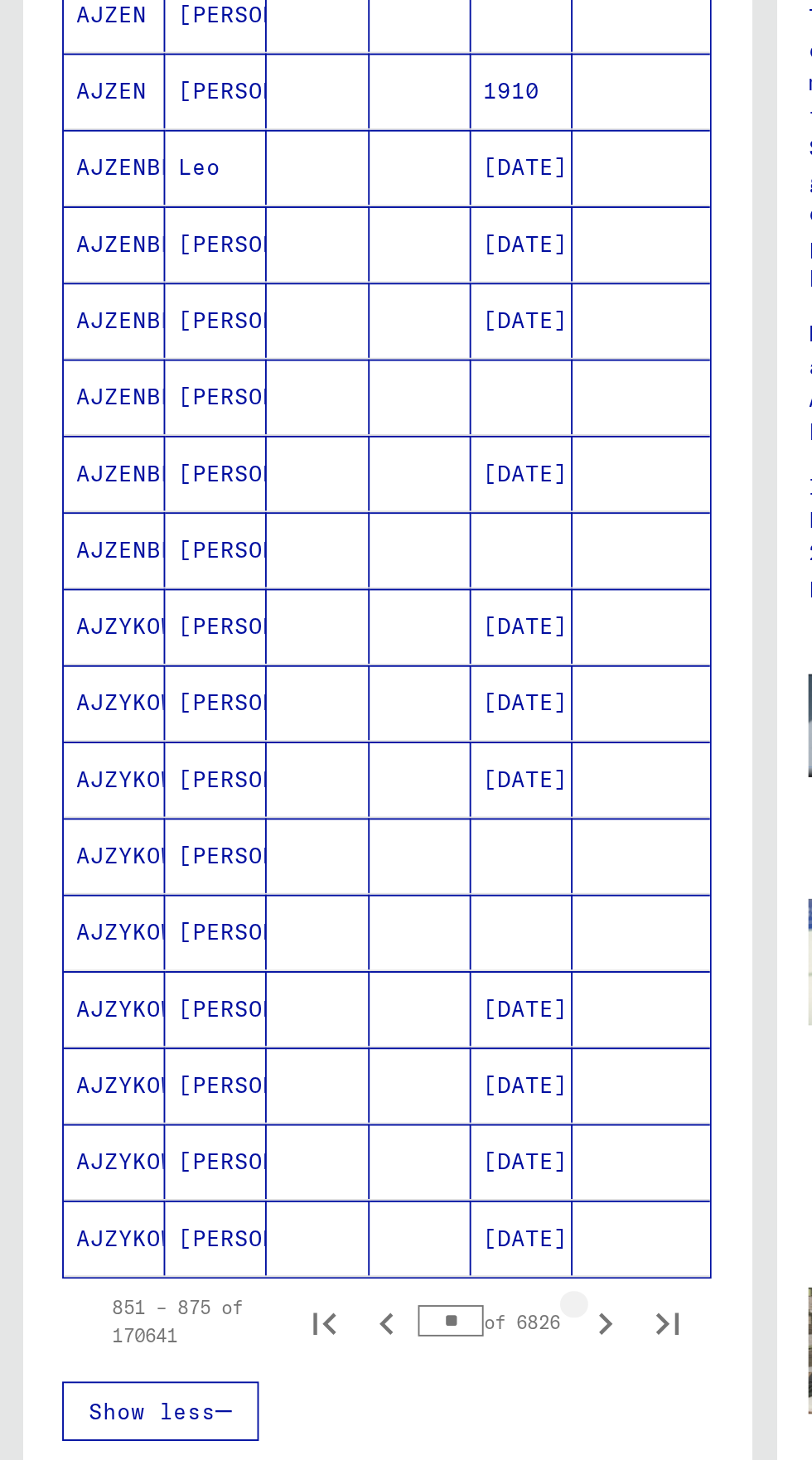
click at [322, 921] on icon "Next page" at bounding box center [321, 932] width 23 height 23
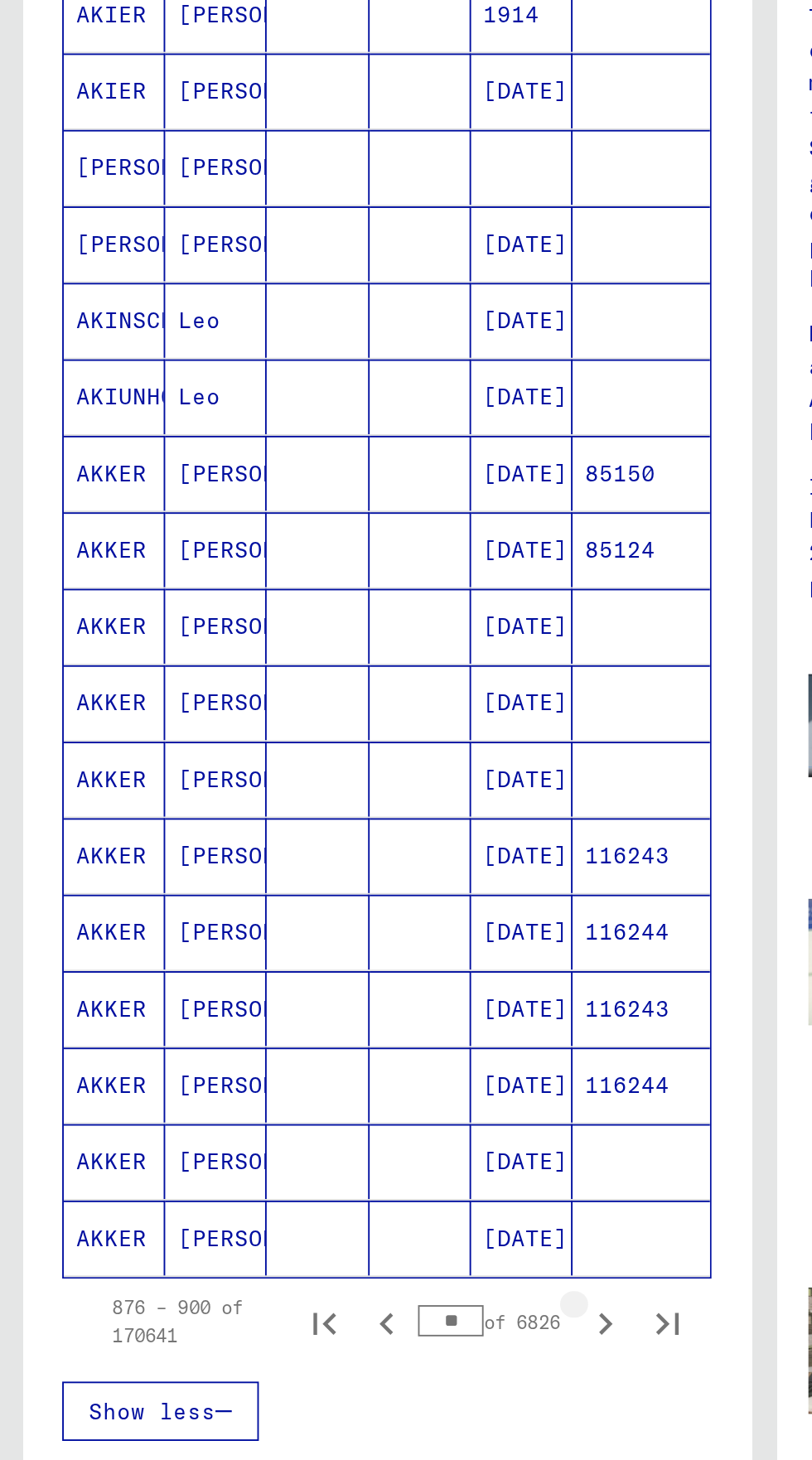
click at [322, 926] on icon "Next page" at bounding box center [321, 931] width 8 height 11
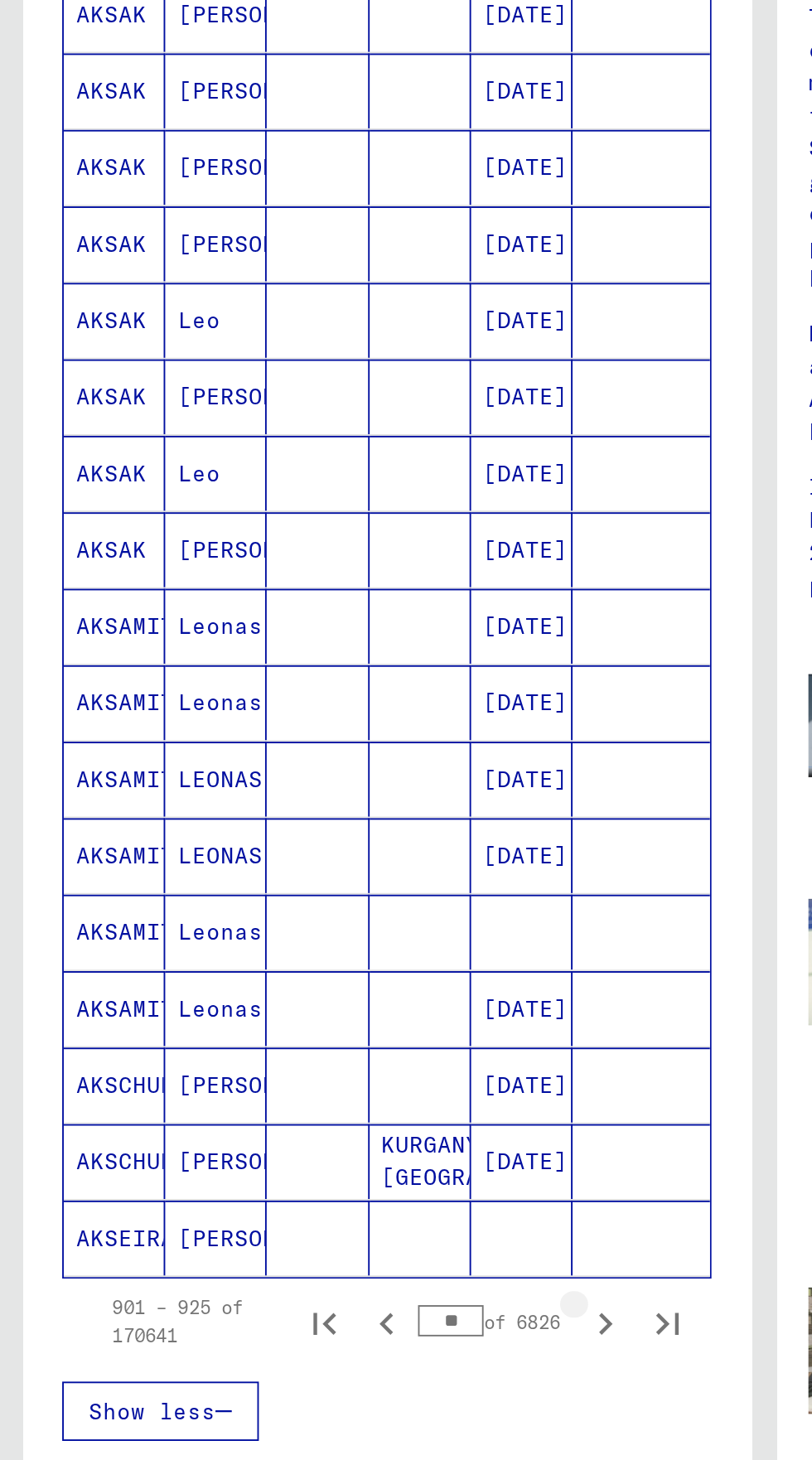
click at [323, 926] on icon "Next page" at bounding box center [321, 931] width 8 height 11
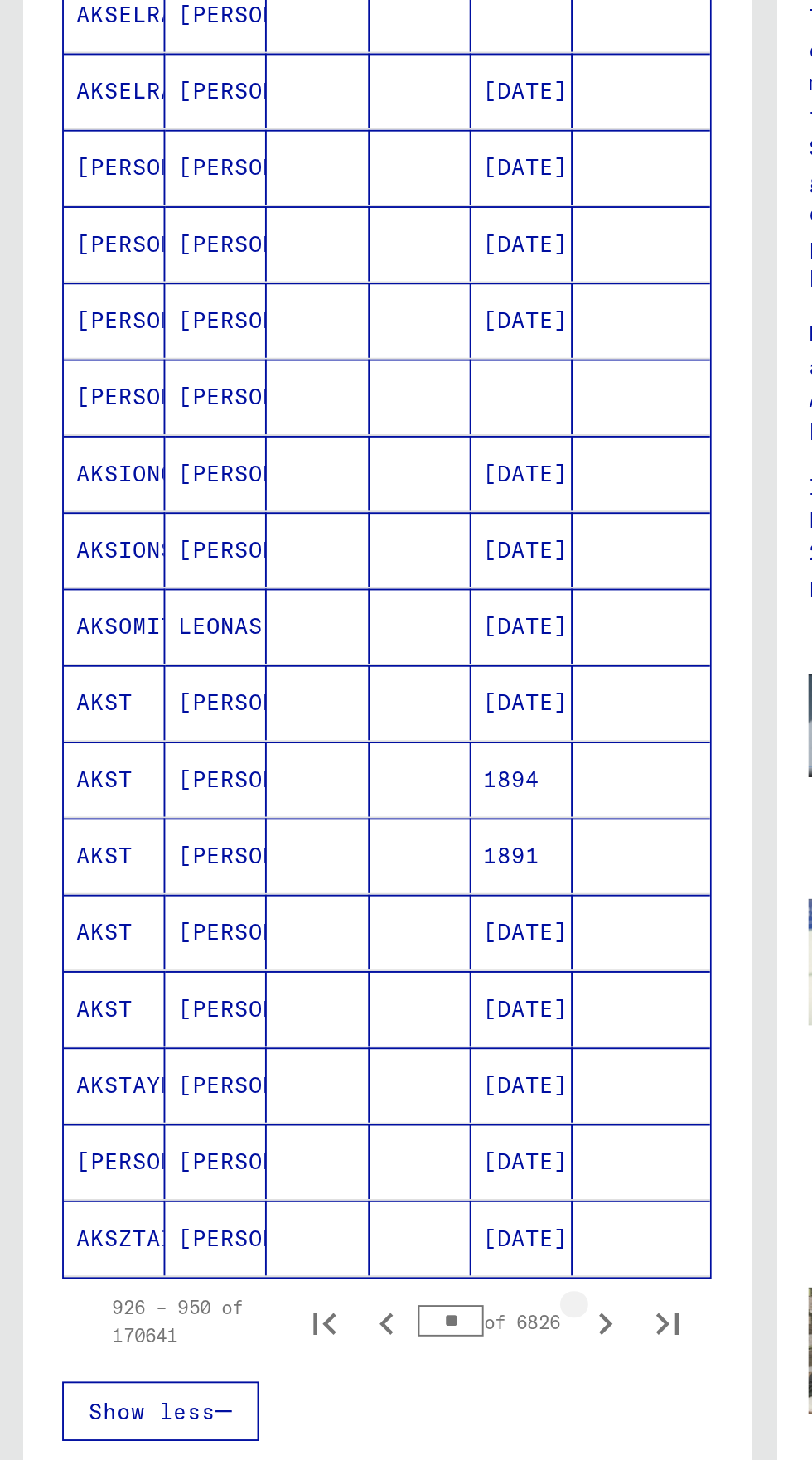
click at [320, 921] on icon "Next page" at bounding box center [321, 932] width 23 height 23
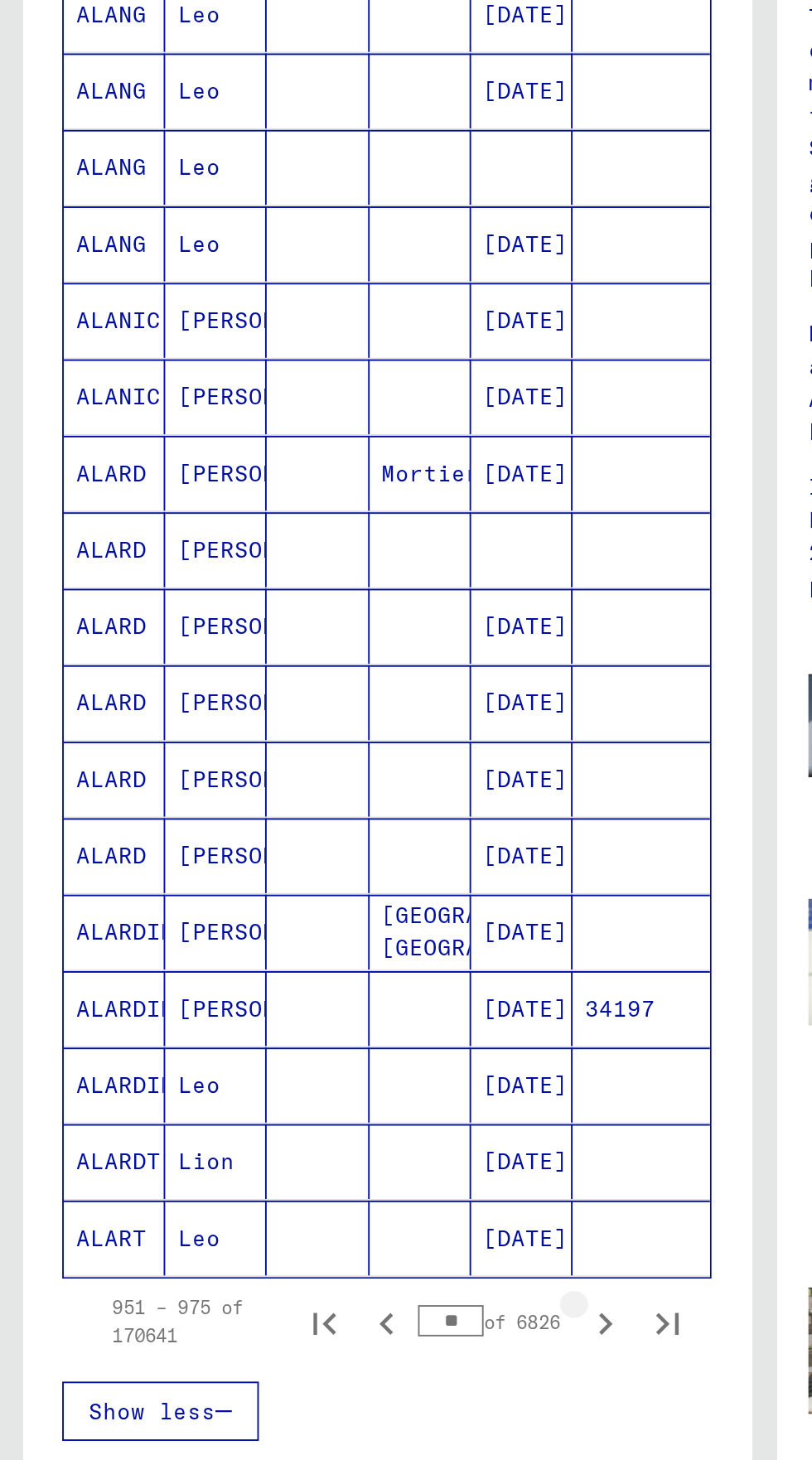
click at [322, 926] on icon "Next page" at bounding box center [321, 931] width 8 height 11
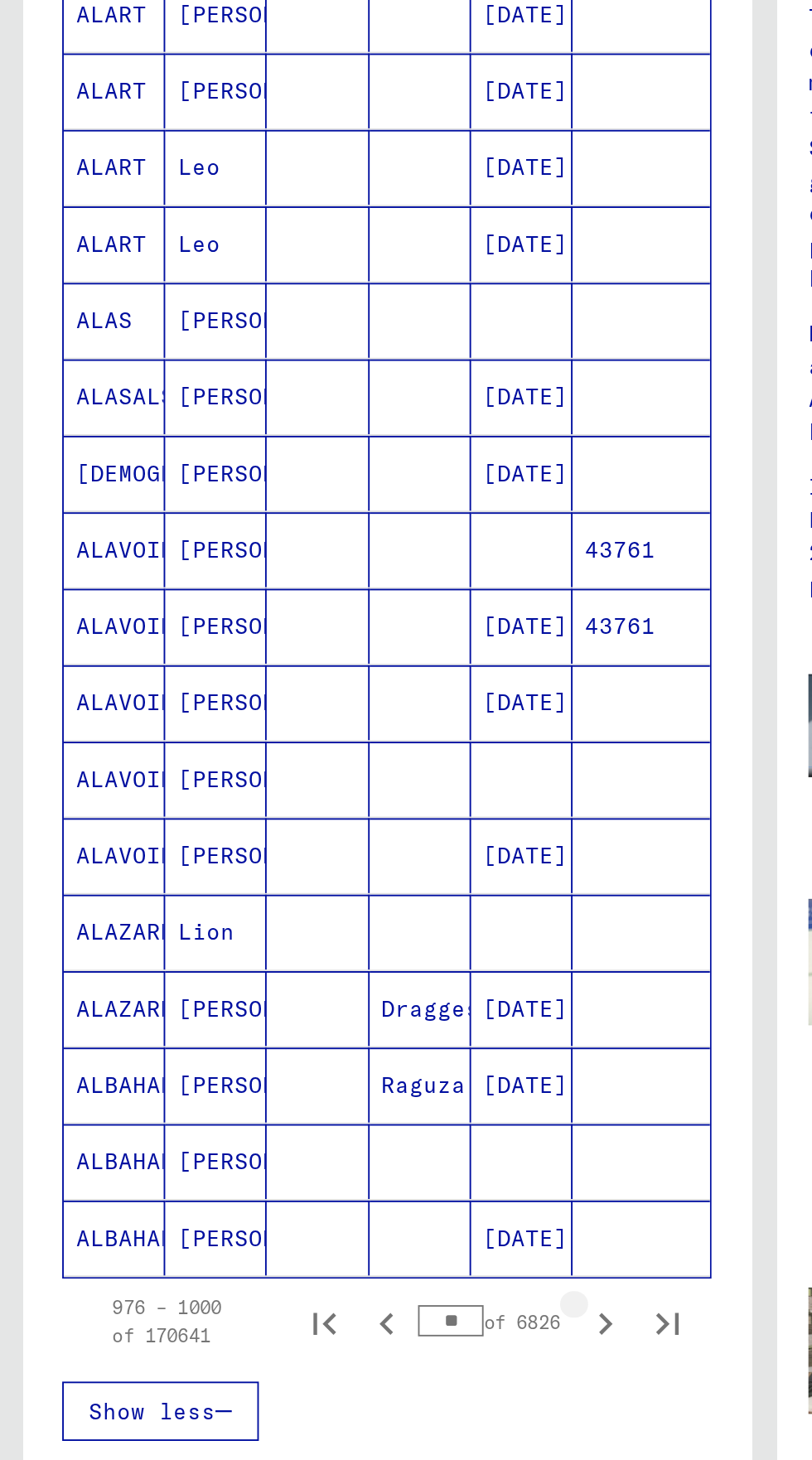
click at [321, 921] on icon "Next page" at bounding box center [321, 932] width 23 height 23
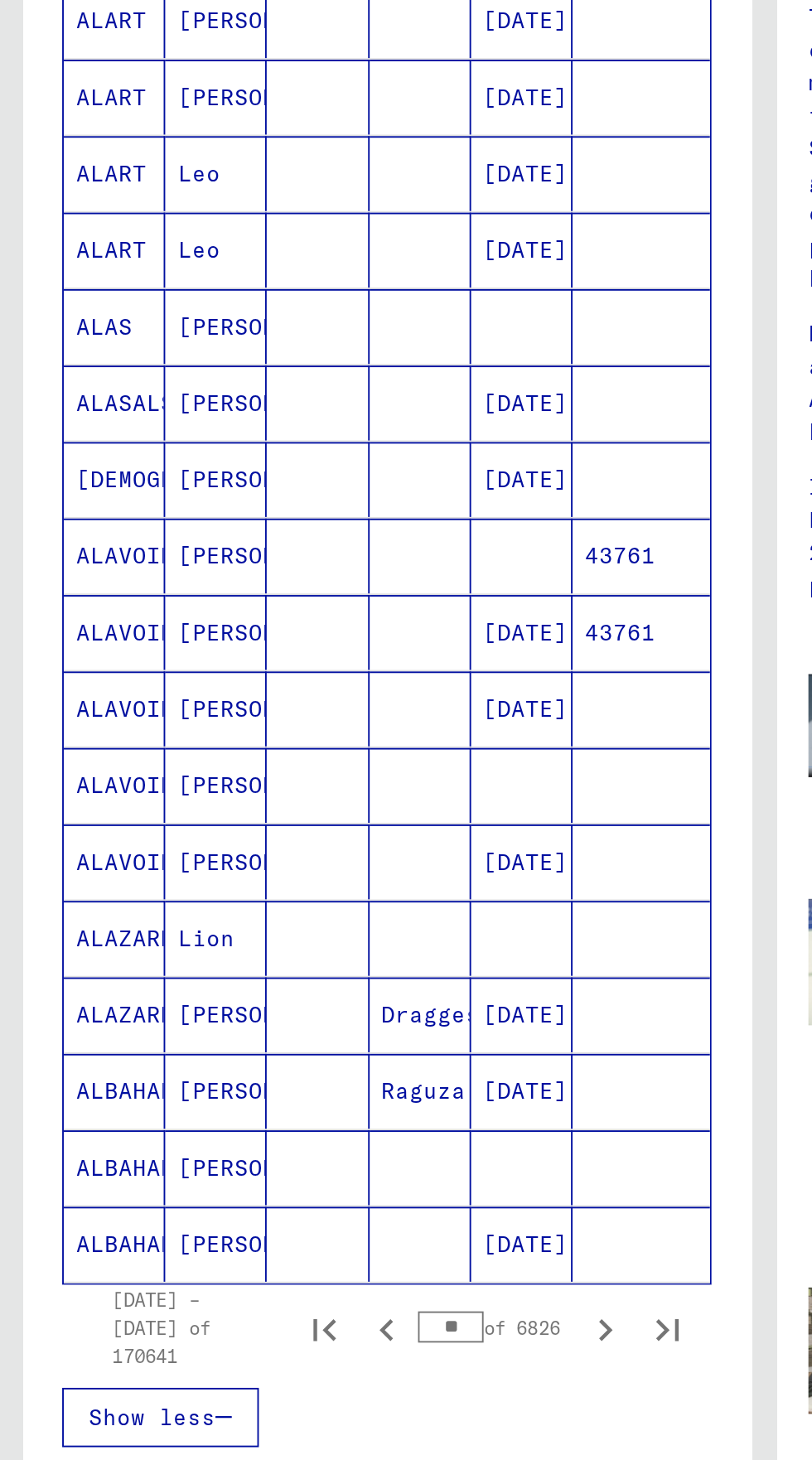
scroll to position [433, 0]
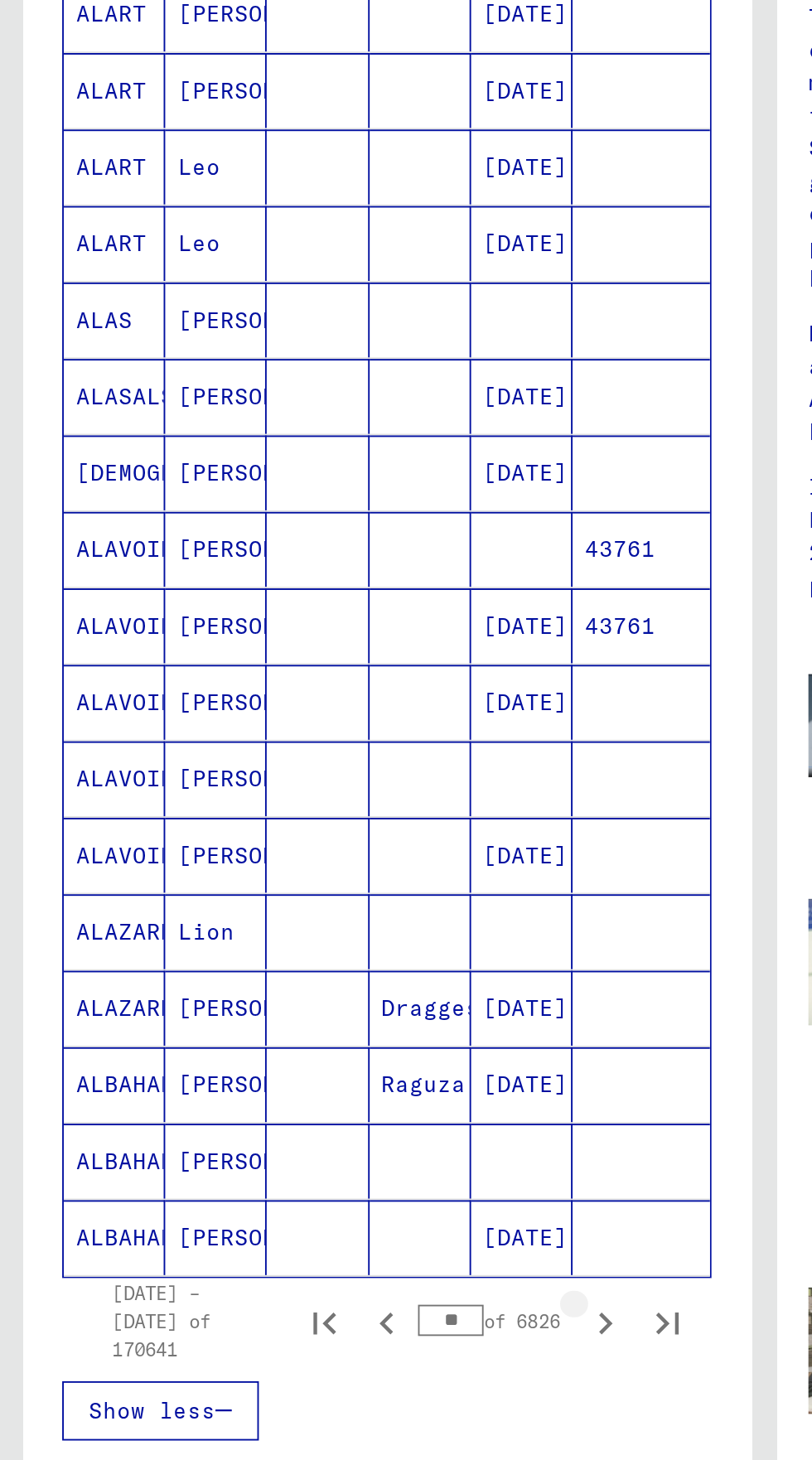
click at [321, 921] on icon "Next page" at bounding box center [321, 932] width 23 height 23
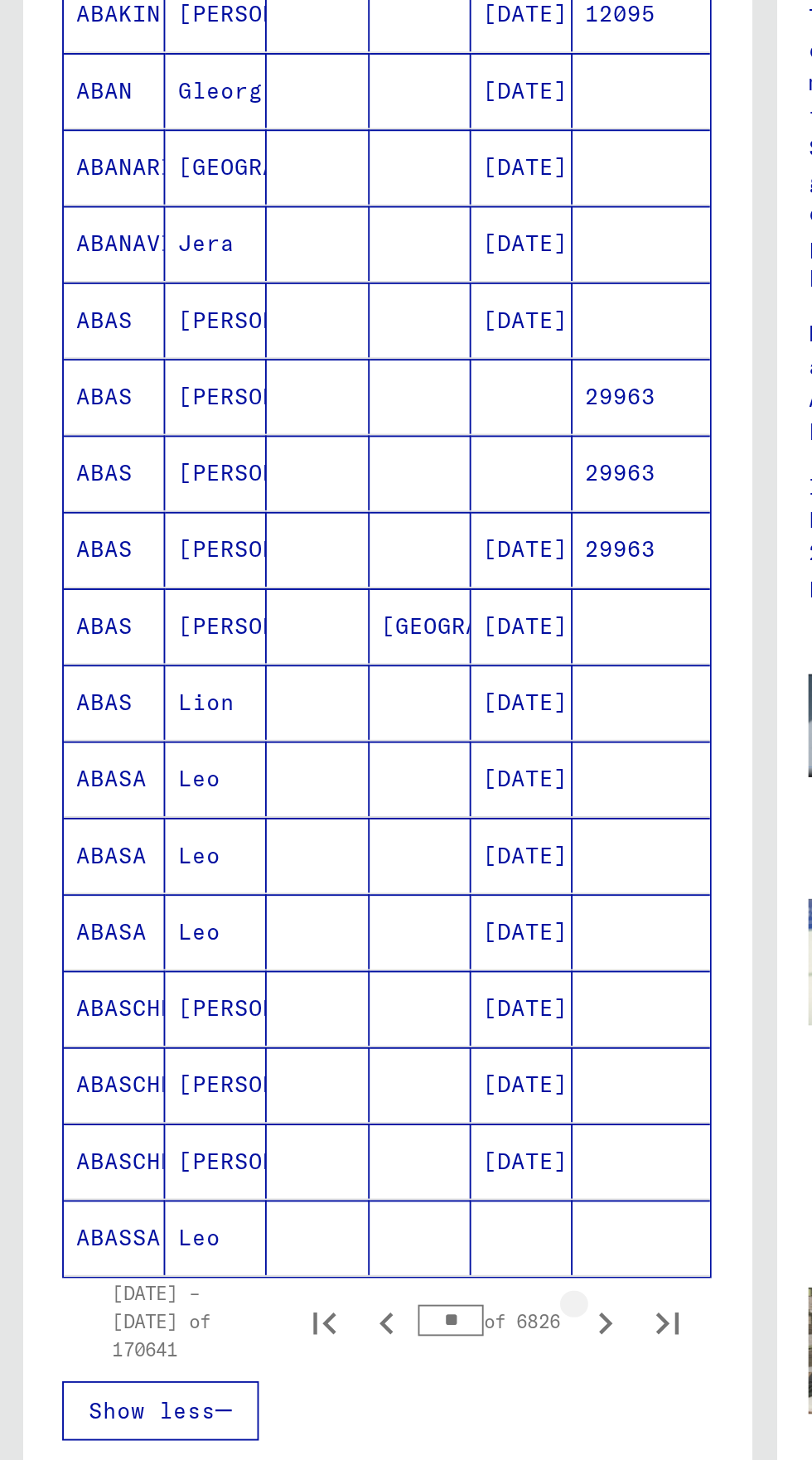
click at [315, 921] on icon "Next page" at bounding box center [321, 932] width 23 height 23
type input "**"
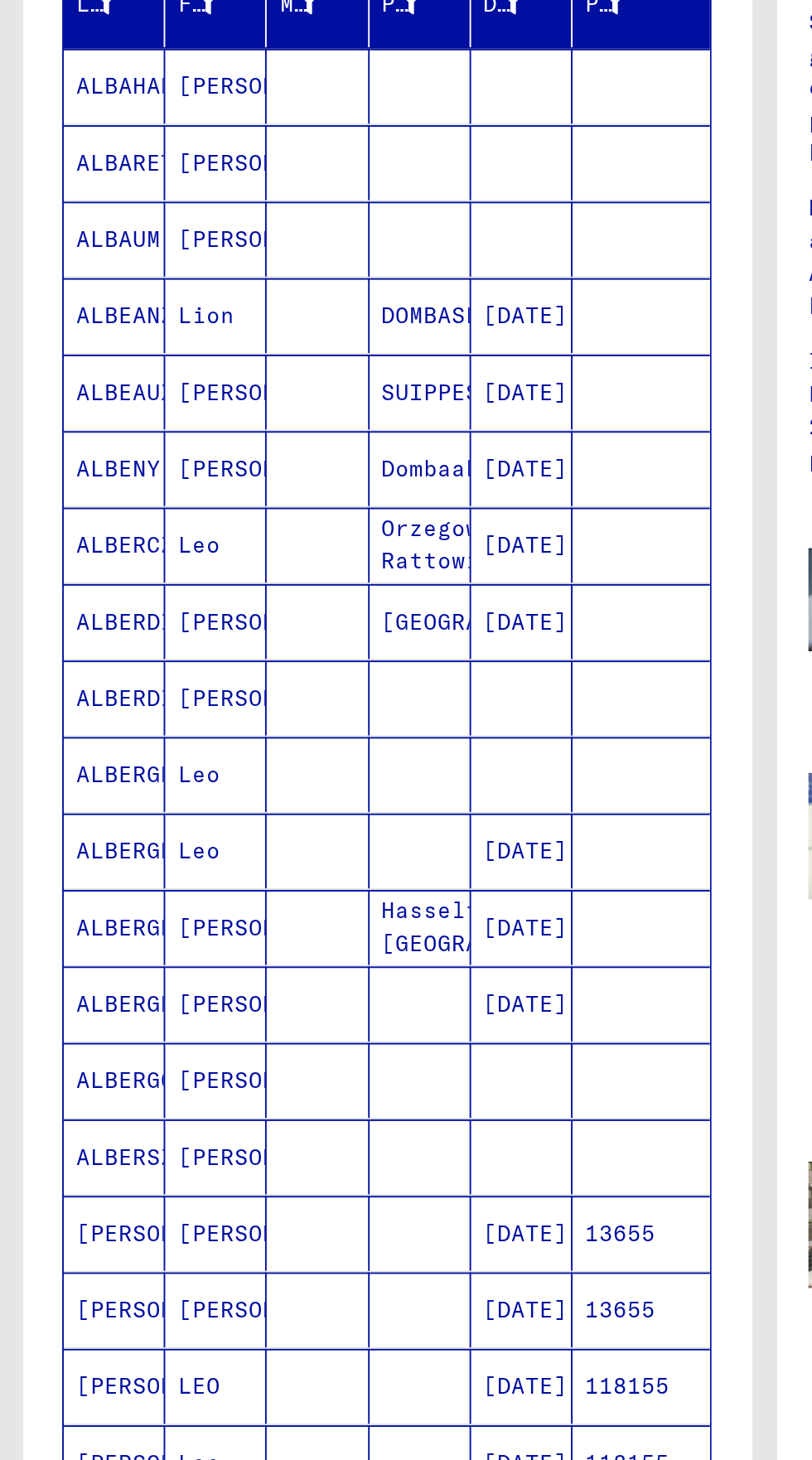
scroll to position [0, 0]
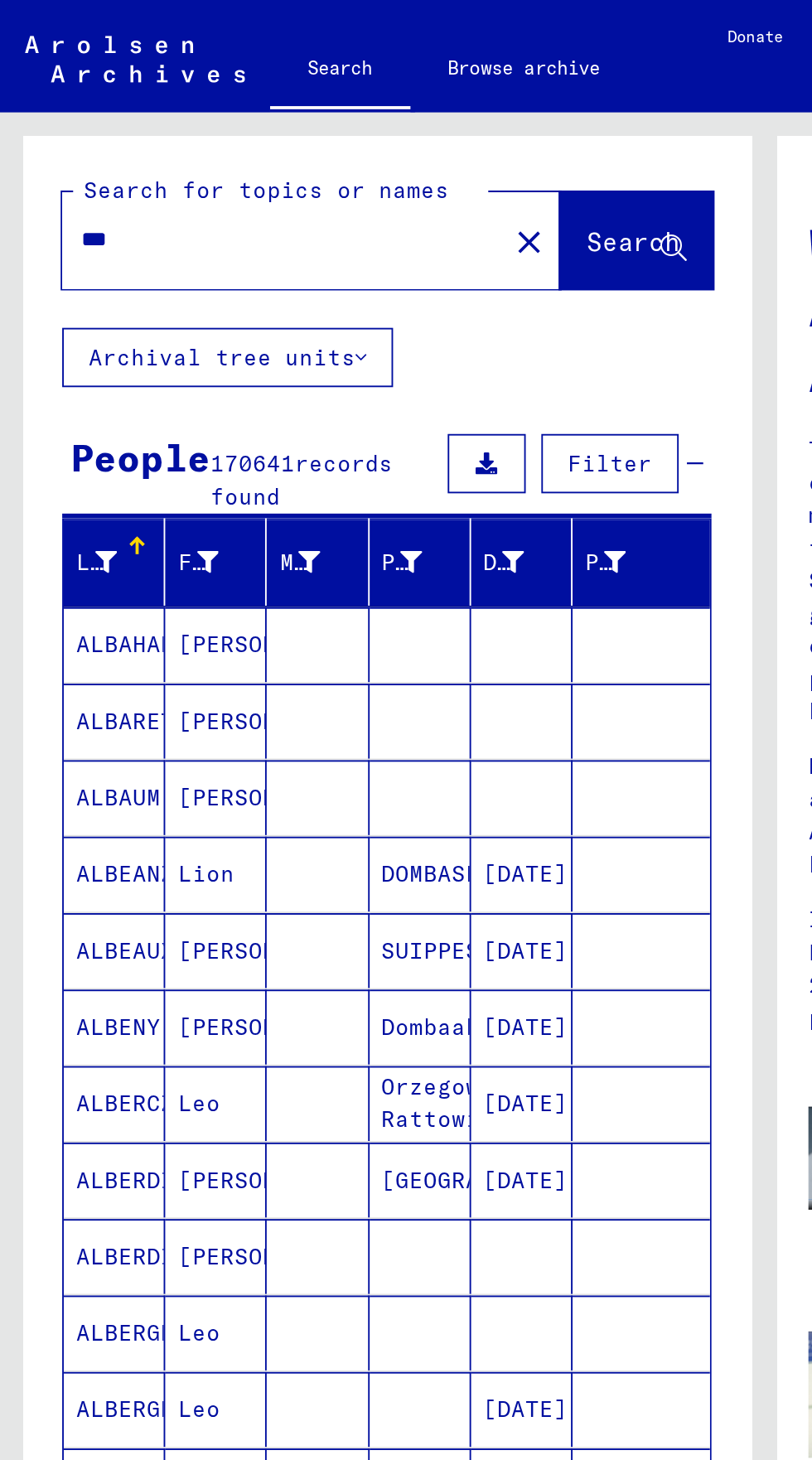
click at [83, 123] on input "***" at bounding box center [146, 127] width 205 height 17
type input "*"
type input "*******"
click at [332, 121] on span "Search" at bounding box center [336, 128] width 50 height 17
